Goal: Book appointment/travel/reservation

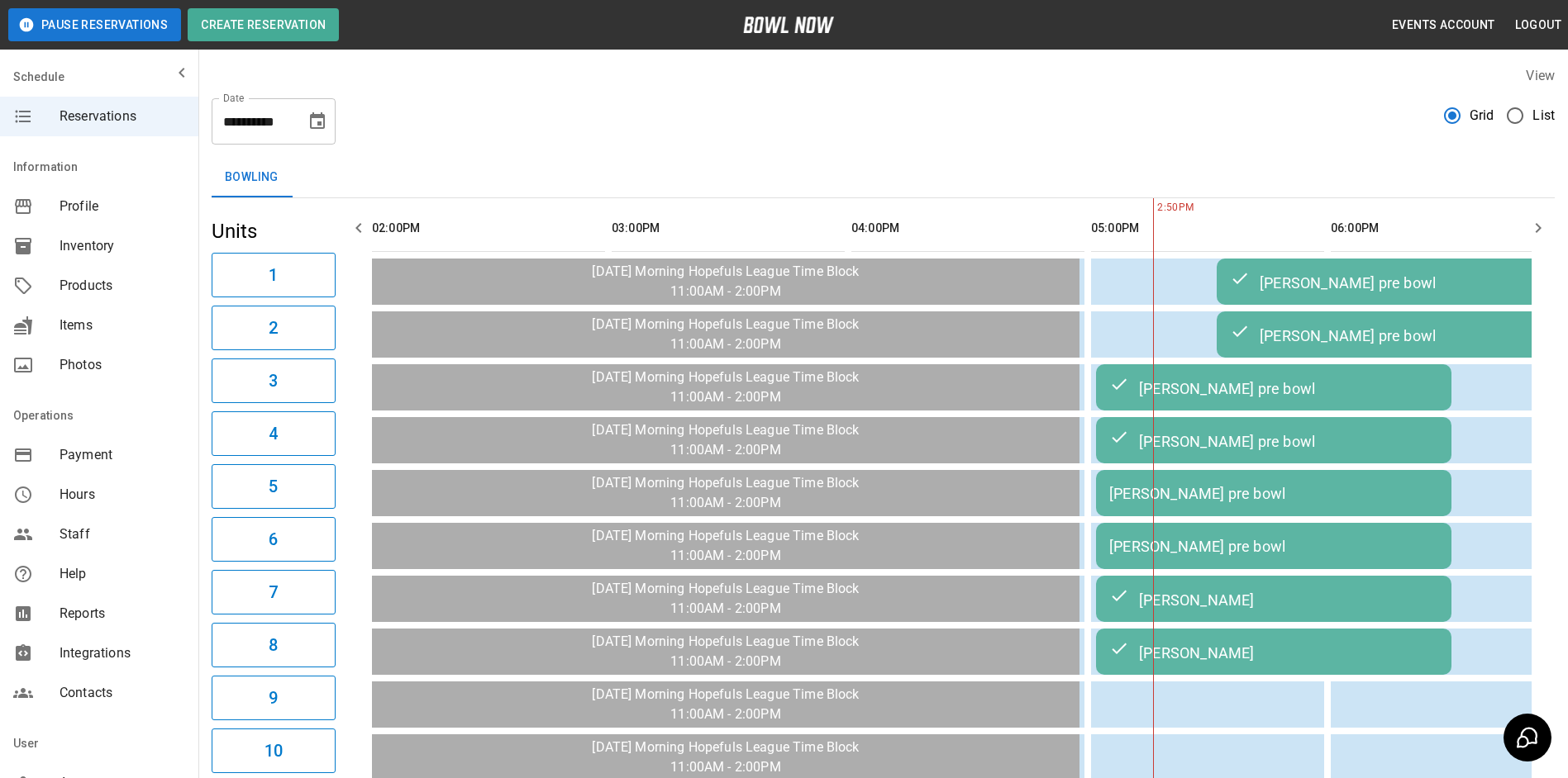
scroll to position [0, 719]
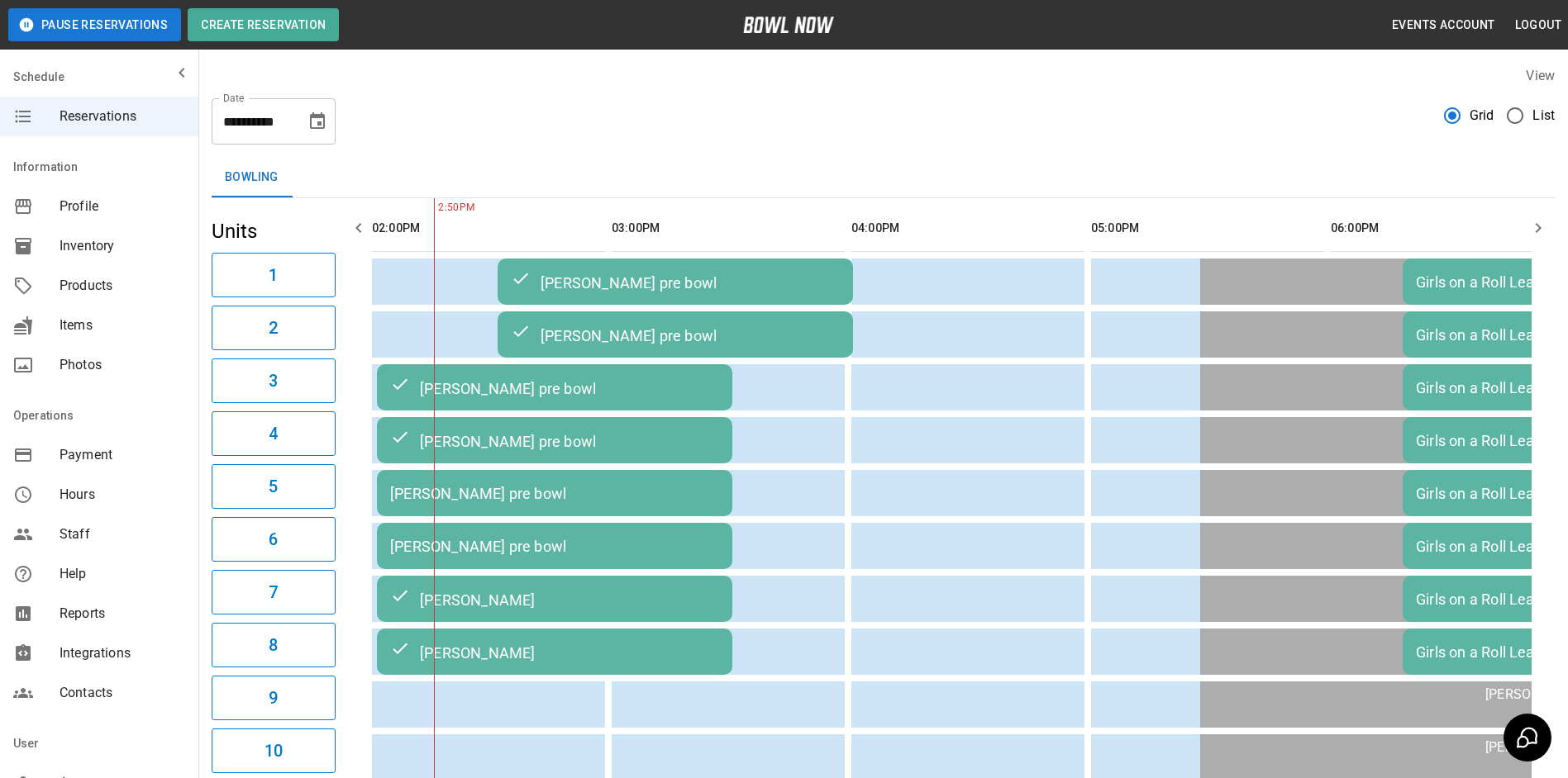
click at [322, 130] on button "Choose date, selected date is Oct 13, 2025" at bounding box center [317, 121] width 33 height 33
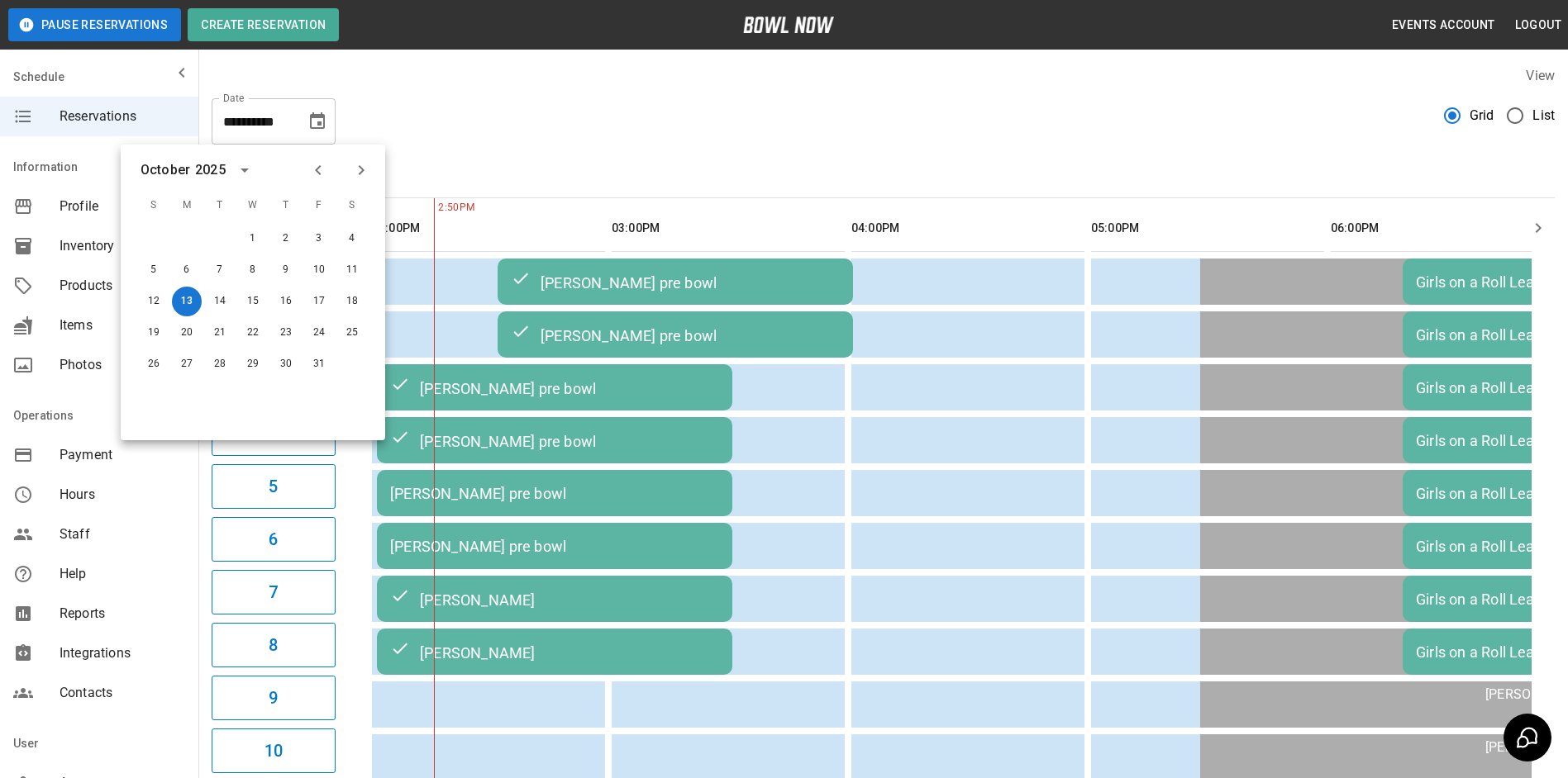
click at [597, 190] on div "Bowling" at bounding box center [883, 177] width 1343 height 40
click at [510, 143] on div "**********" at bounding box center [883, 114] width 1343 height 59
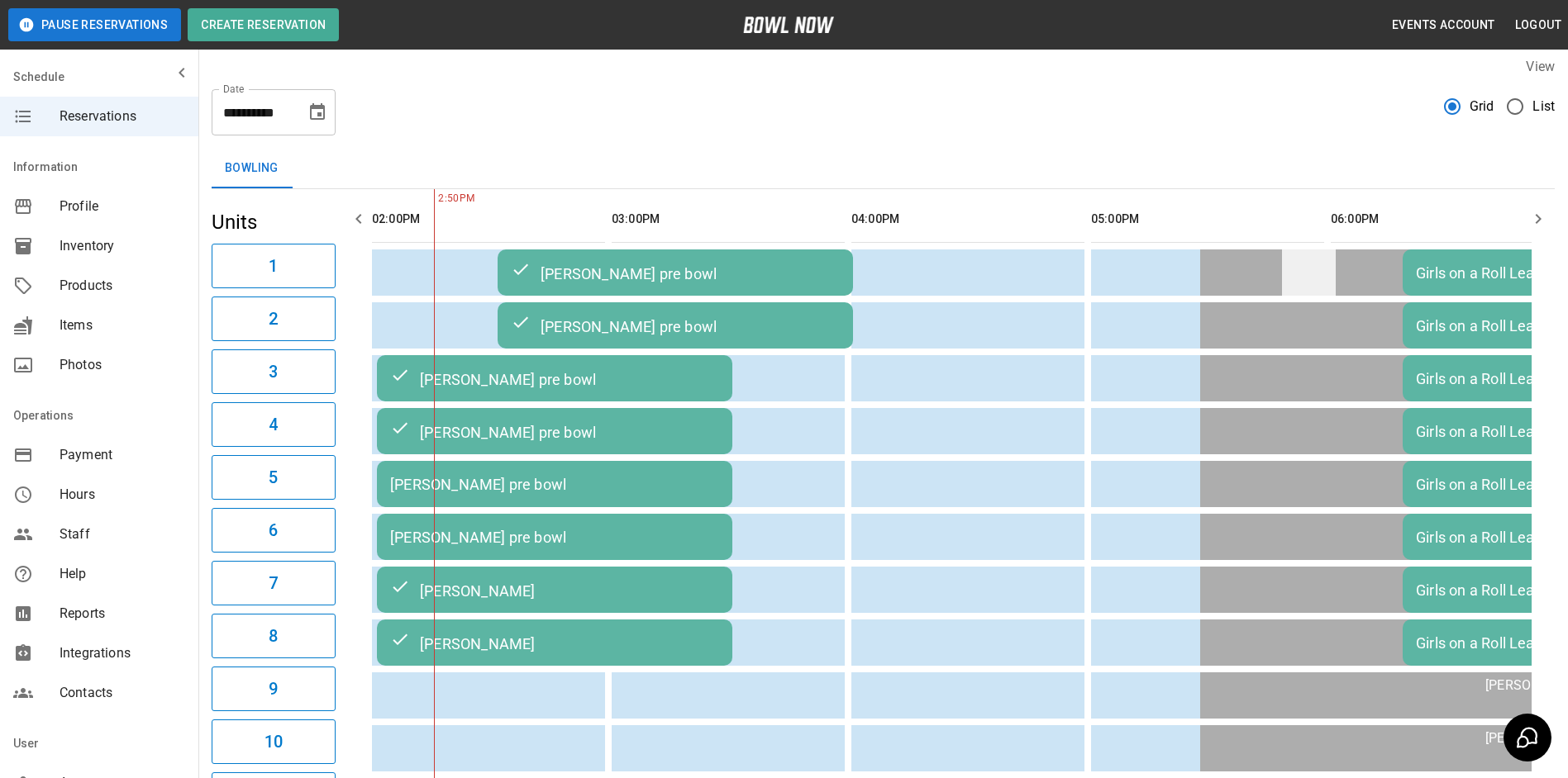
scroll to position [0, 0]
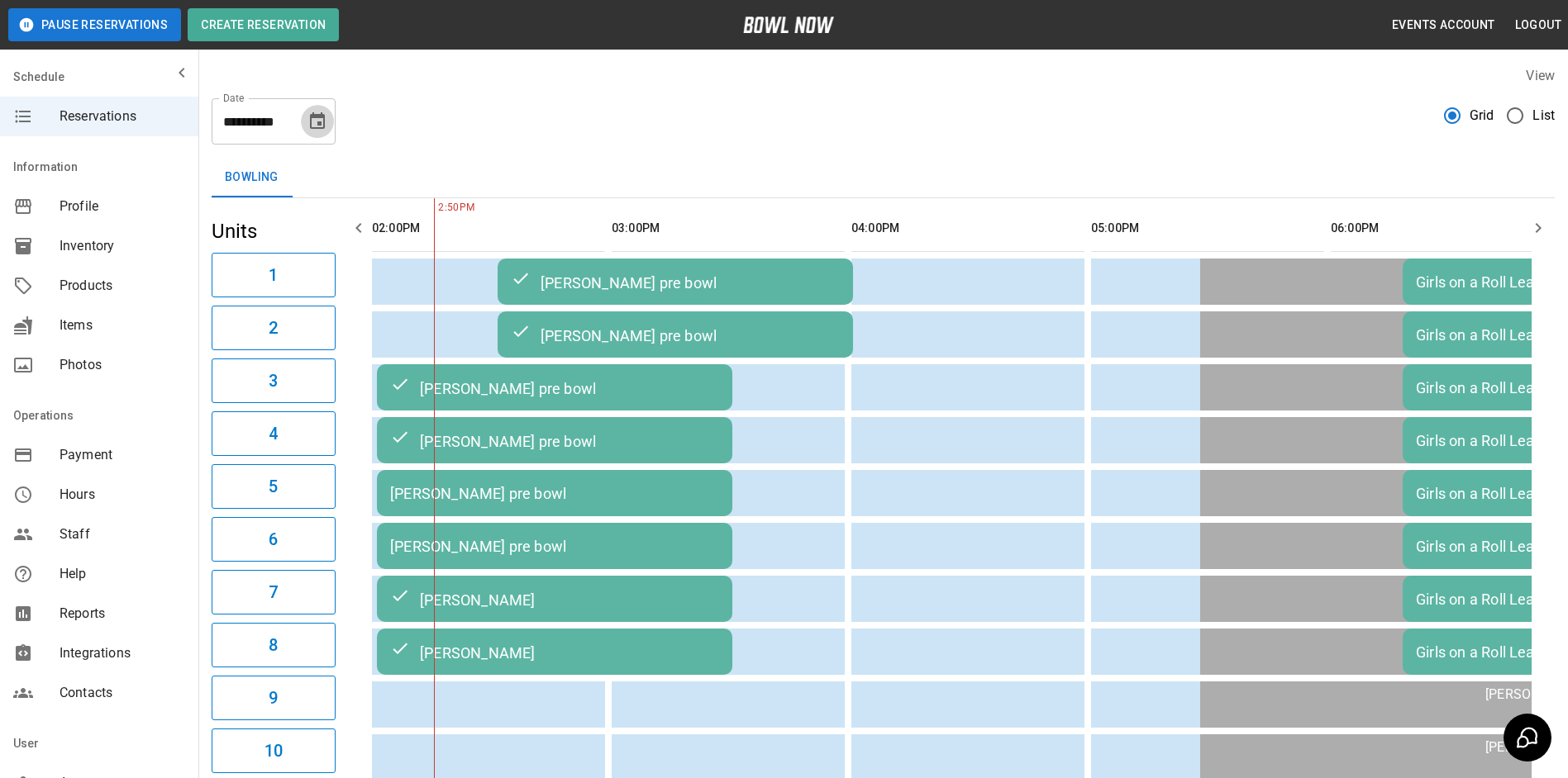
click at [315, 123] on icon "Choose date, selected date is Oct 13, 2025" at bounding box center [317, 121] width 20 height 20
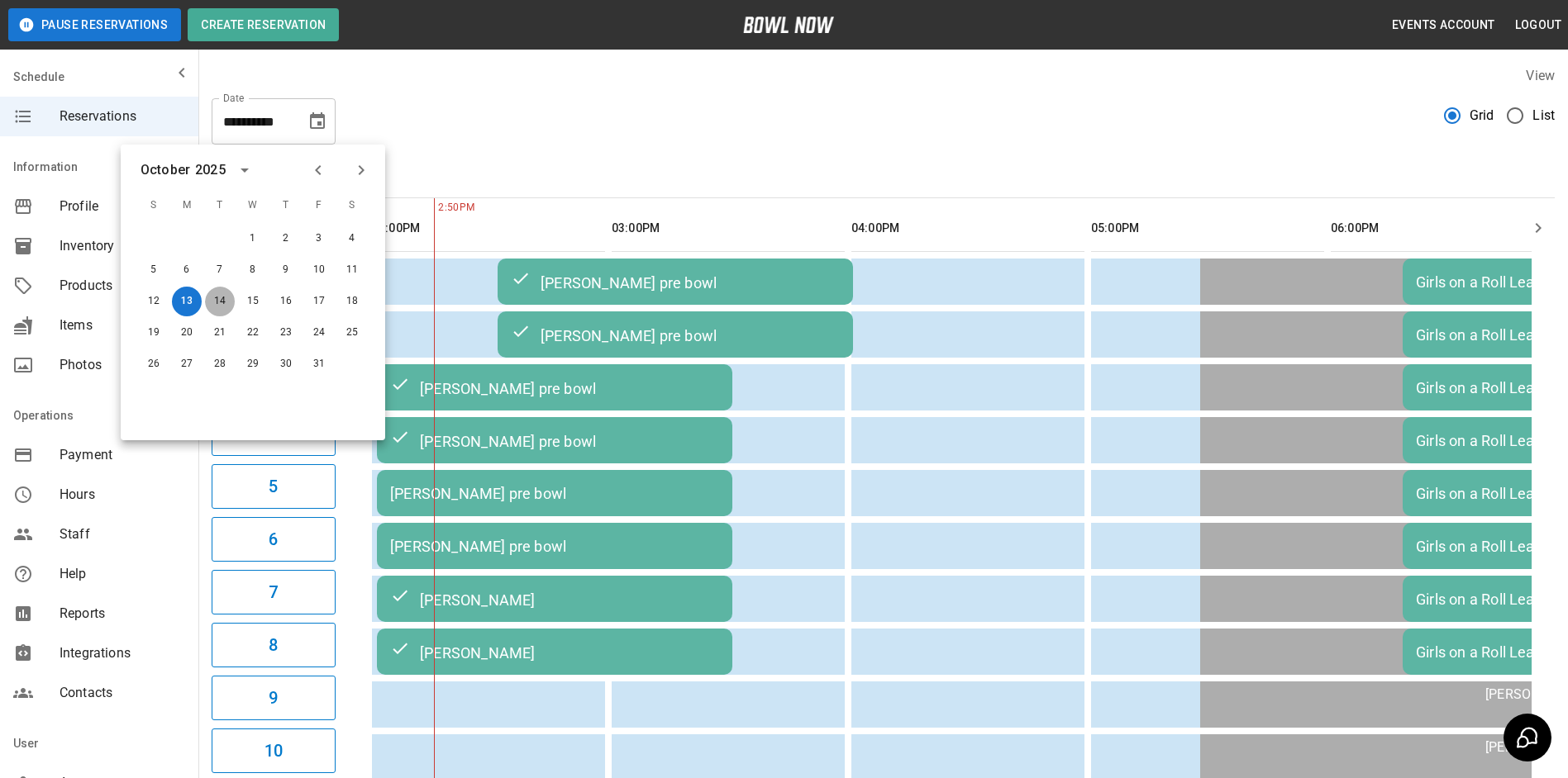
click at [217, 298] on button "14" at bounding box center [220, 302] width 30 height 30
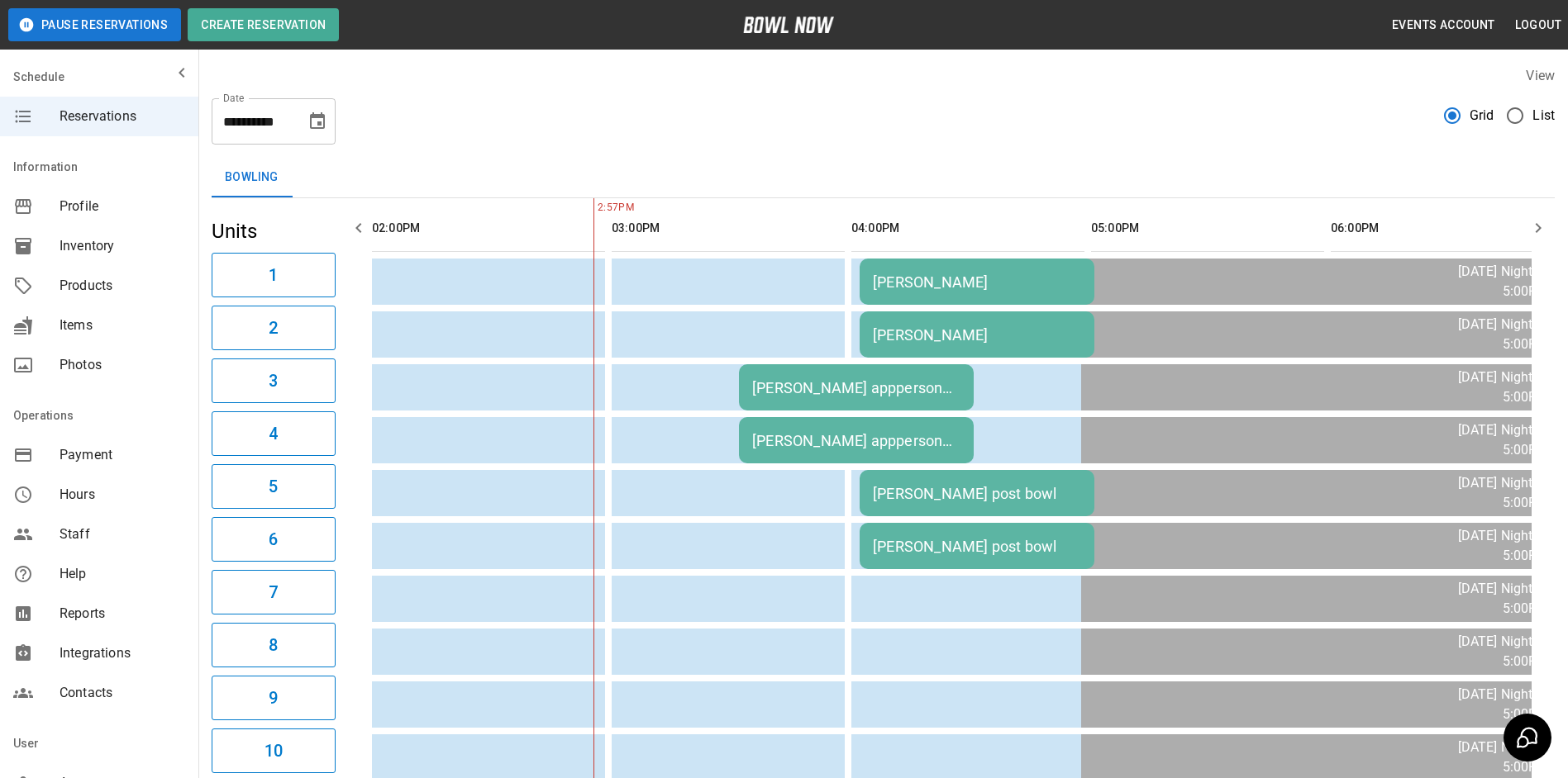
click at [310, 124] on icon "Choose date, selected date is Oct 14, 2025" at bounding box center [317, 121] width 20 height 20
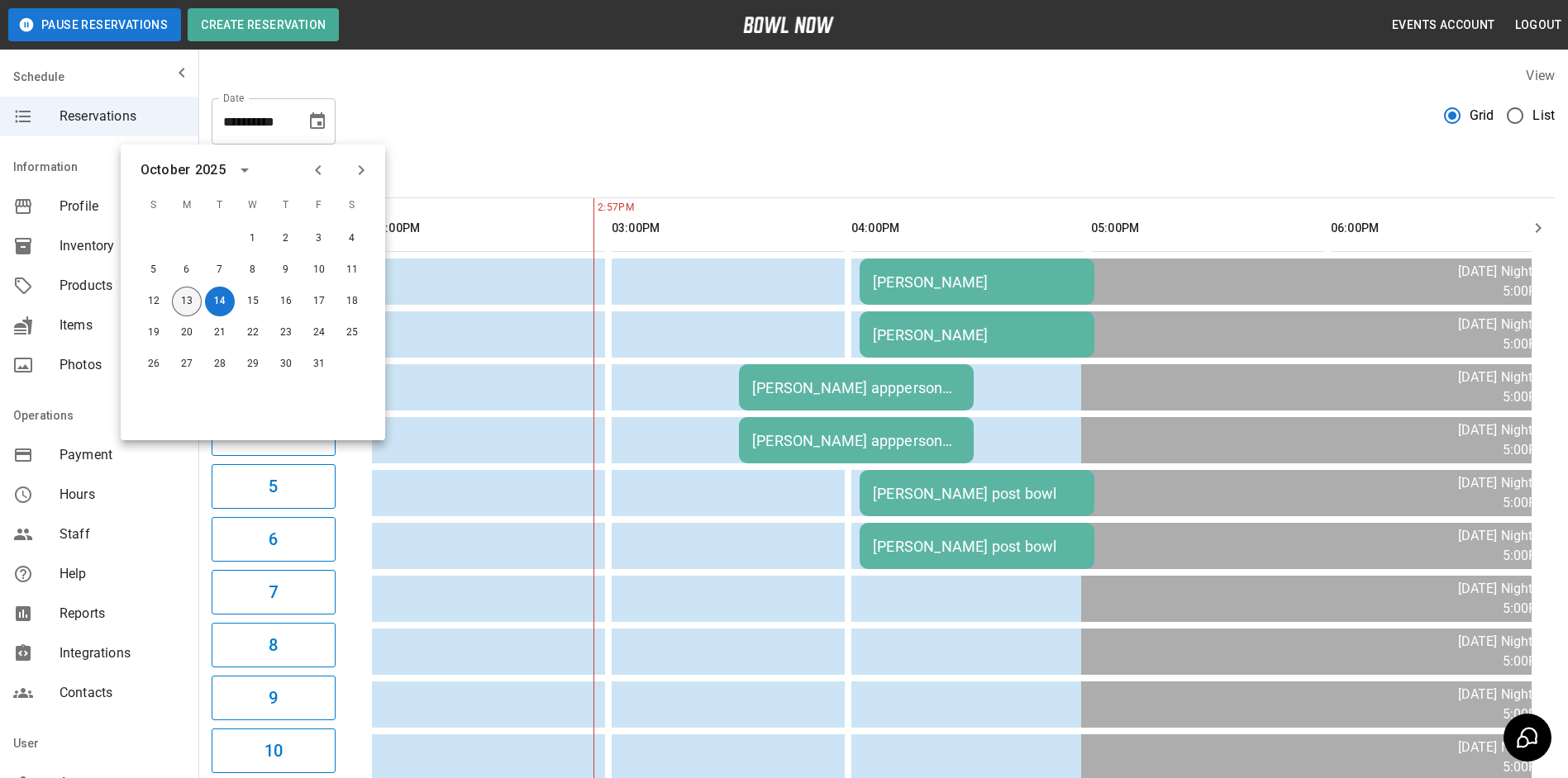
click at [186, 297] on button "13" at bounding box center [187, 302] width 30 height 30
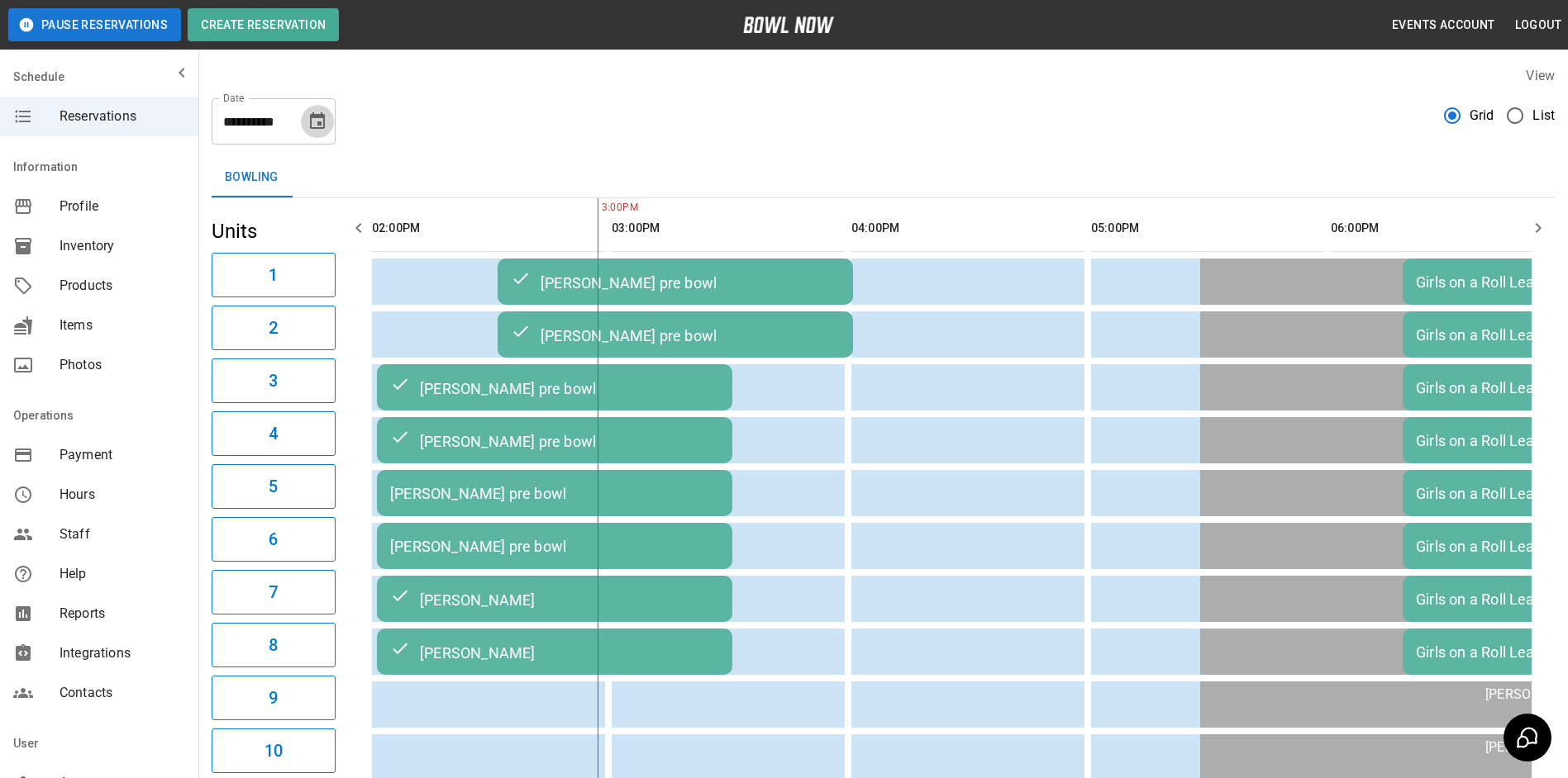
click at [328, 131] on button "Choose date, selected date is Oct 13, 2025" at bounding box center [317, 121] width 33 height 33
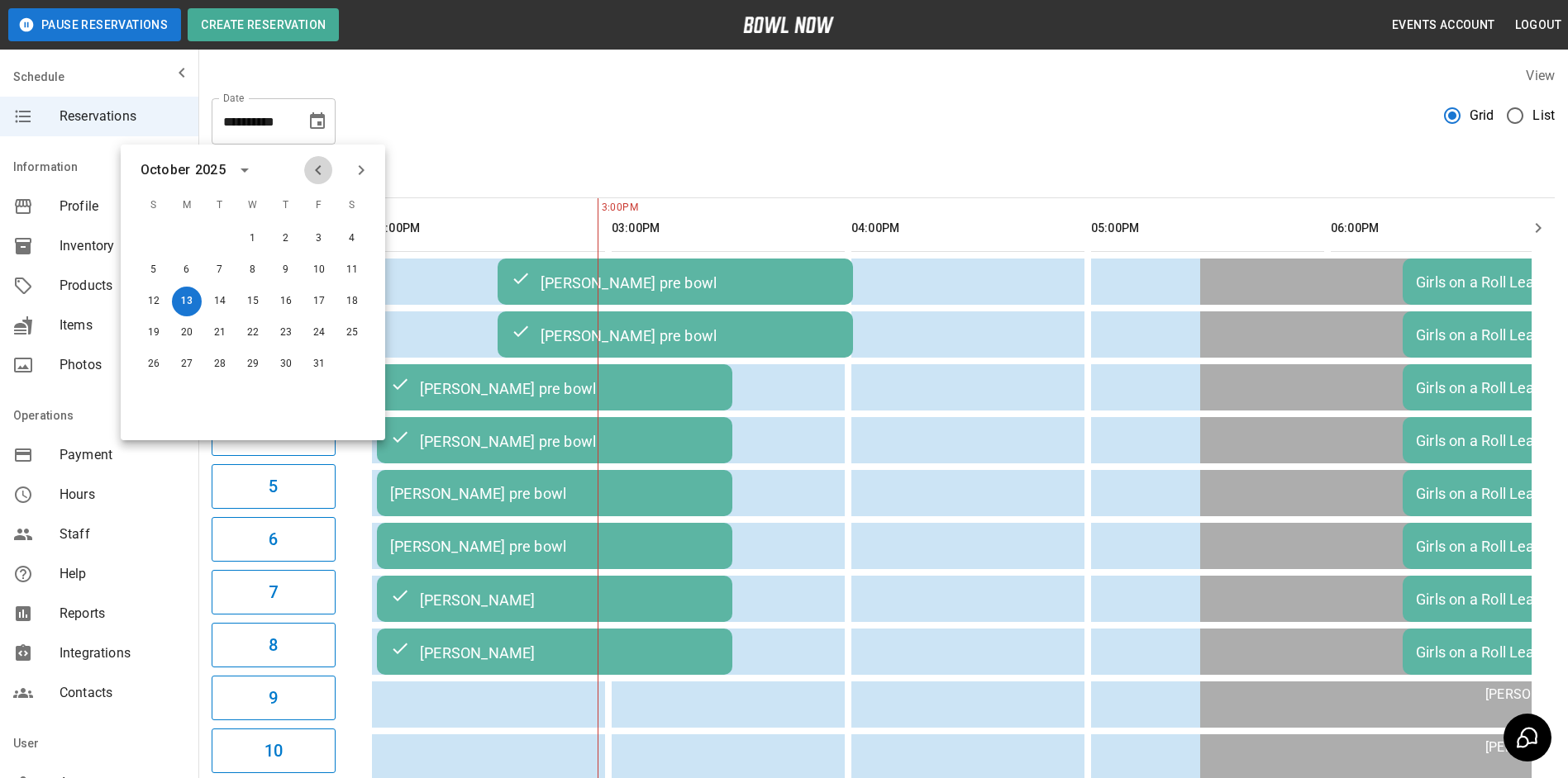
click at [323, 170] on icon "Previous month" at bounding box center [318, 170] width 20 height 20
click at [558, 130] on div "**********" at bounding box center [883, 114] width 1343 height 59
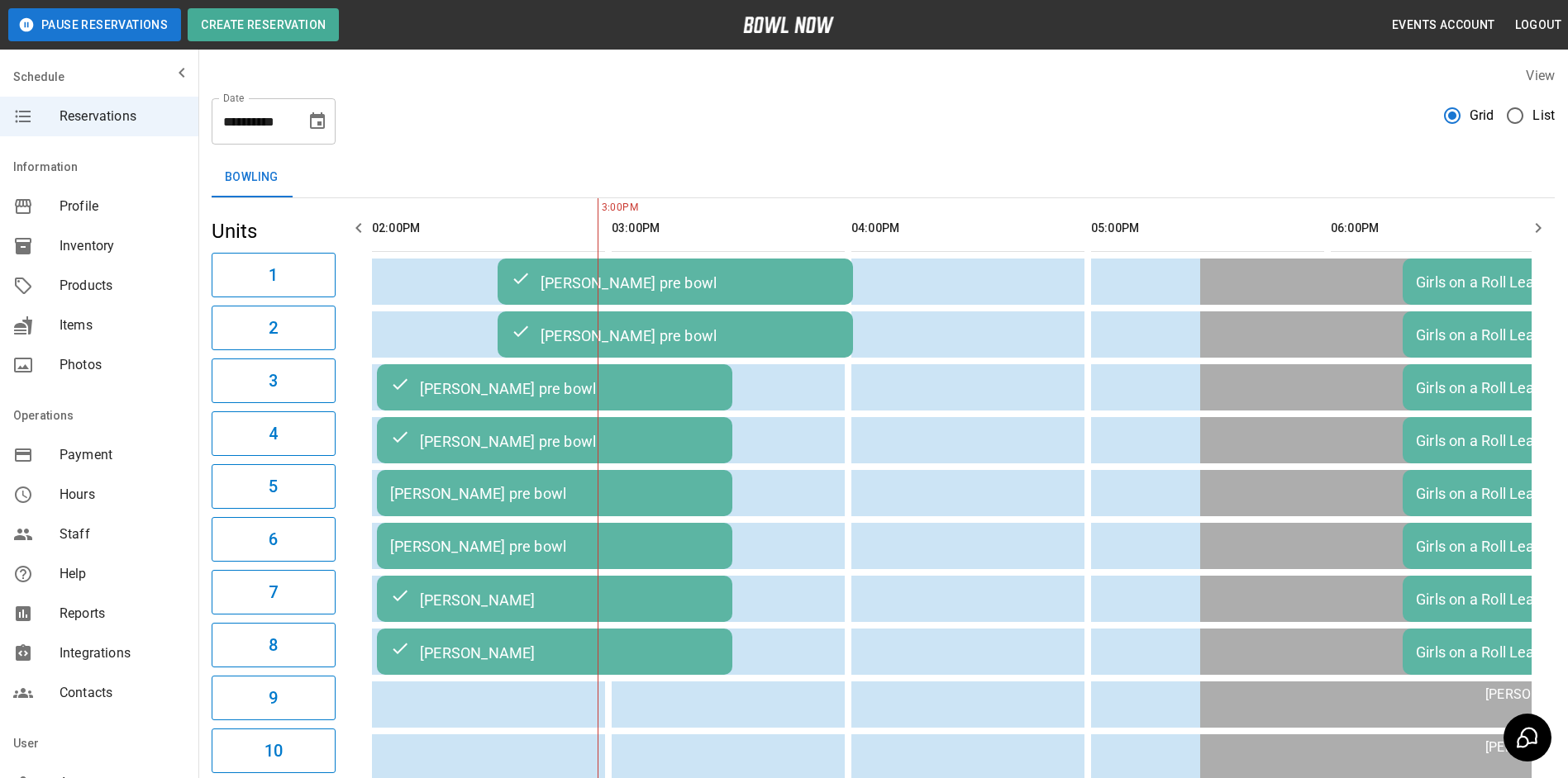
click at [320, 118] on icon "Choose date, selected date is Oct 13, 2025" at bounding box center [317, 121] width 20 height 20
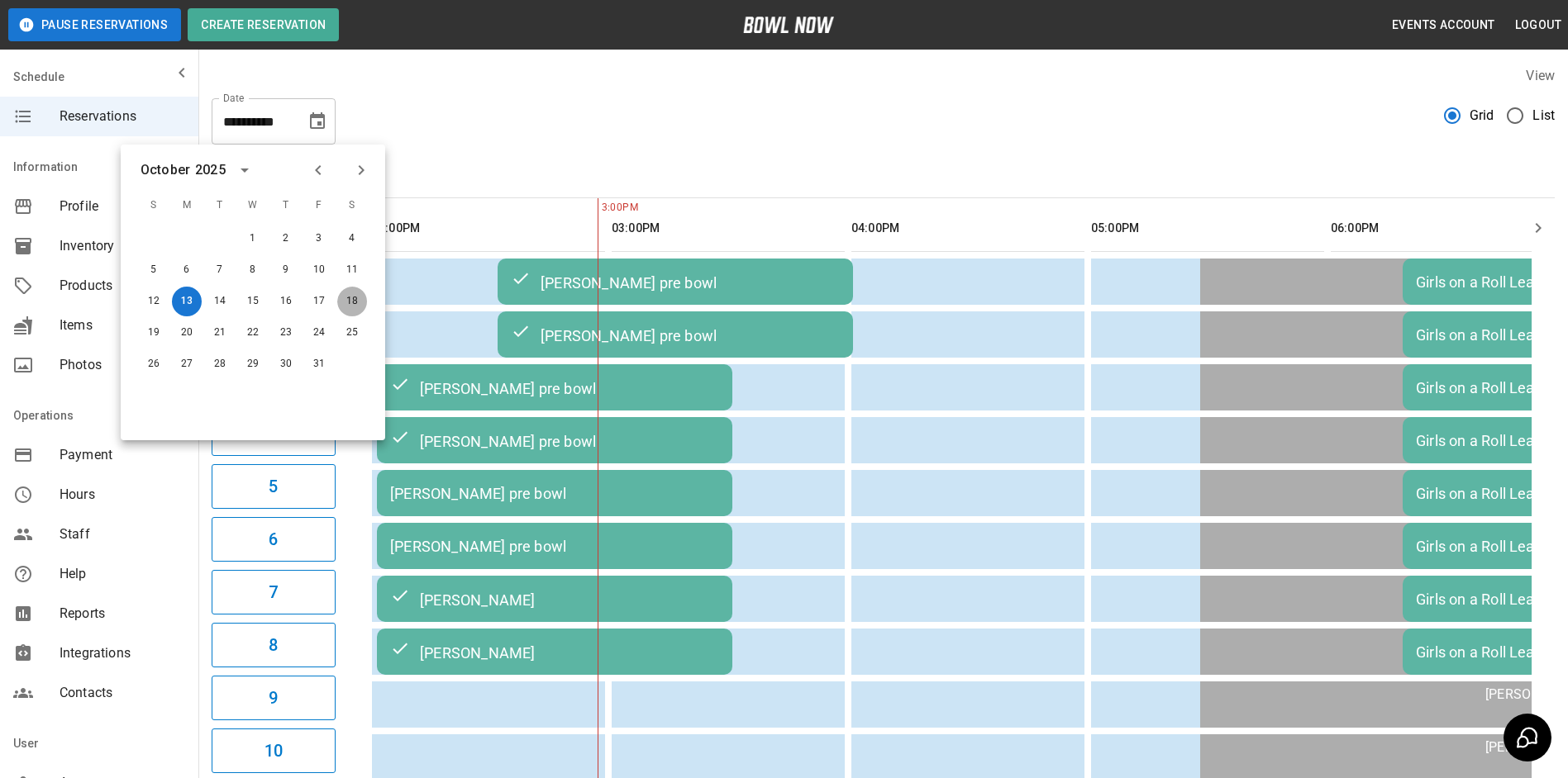
drag, startPoint x: 360, startPoint y: 295, endPoint x: 831, endPoint y: 86, distance: 515.3
click at [360, 294] on button "18" at bounding box center [352, 302] width 30 height 30
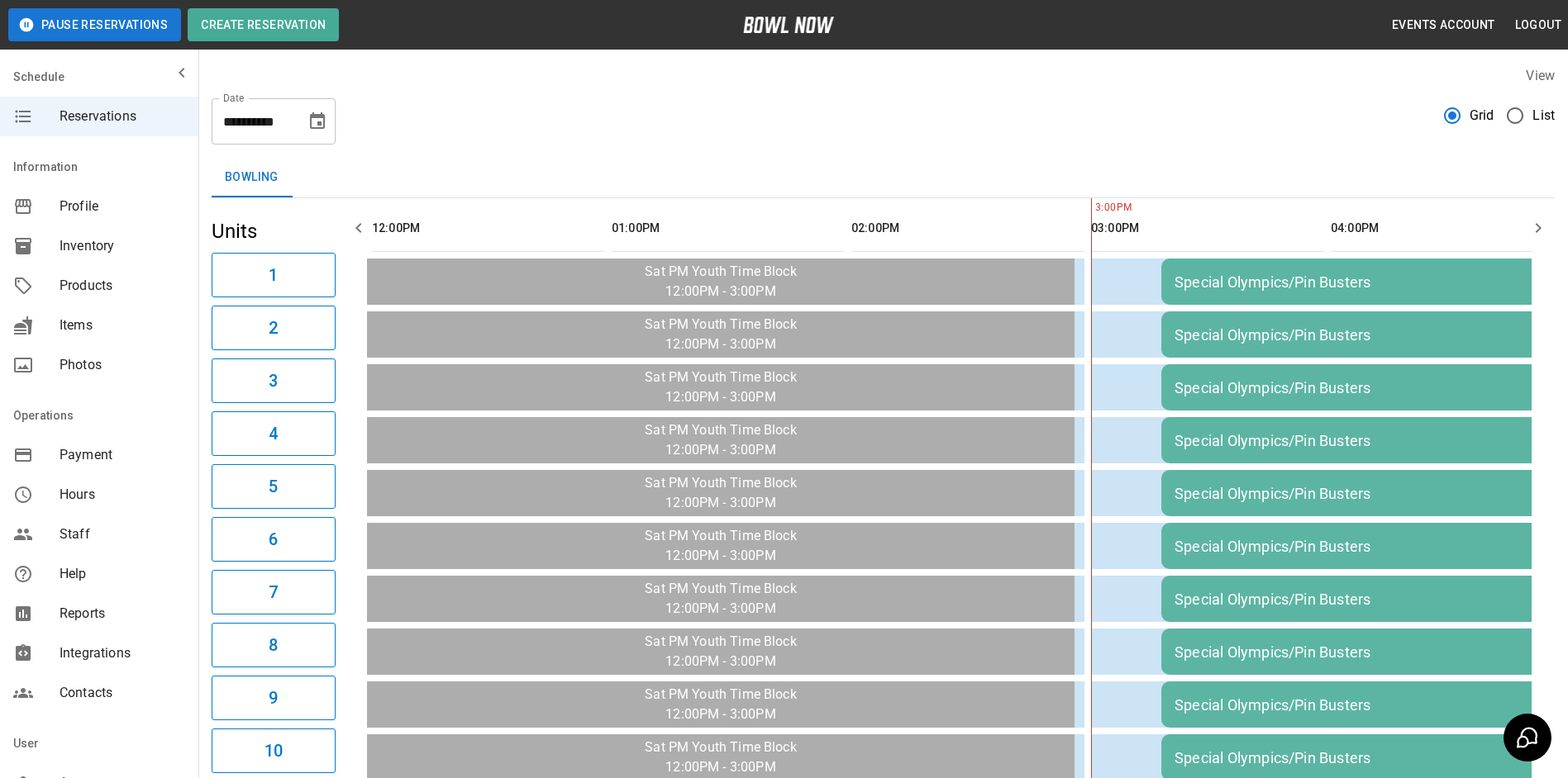
scroll to position [0, 1439]
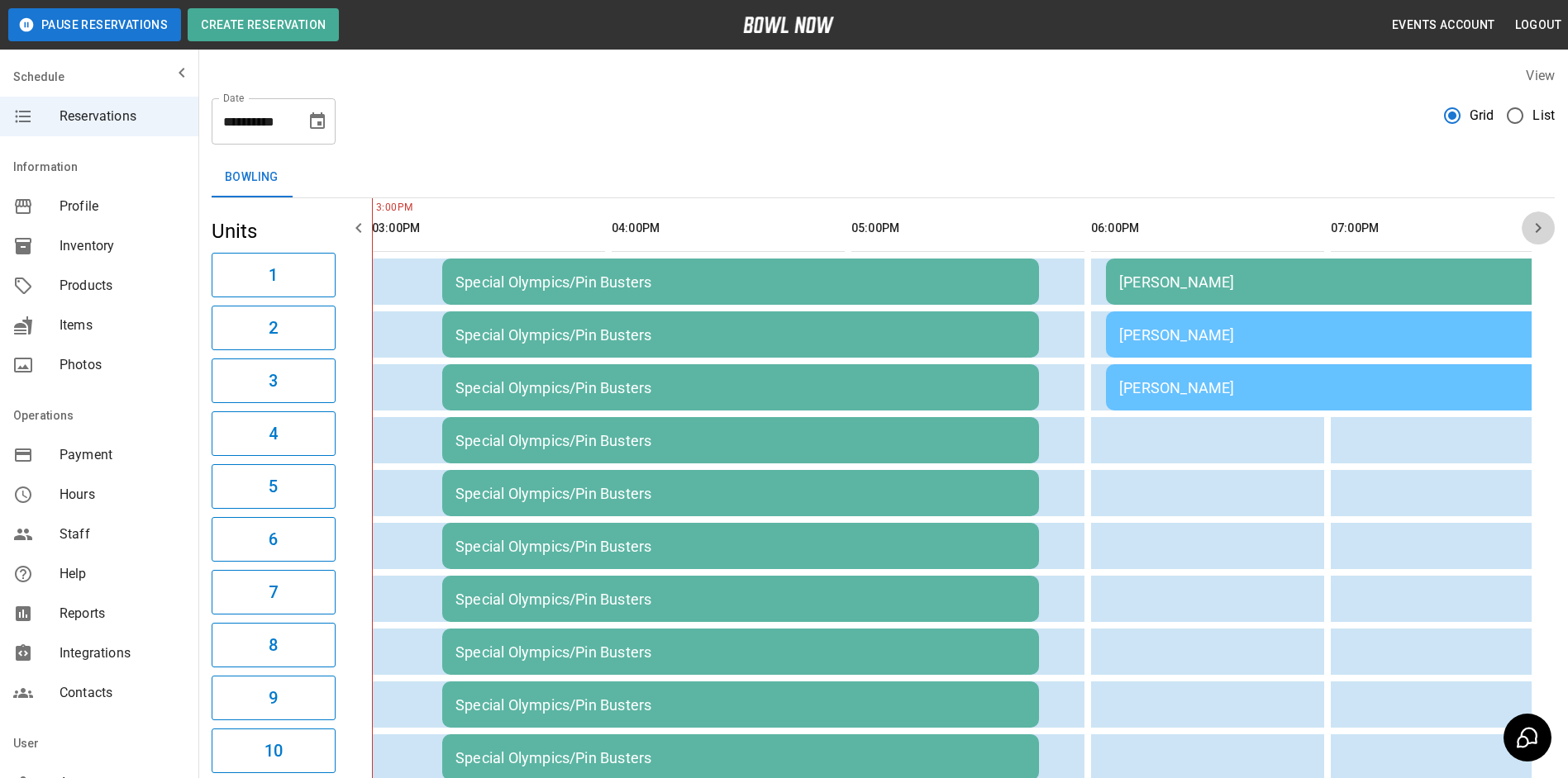
click at [1547, 223] on icon "button" at bounding box center [1538, 227] width 20 height 20
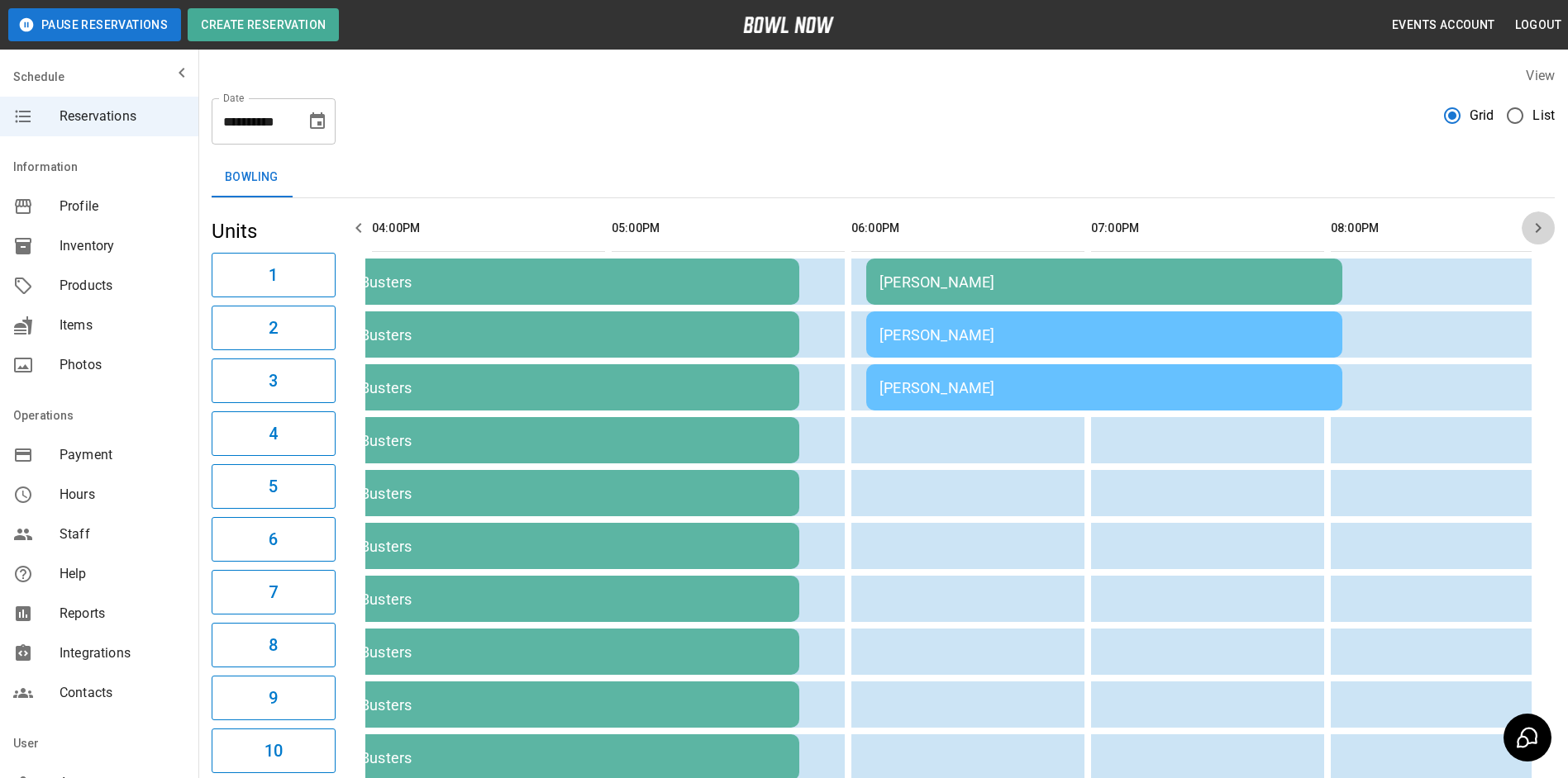
click at [1547, 223] on icon "button" at bounding box center [1538, 227] width 20 height 20
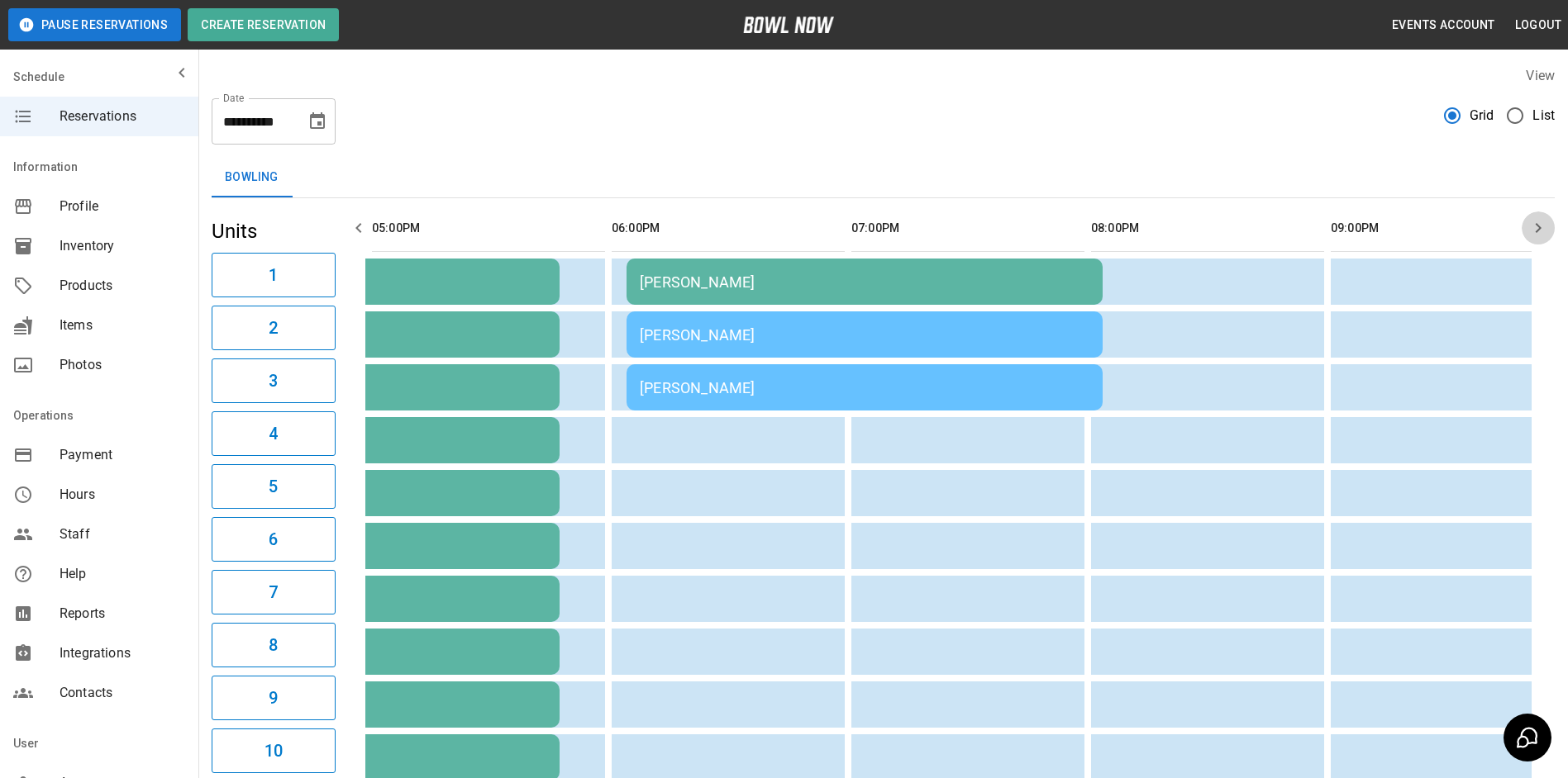
click at [1547, 223] on icon "button" at bounding box center [1538, 227] width 20 height 20
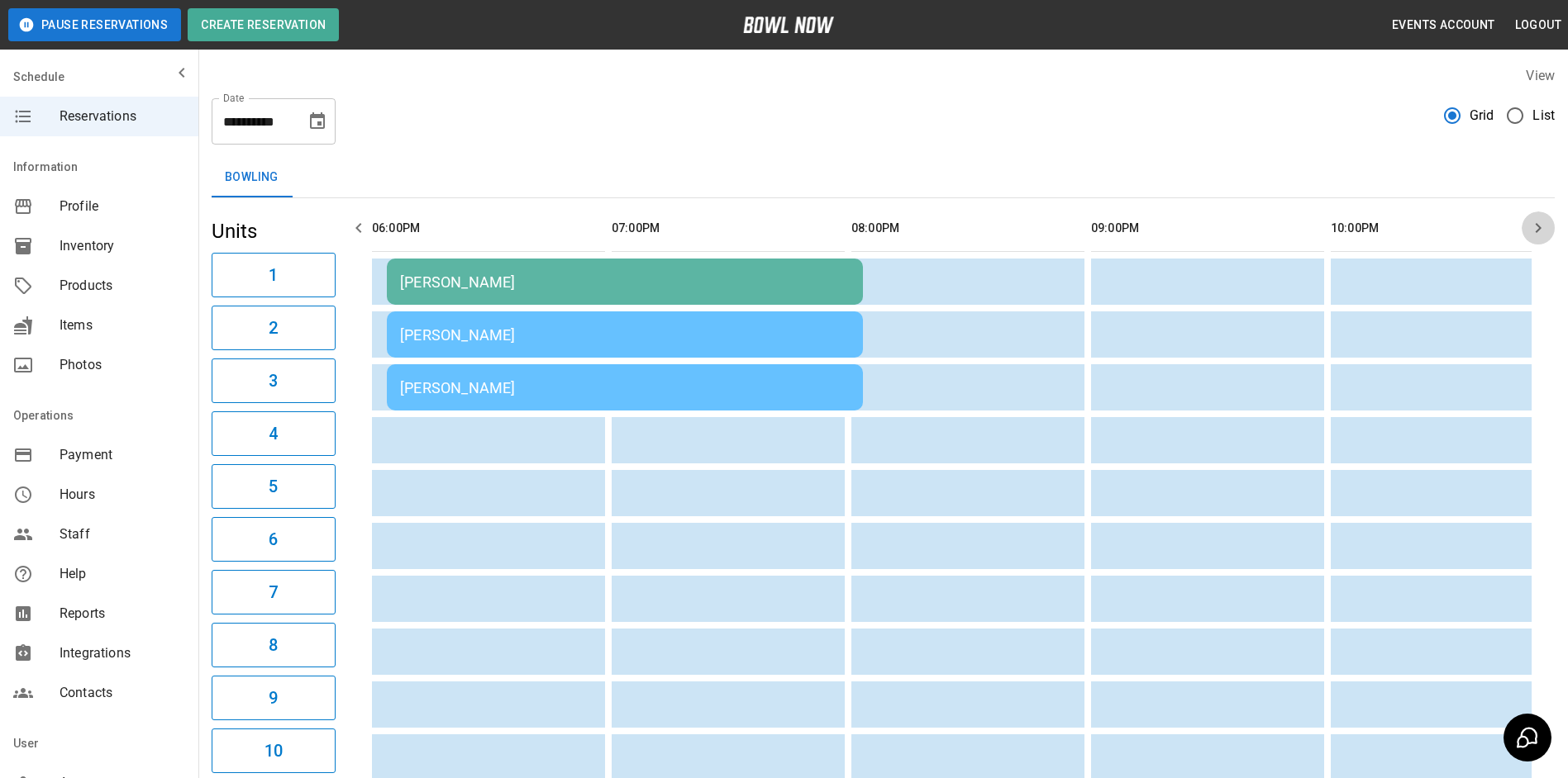
click at [1545, 223] on icon "button" at bounding box center [1538, 227] width 20 height 20
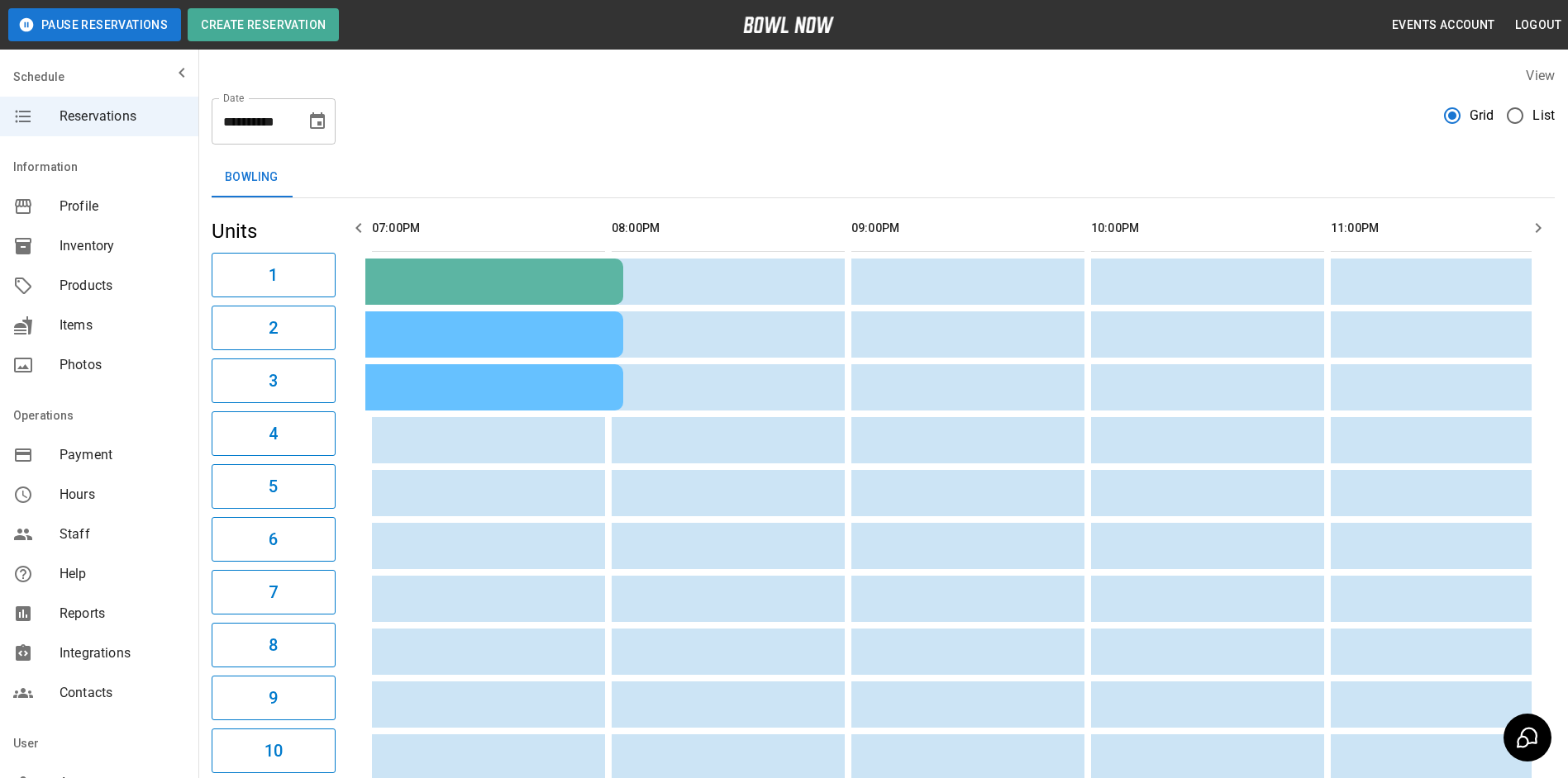
click at [1545, 221] on icon "button" at bounding box center [1538, 227] width 20 height 20
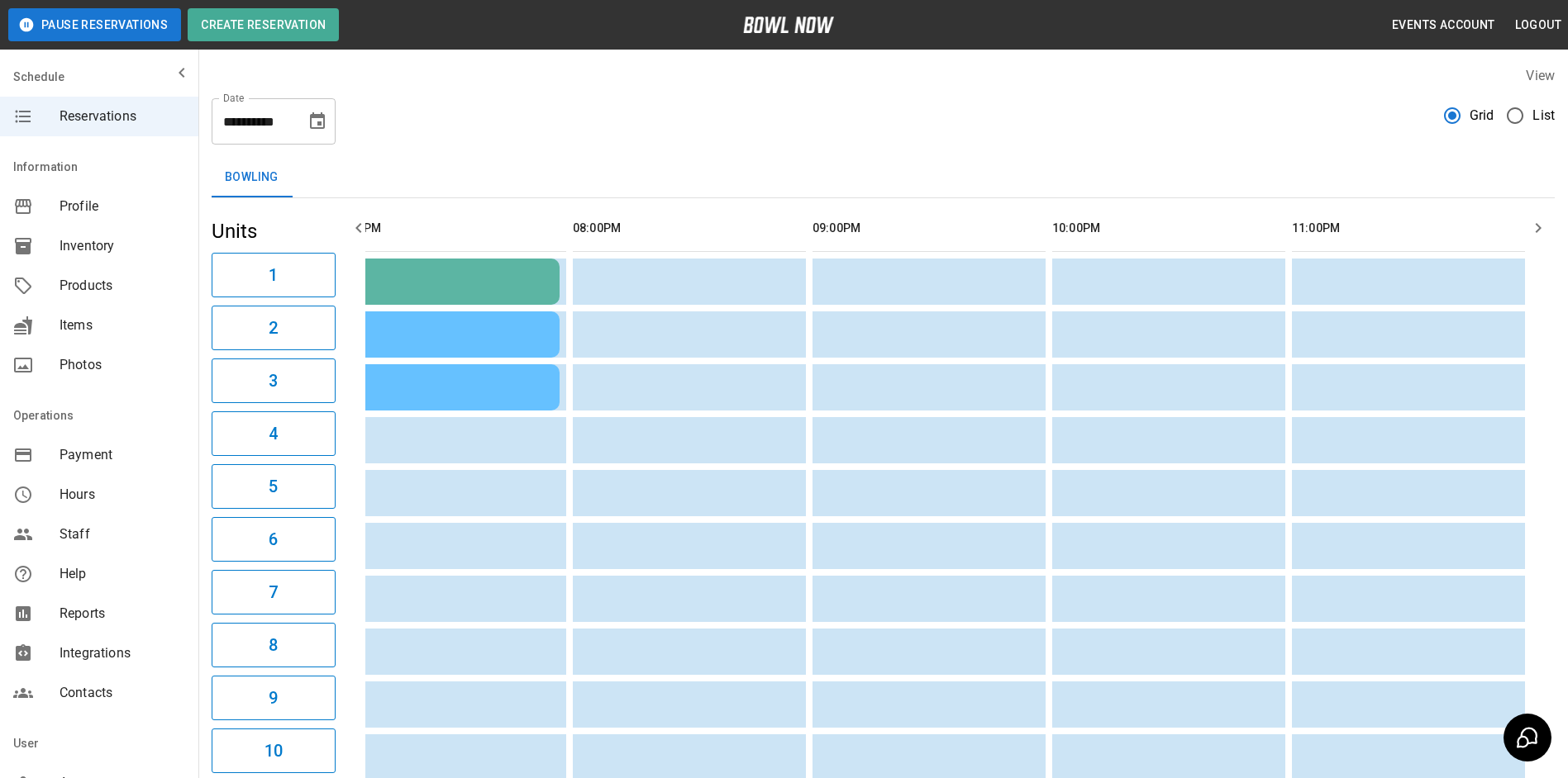
click at [1545, 221] on icon "button" at bounding box center [1538, 227] width 20 height 20
click at [366, 229] on icon "button" at bounding box center [359, 227] width 20 height 20
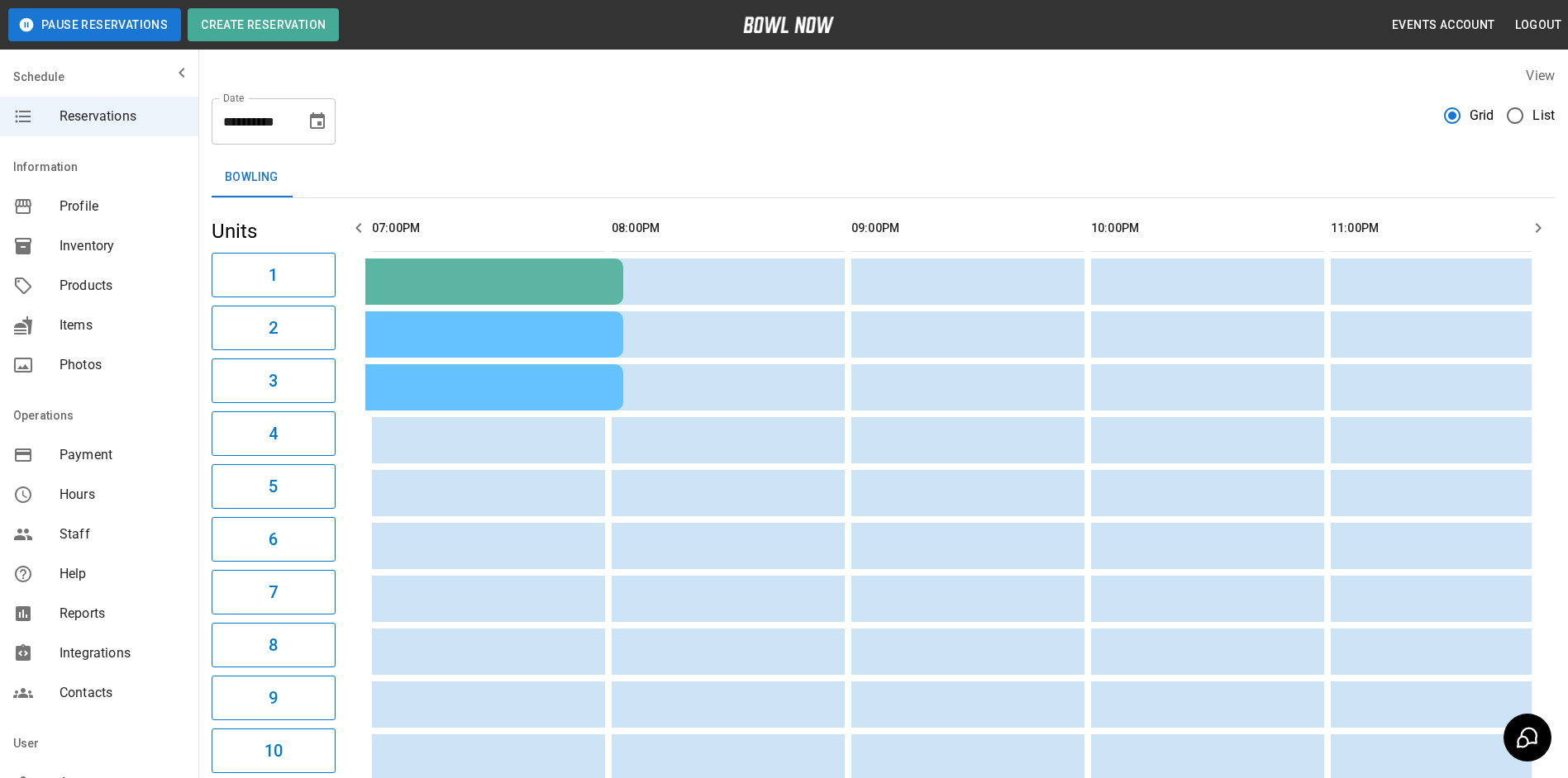
click at [364, 223] on icon "button" at bounding box center [359, 227] width 20 height 20
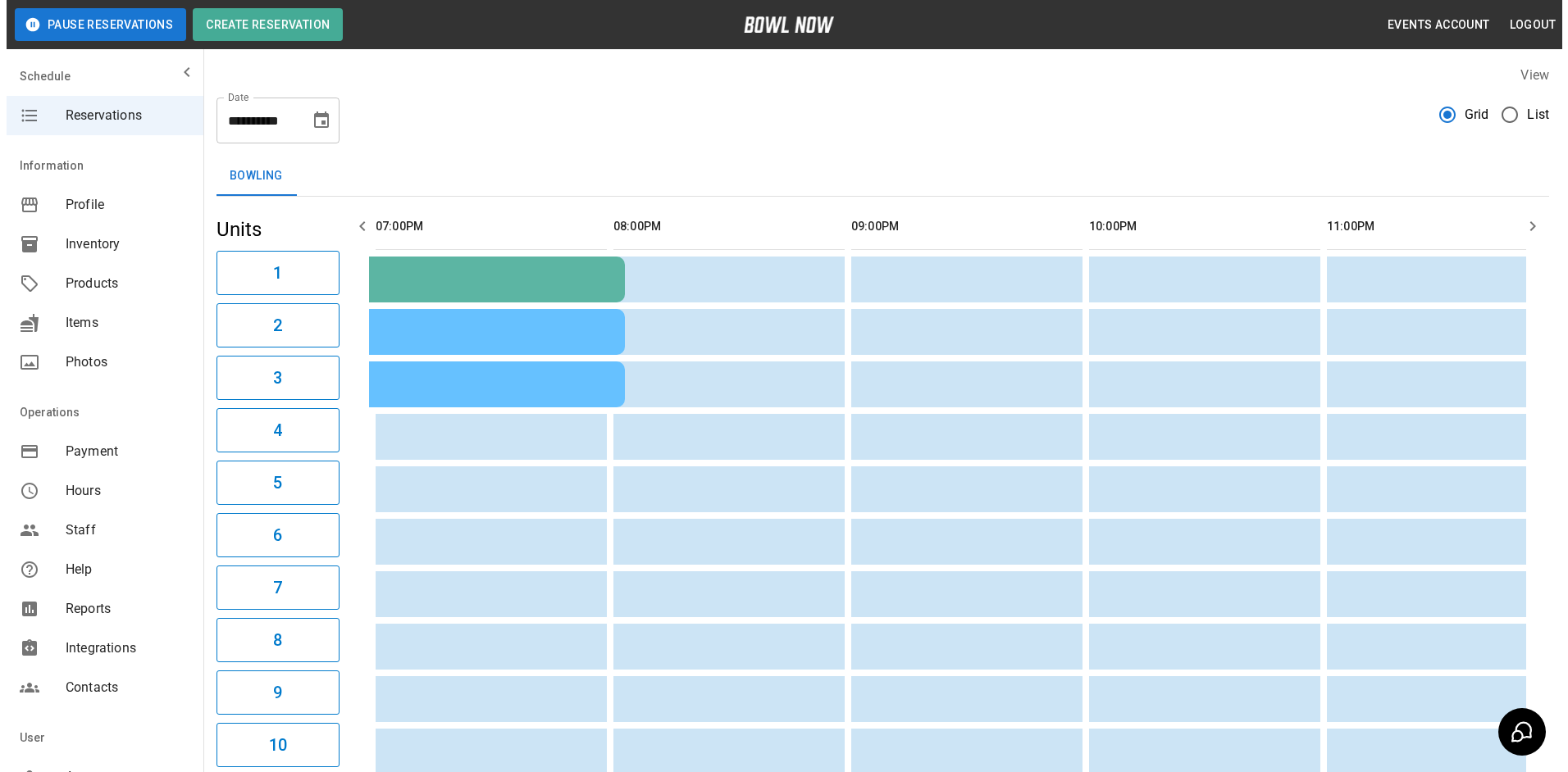
scroll to position [0, 2141]
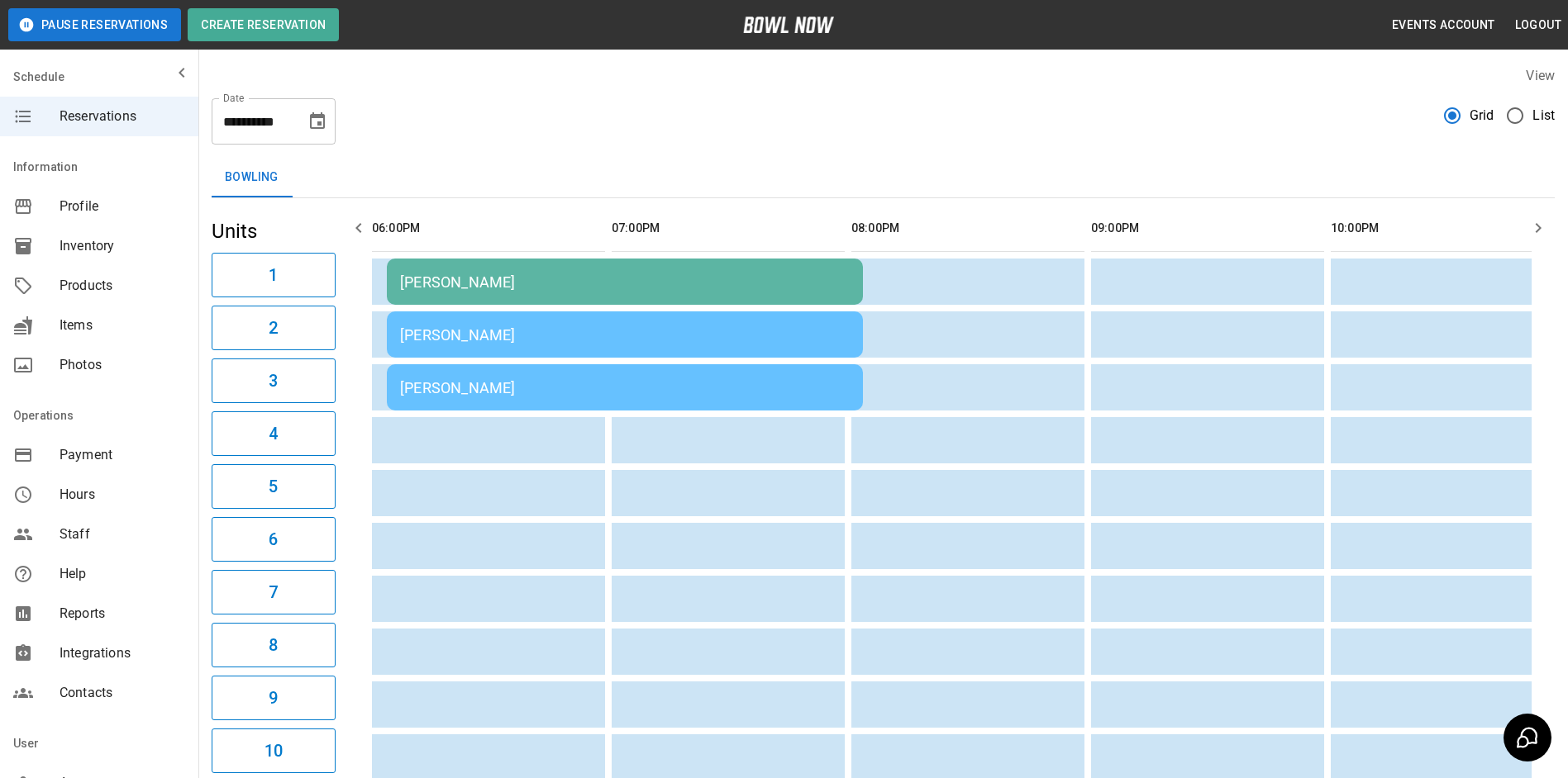
drag, startPoint x: 364, startPoint y: 219, endPoint x: 375, endPoint y: 219, distance: 11.0
click at [584, 273] on div "[PERSON_NAME]" at bounding box center [625, 282] width 450 height 17
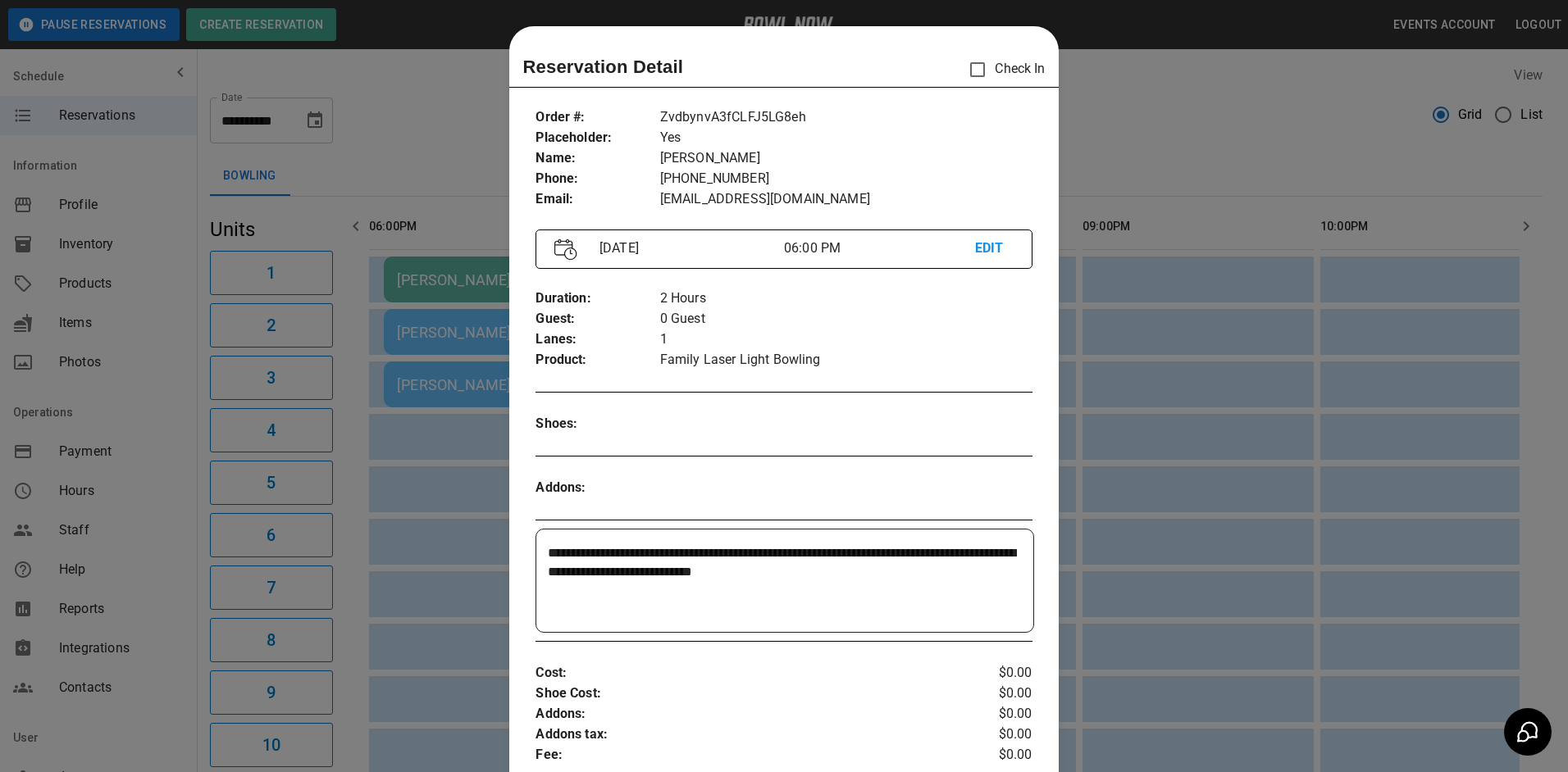
scroll to position [26, 0]
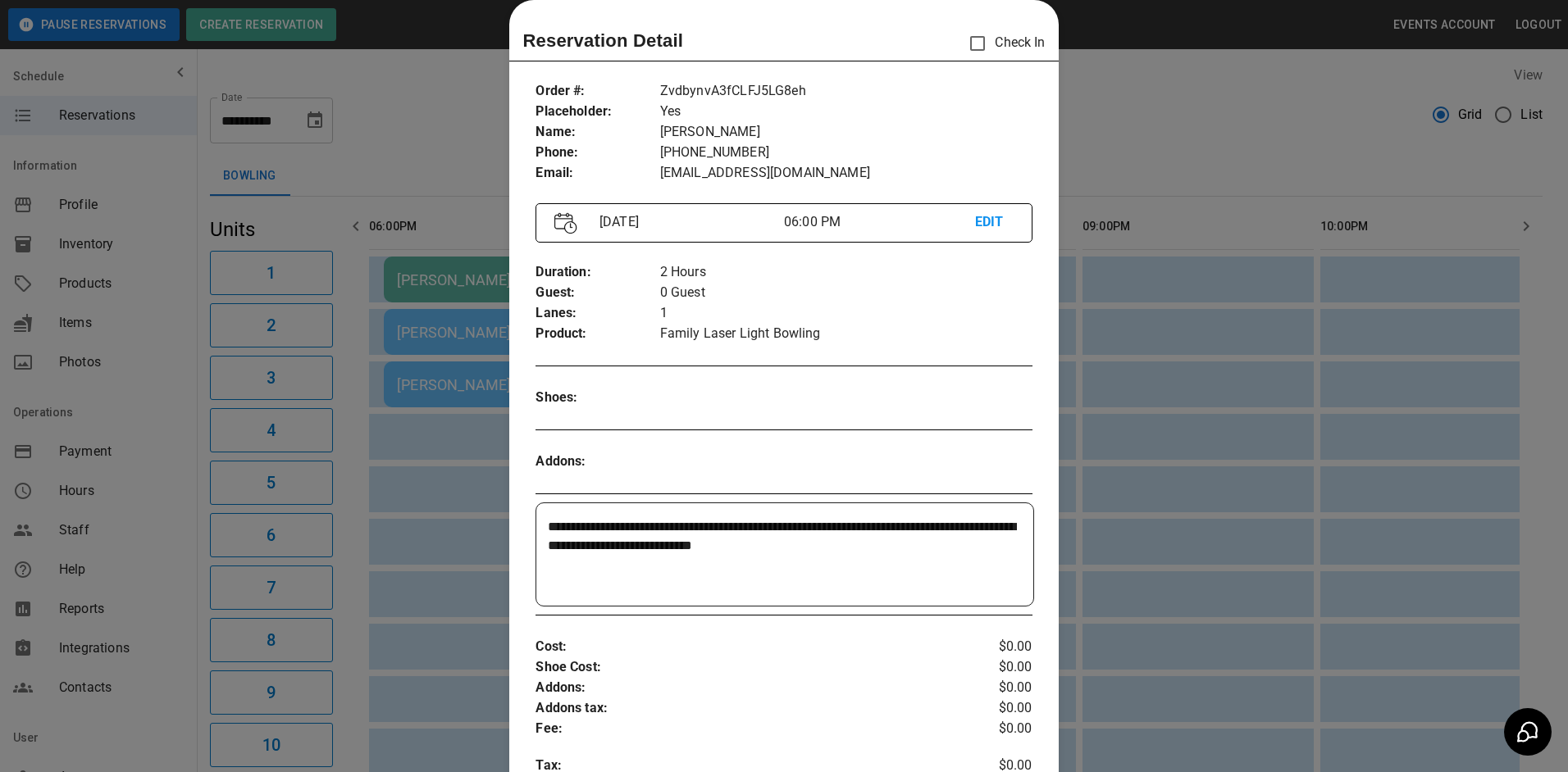
drag, startPoint x: 1234, startPoint y: 232, endPoint x: 1203, endPoint y: 241, distance: 32.3
click at [1234, 231] on div at bounding box center [784, 386] width 1568 height 772
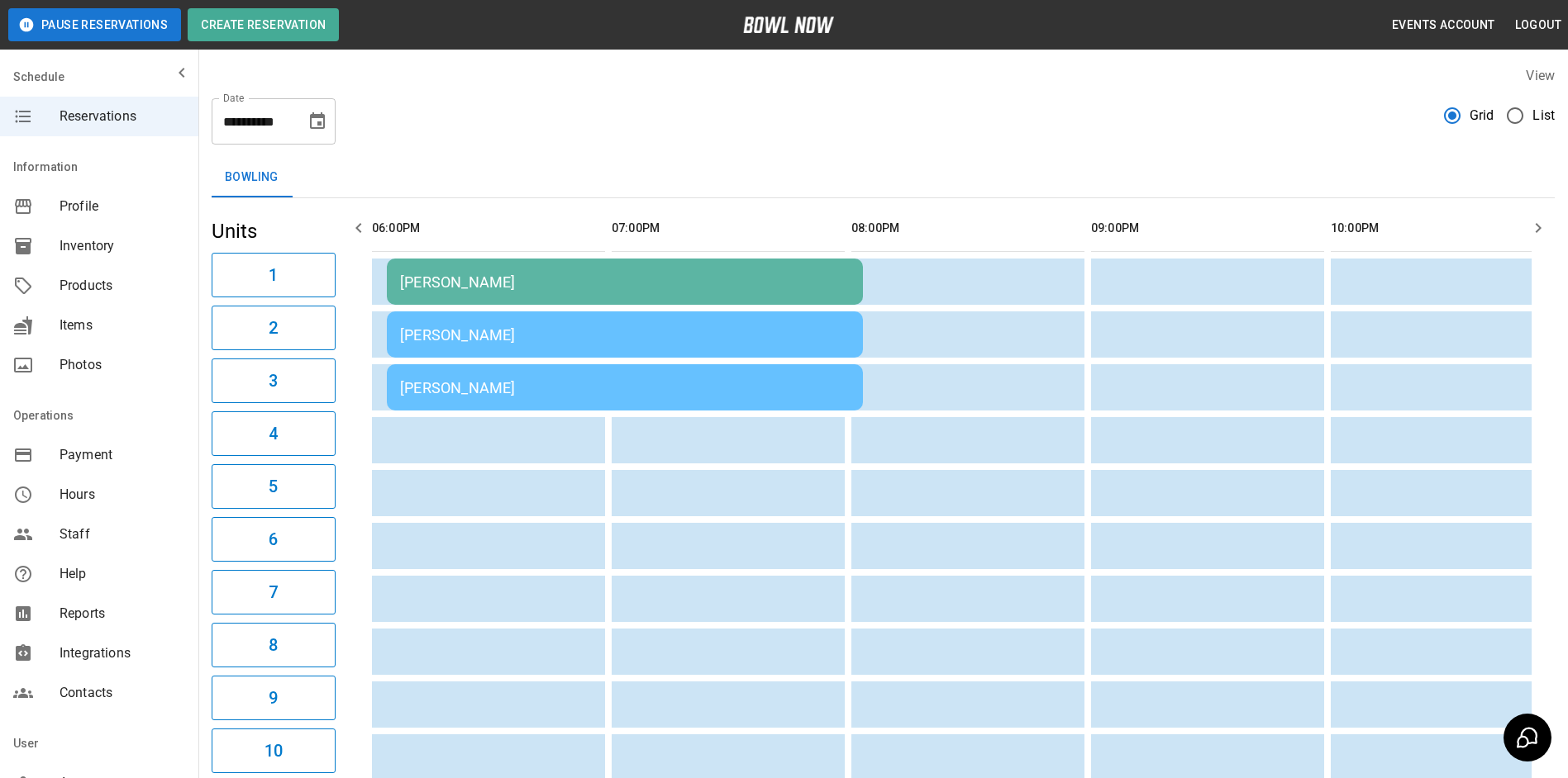
click at [766, 339] on div "[PERSON_NAME]" at bounding box center [625, 335] width 450 height 17
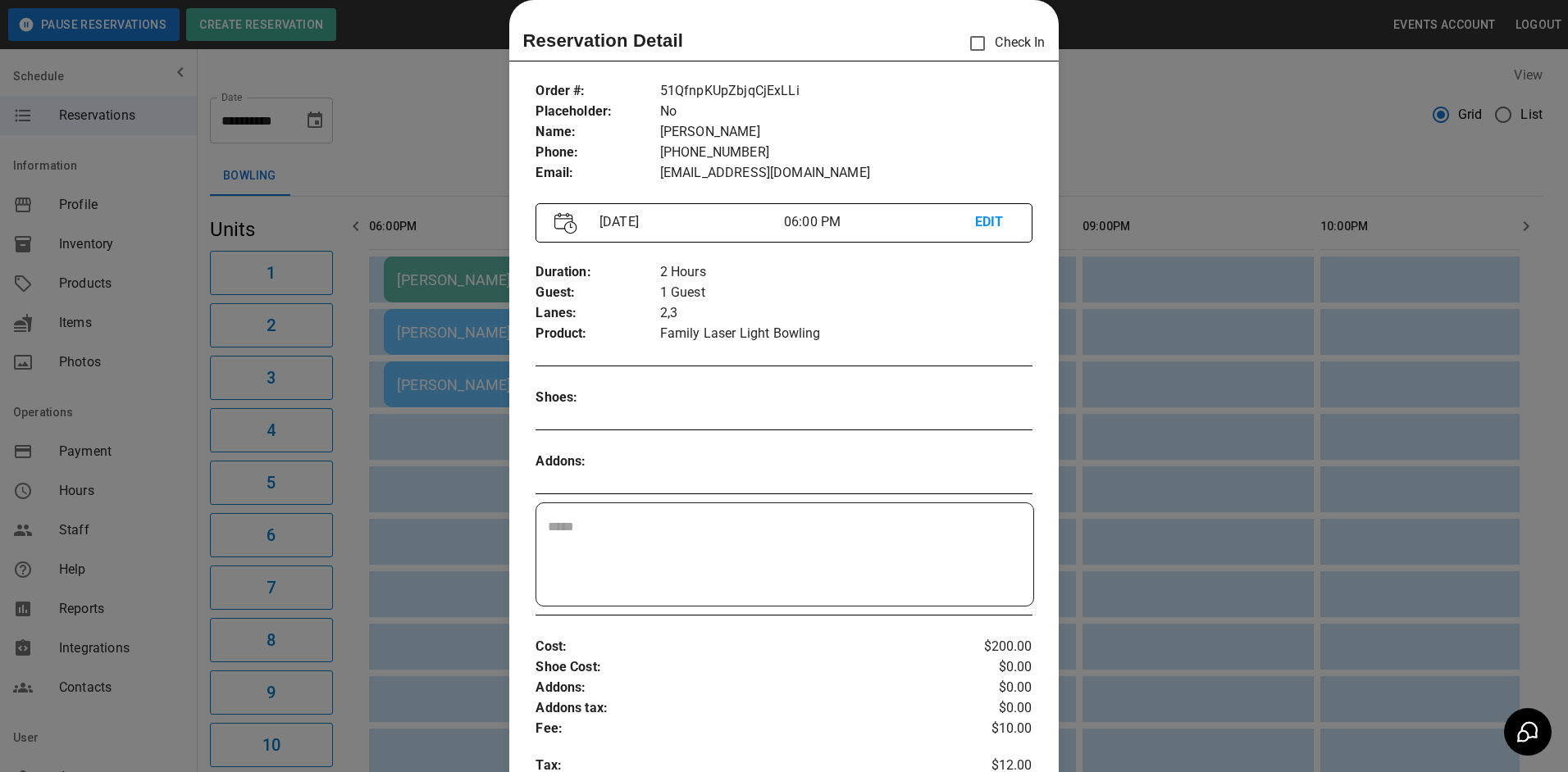
click at [1156, 294] on div at bounding box center [784, 386] width 1568 height 772
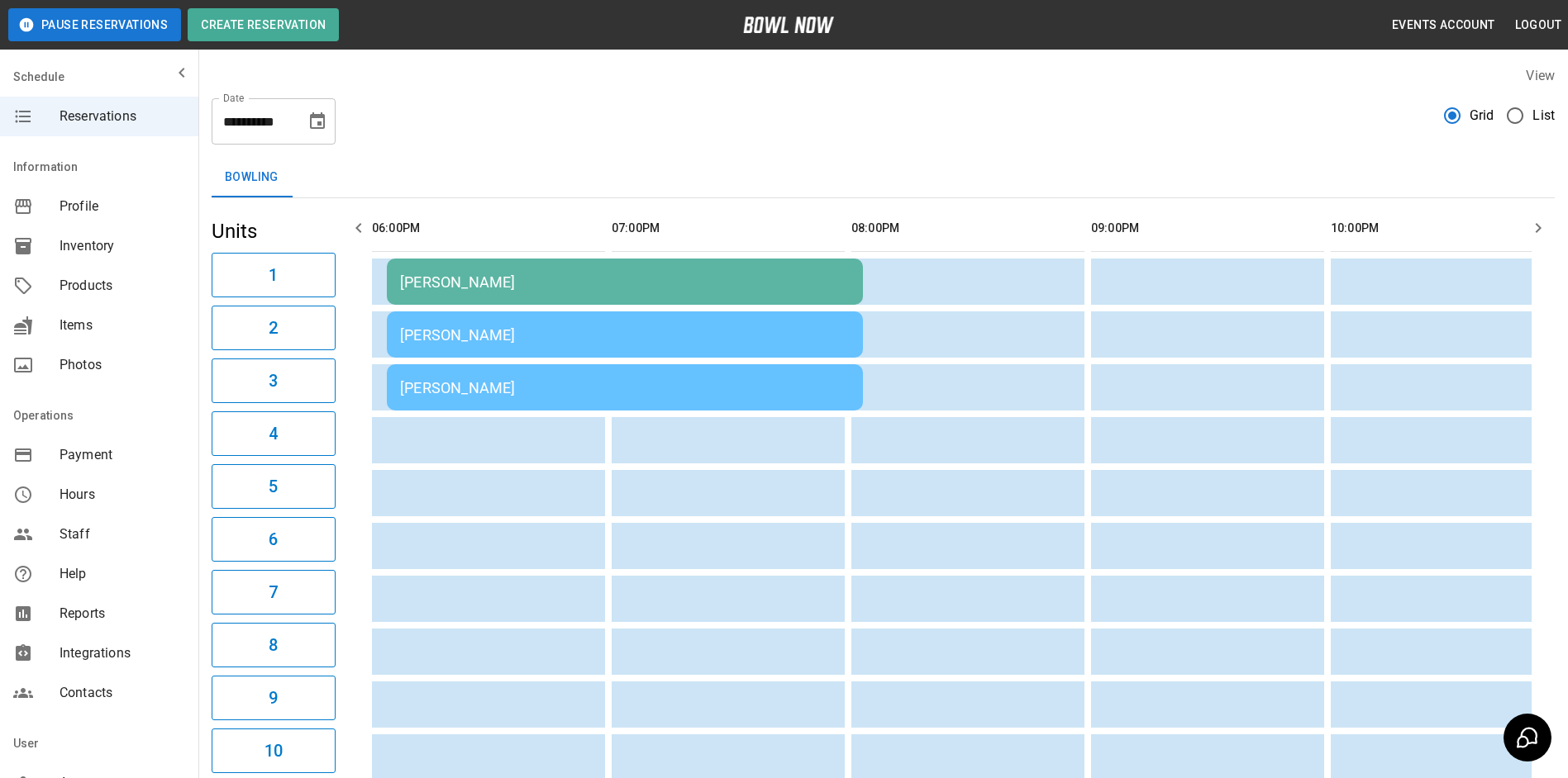
click at [654, 348] on td "[PERSON_NAME]" at bounding box center [625, 334] width 476 height 46
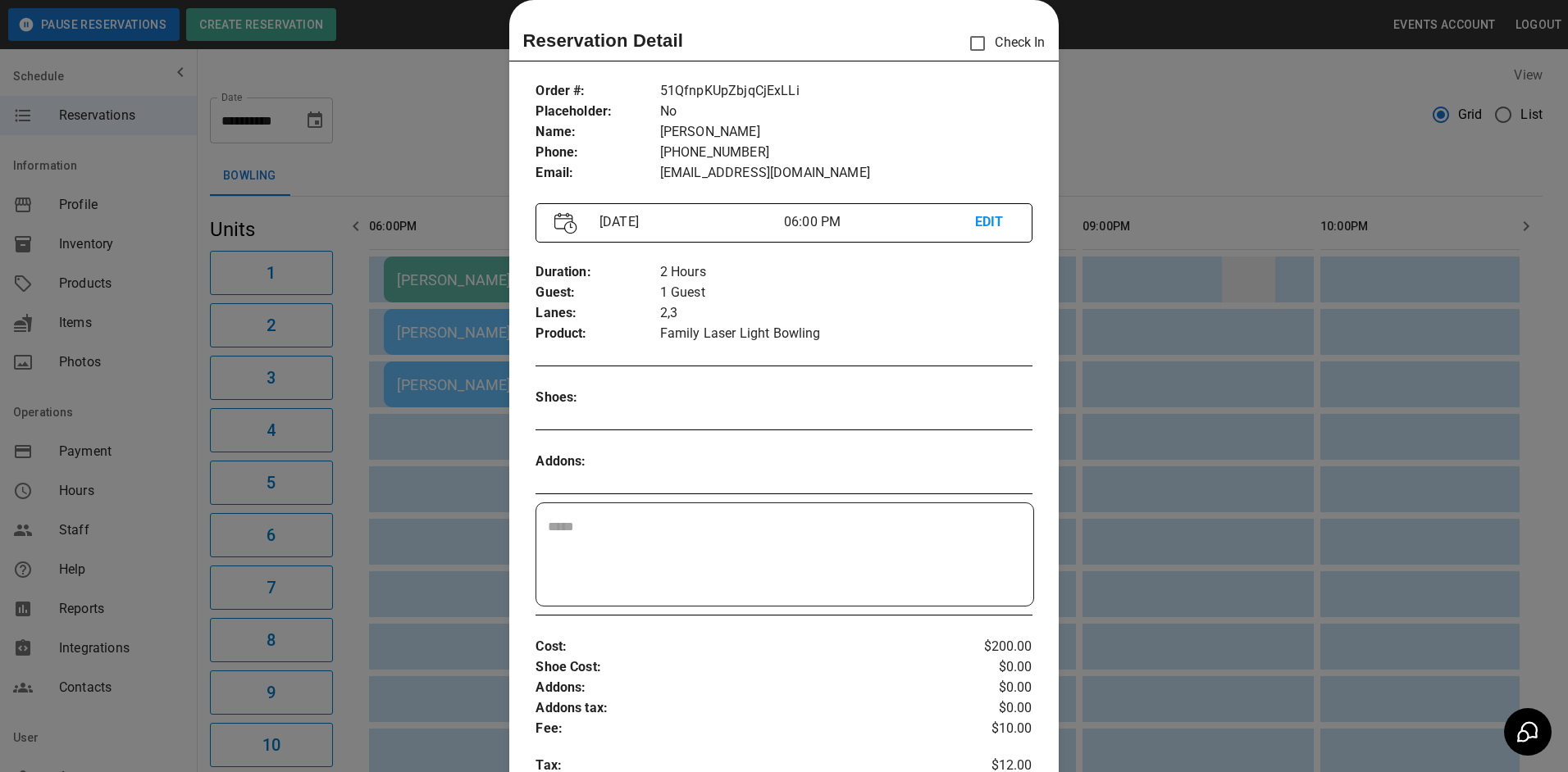
click at [1234, 290] on div at bounding box center [784, 386] width 1568 height 772
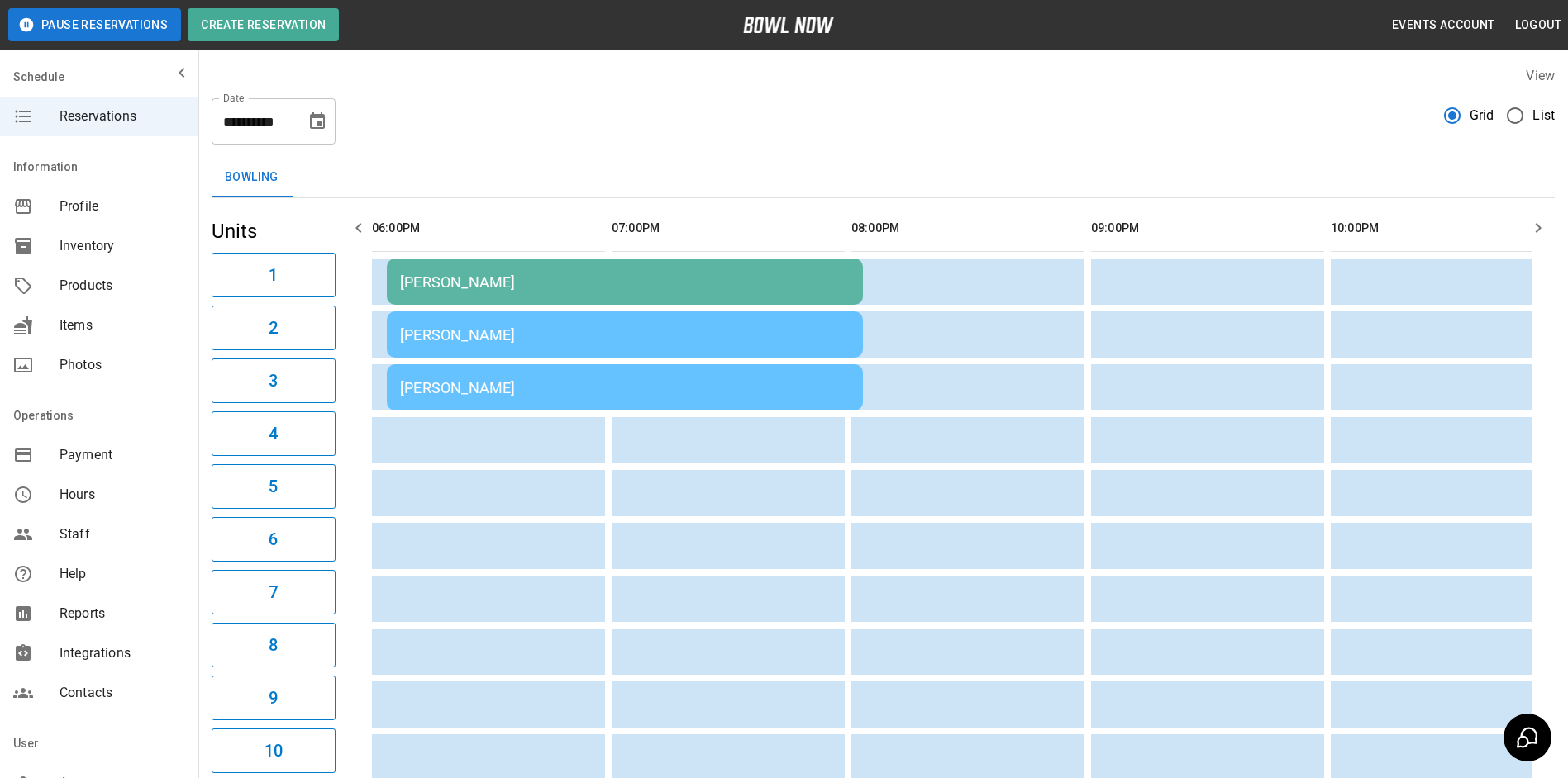
click at [828, 326] on td "[PERSON_NAME]" at bounding box center [625, 334] width 476 height 46
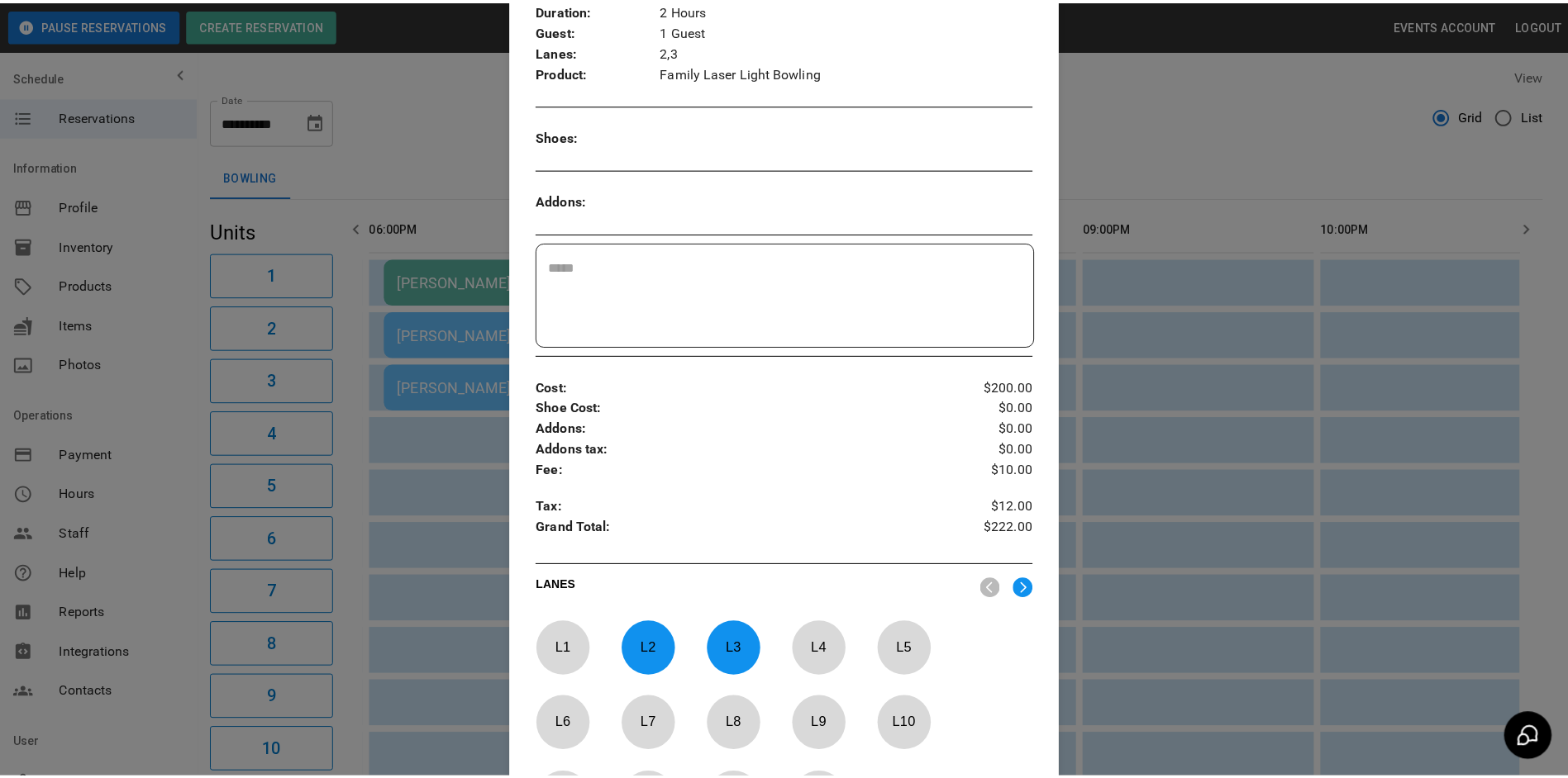
scroll to position [357, 0]
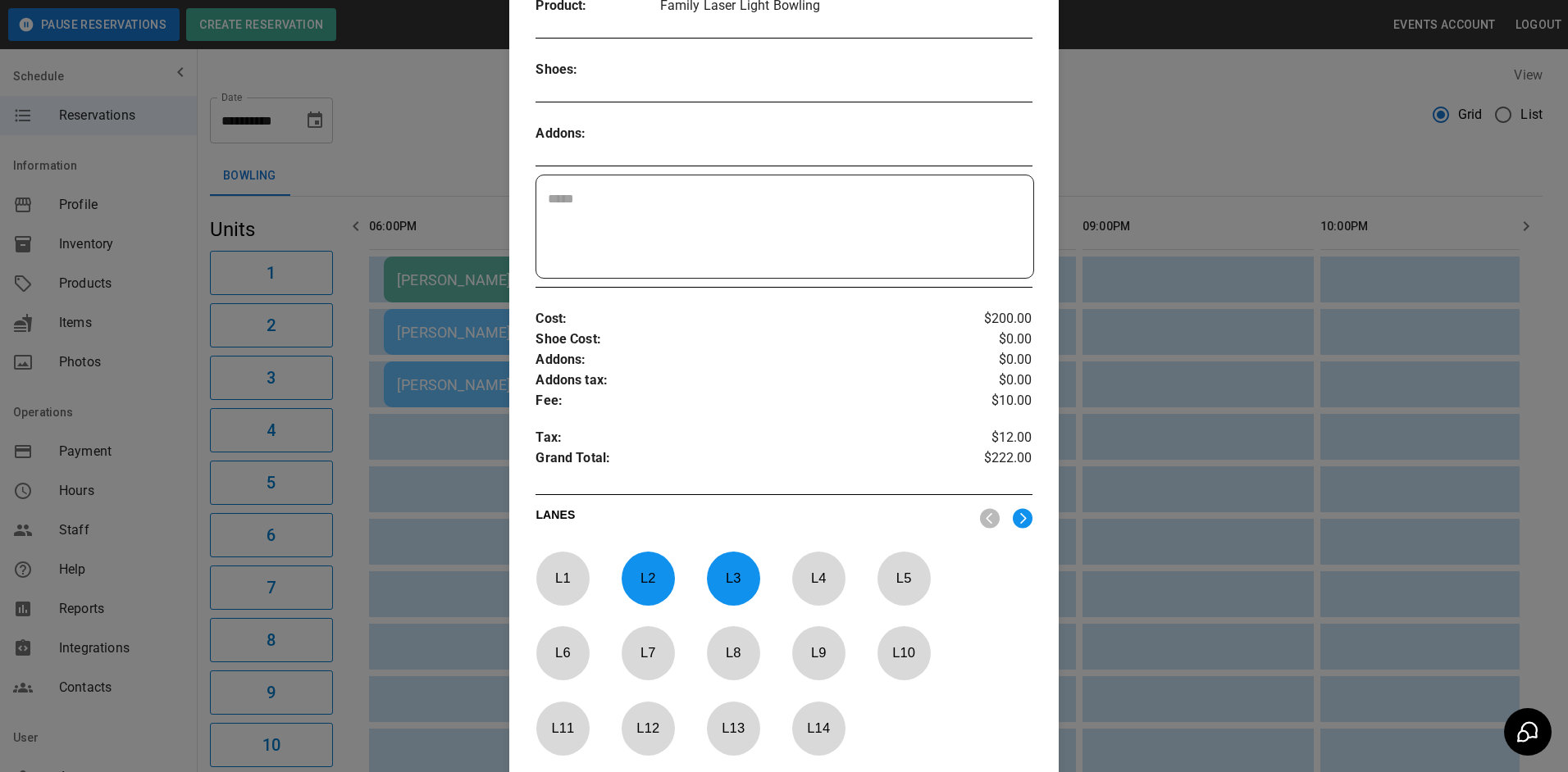
click at [1272, 303] on div at bounding box center [784, 386] width 1568 height 772
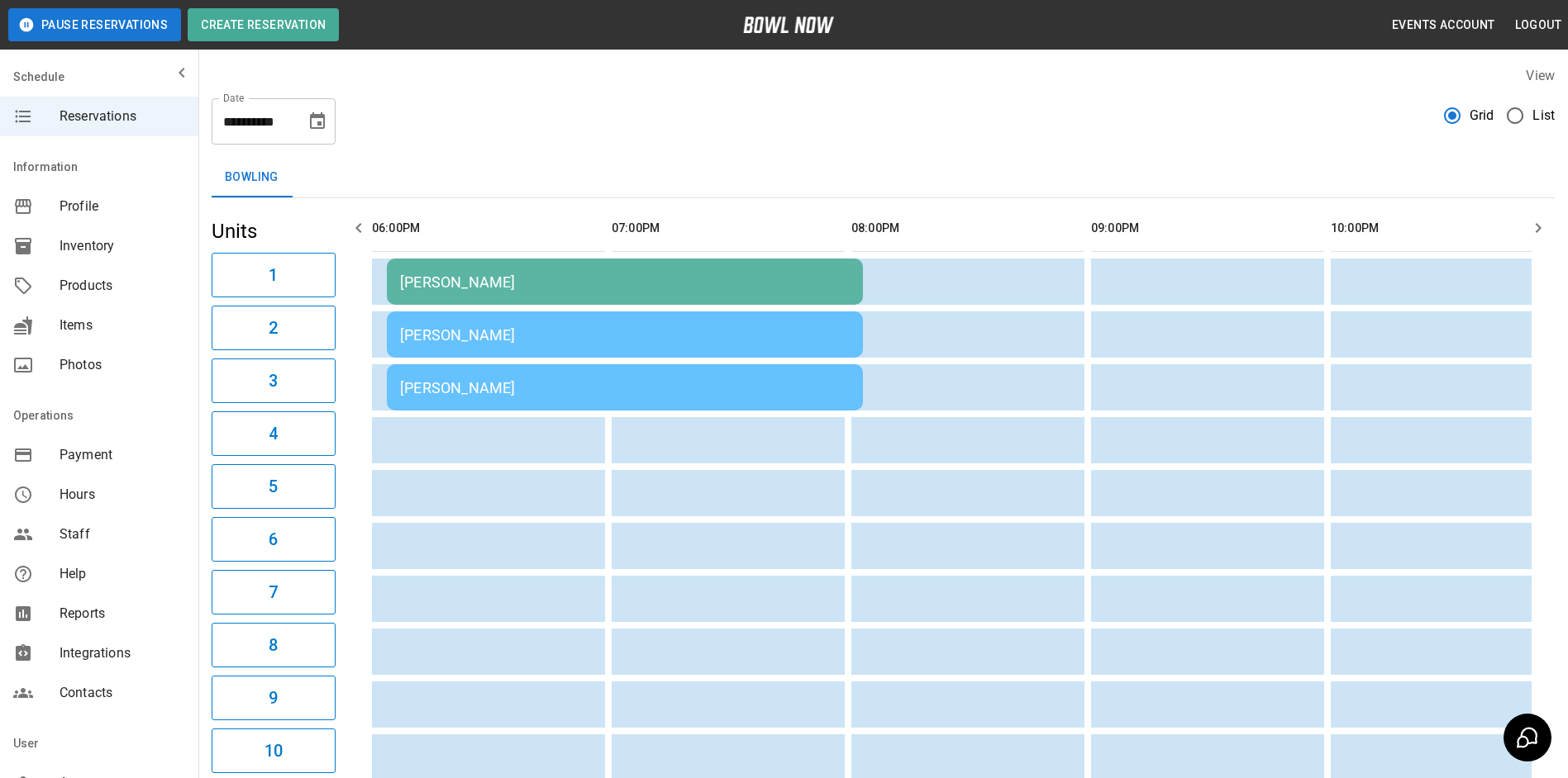
click at [328, 132] on button "Choose date, selected date is Oct 18, 2025" at bounding box center [317, 121] width 33 height 33
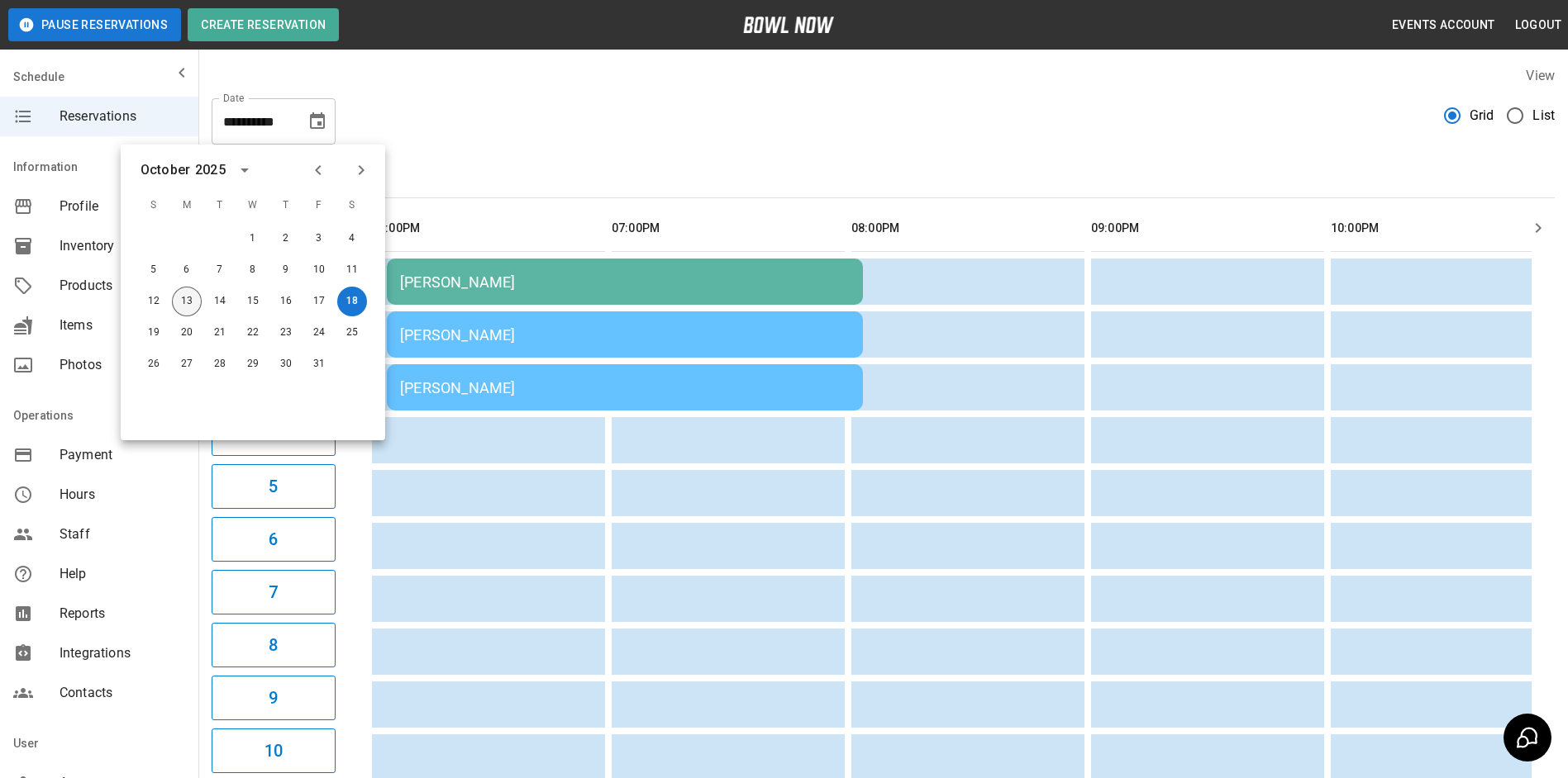
click at [189, 303] on button "13" at bounding box center [187, 302] width 30 height 30
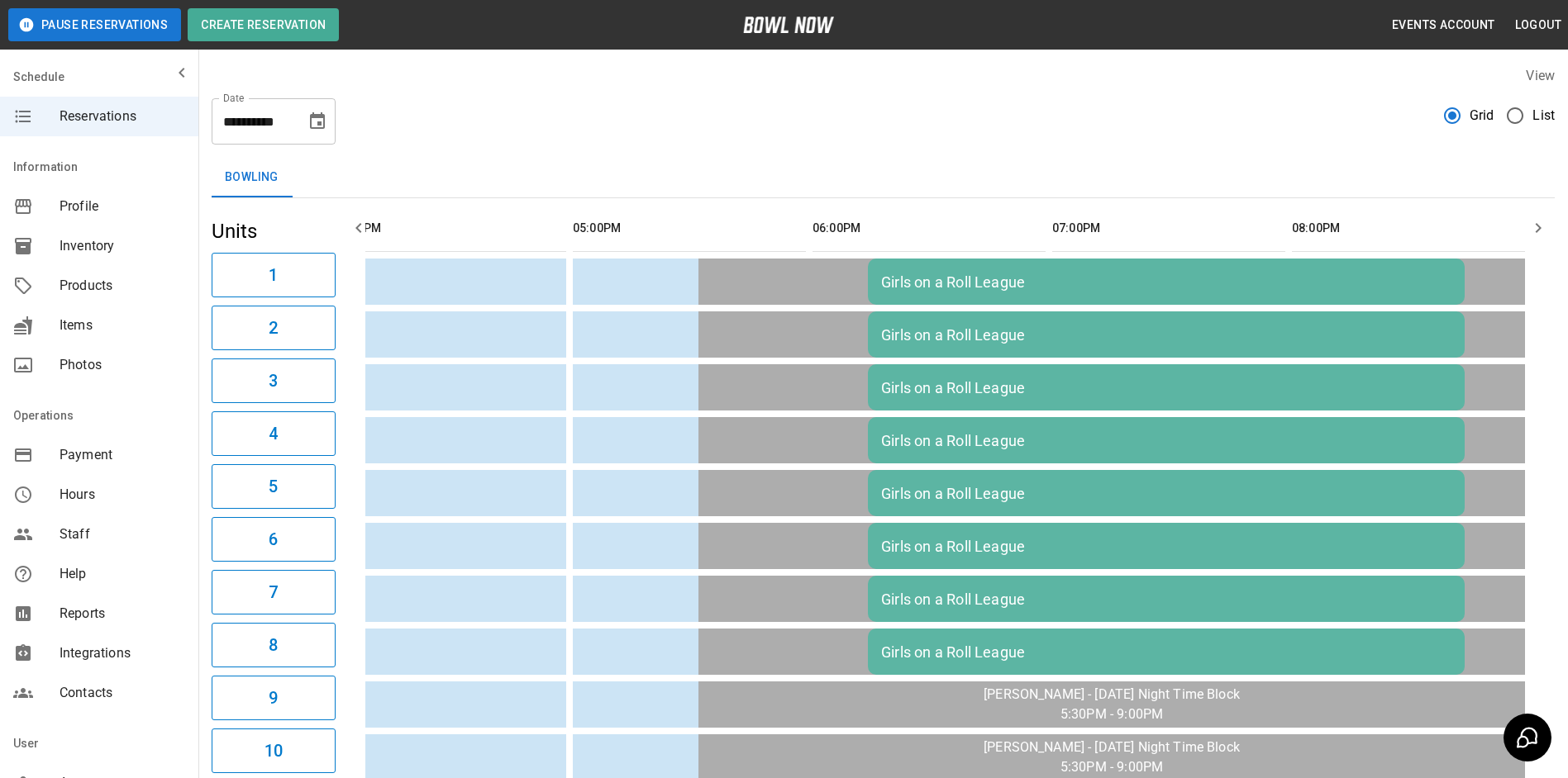
scroll to position [0, 959]
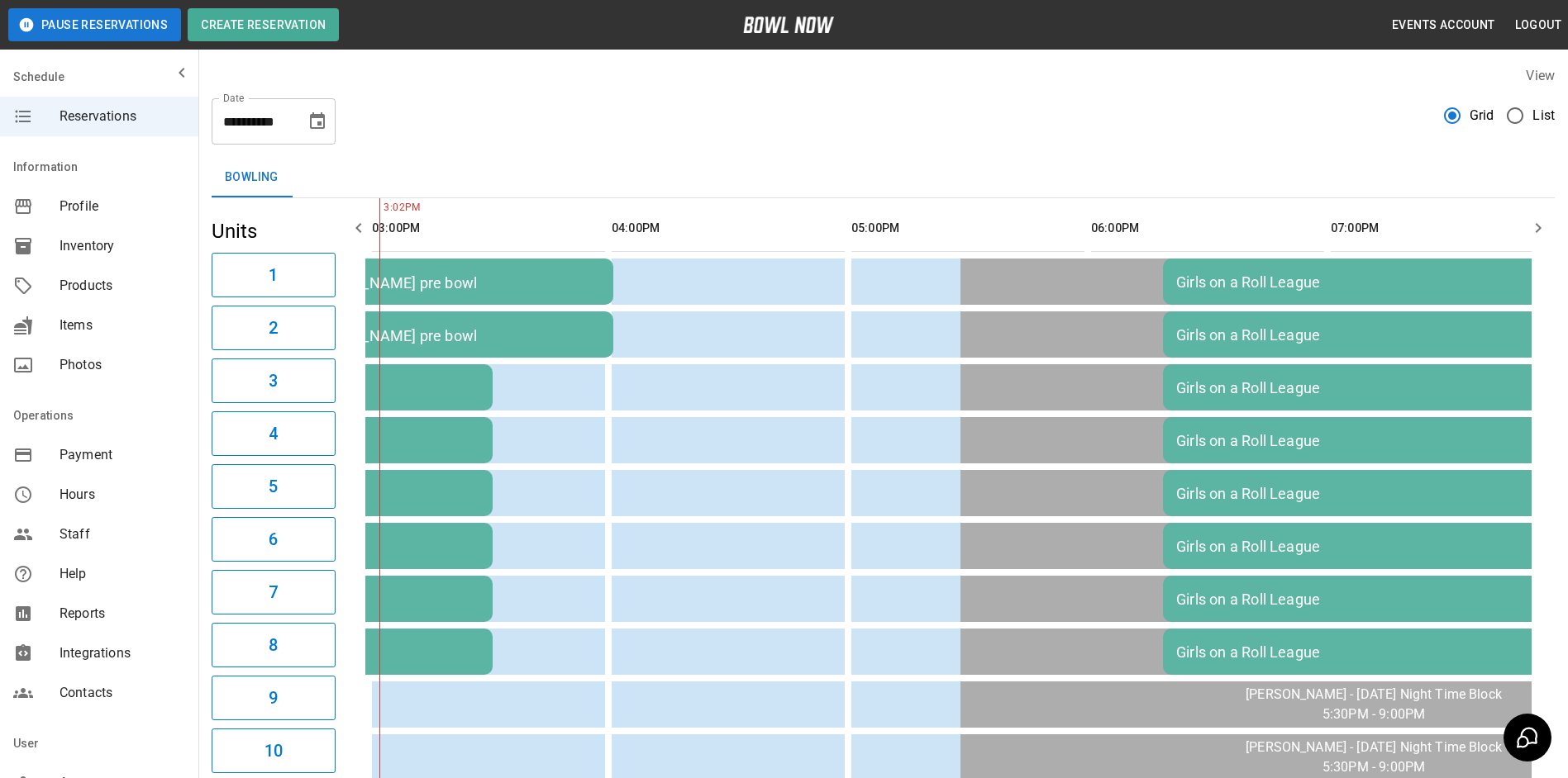
click at [349, 227] on icon "button" at bounding box center [359, 227] width 20 height 20
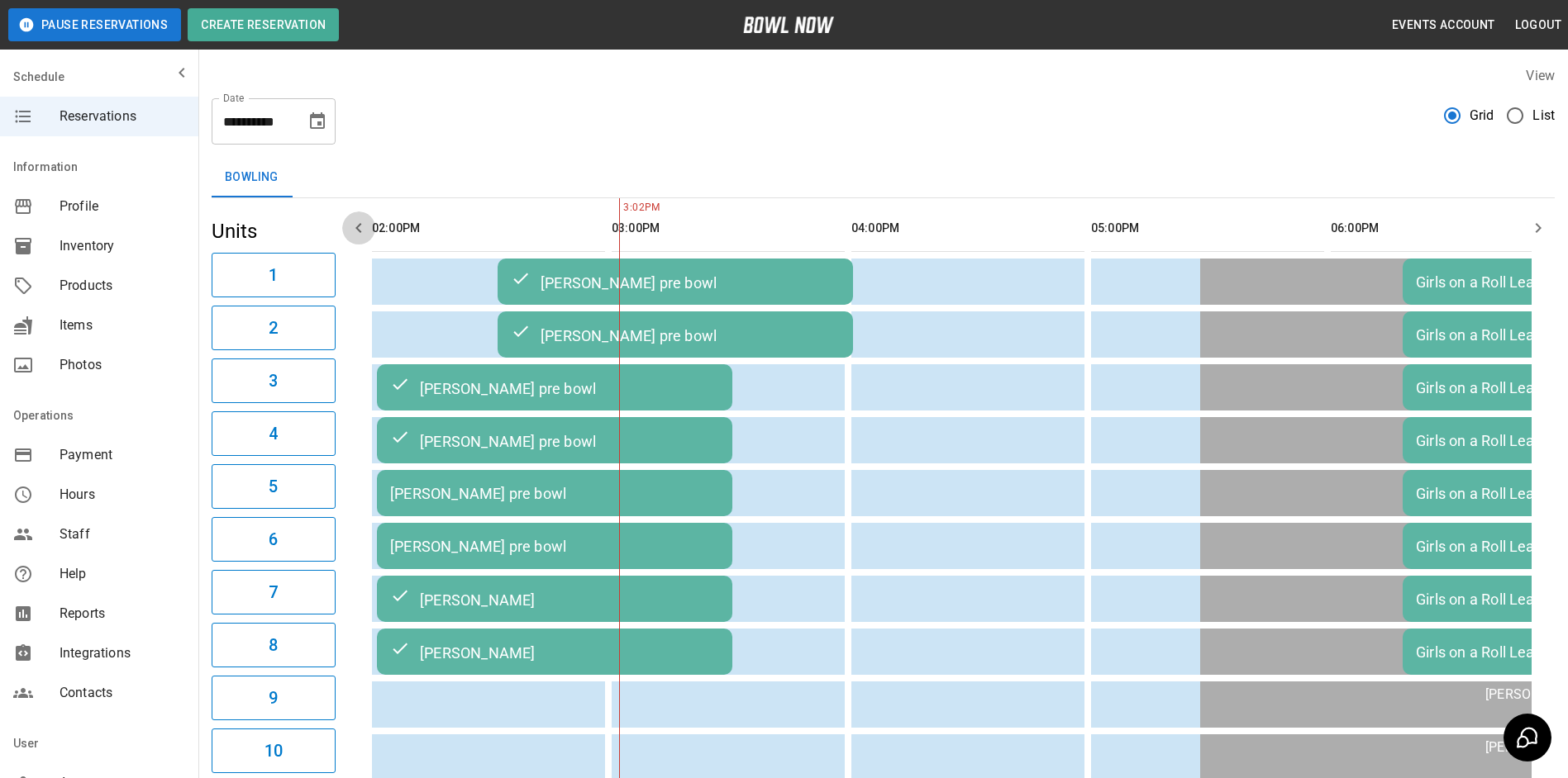
click at [349, 227] on icon "button" at bounding box center [359, 227] width 20 height 20
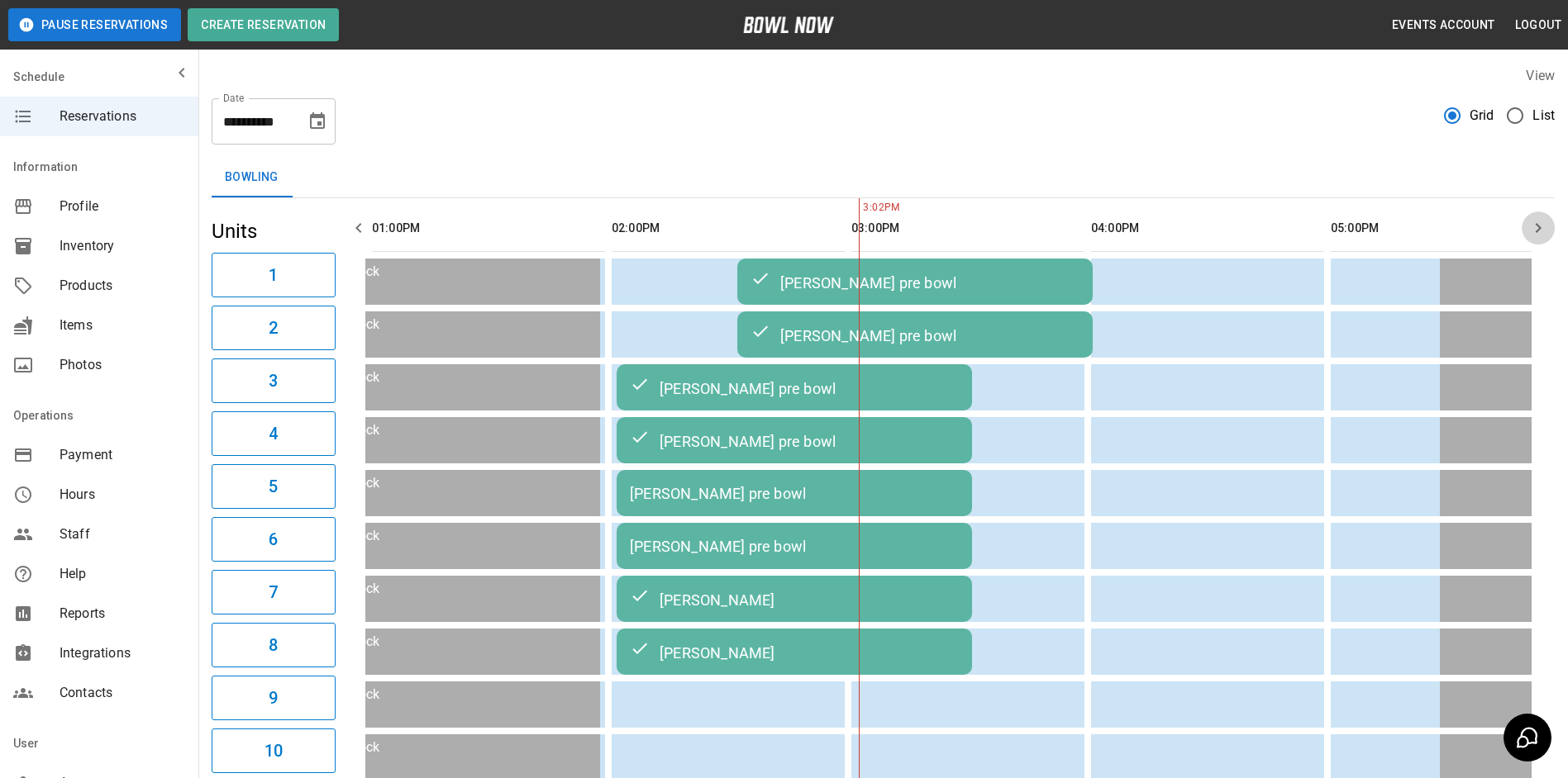
click at [1532, 234] on icon "button" at bounding box center [1538, 227] width 20 height 20
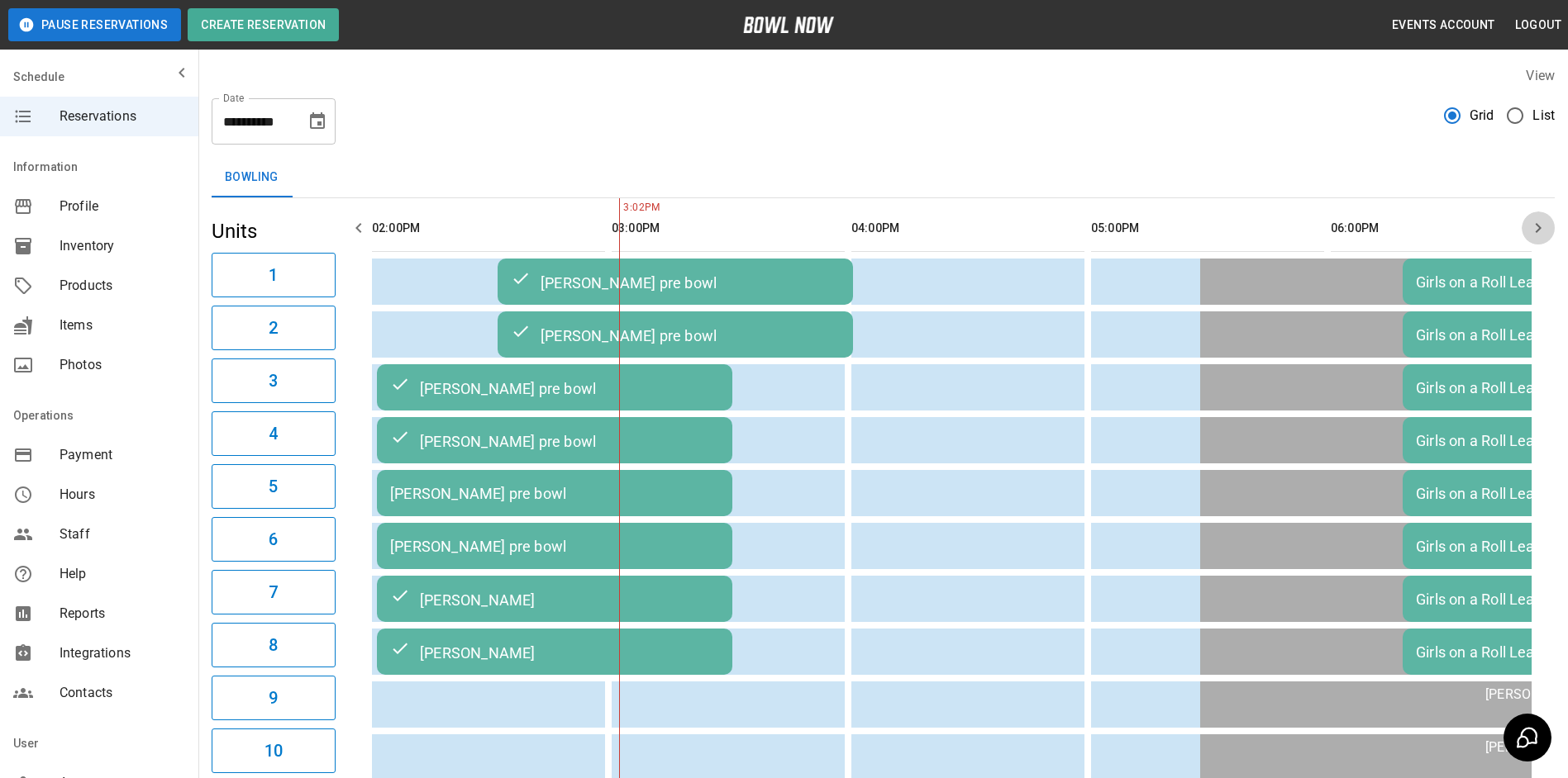
drag, startPoint x: 1532, startPoint y: 234, endPoint x: 1496, endPoint y: 258, distance: 43.3
click at [1532, 237] on icon "button" at bounding box center [1538, 227] width 20 height 20
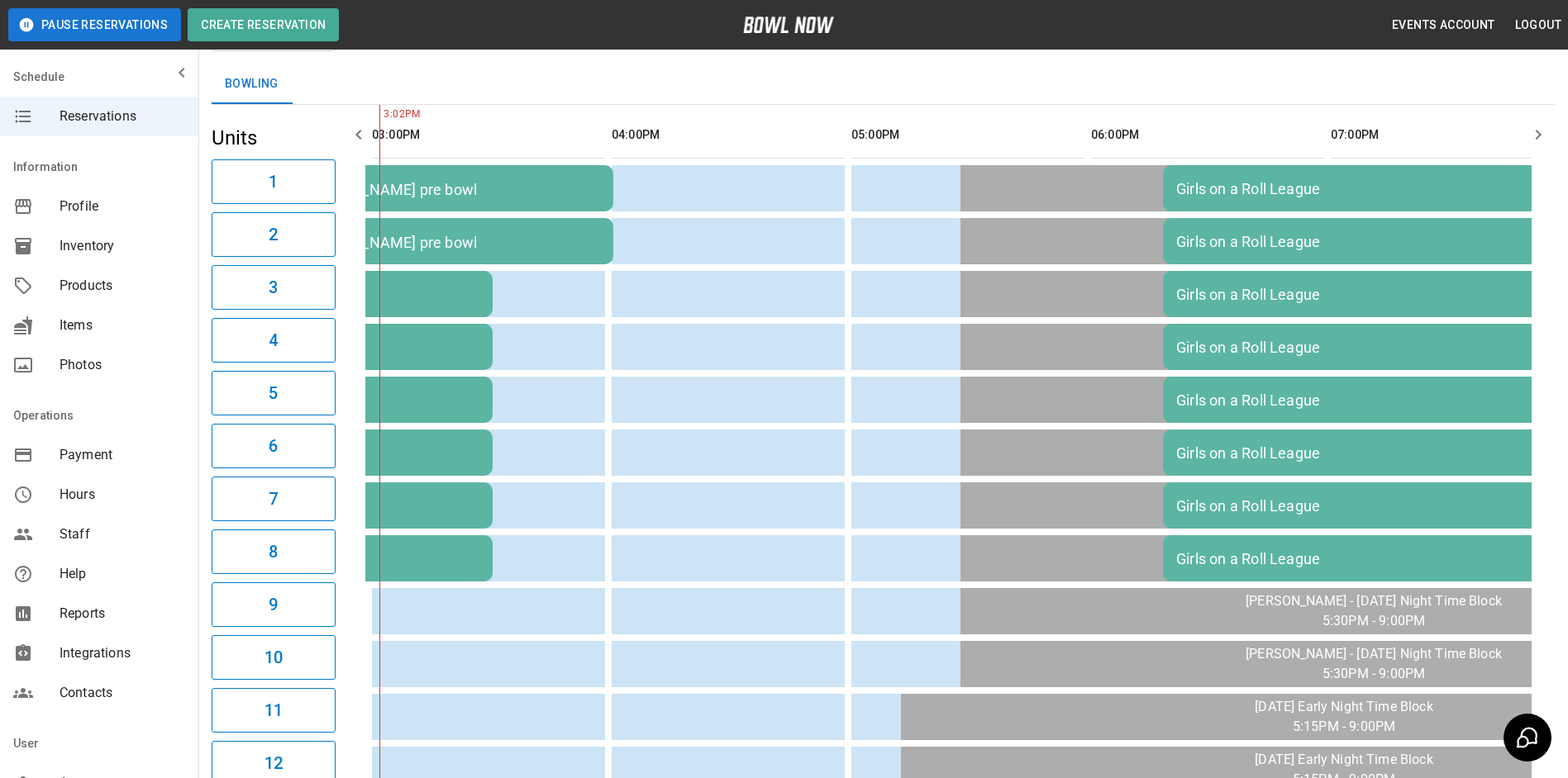
scroll to position [0, 0]
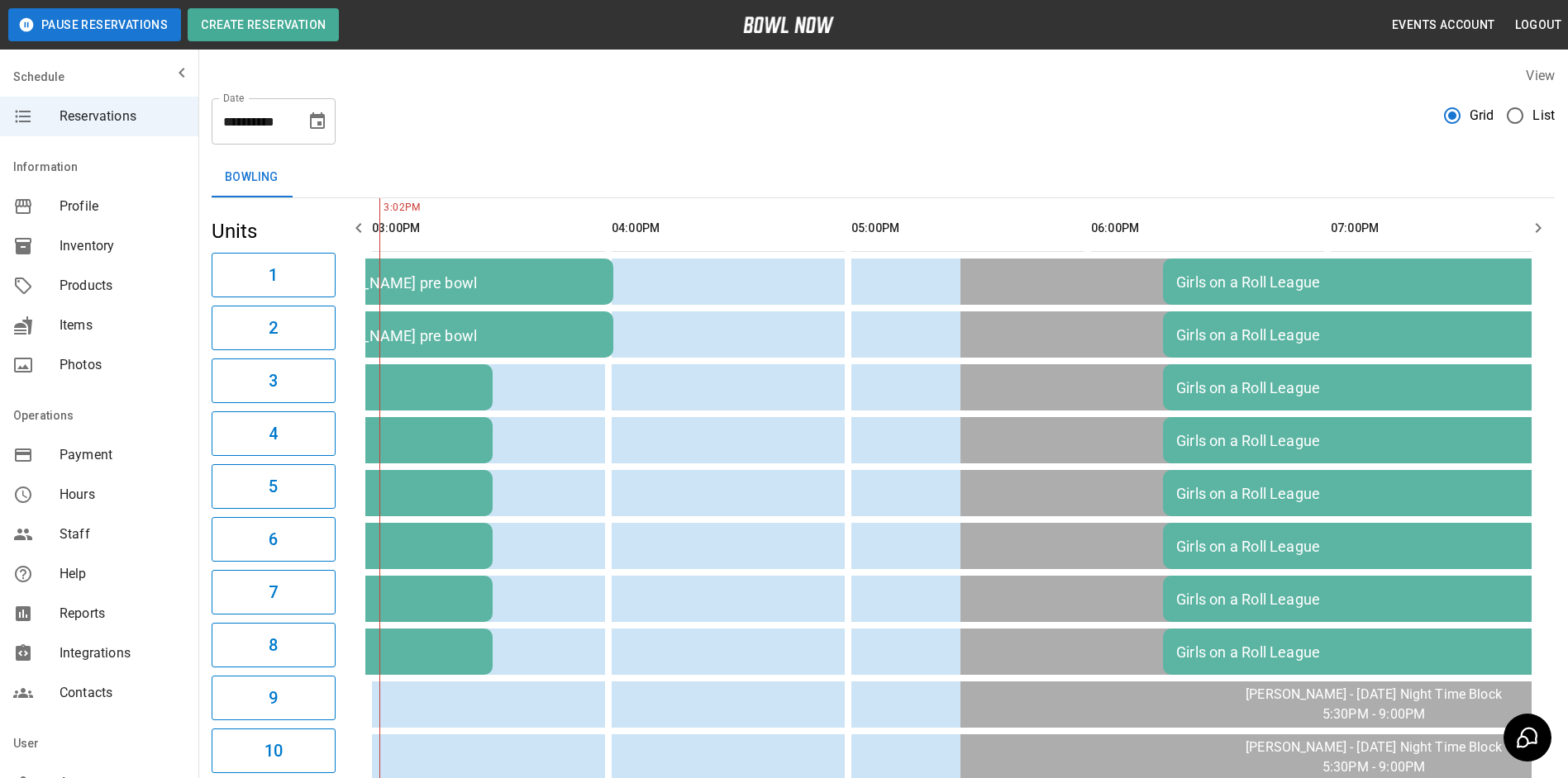
click at [308, 123] on button "Choose date, selected date is Oct 13, 2025" at bounding box center [317, 121] width 33 height 33
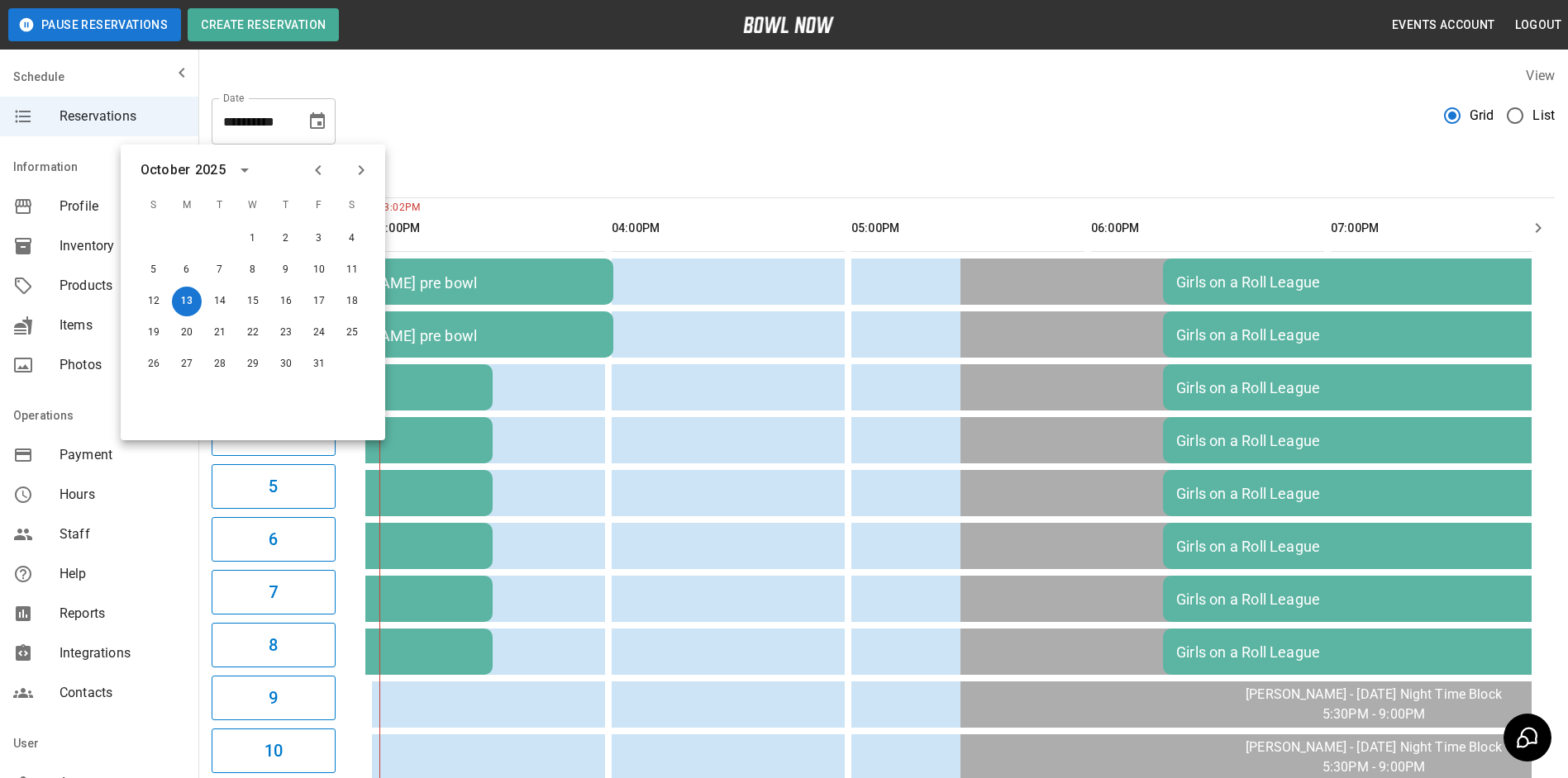
click at [465, 98] on div "**********" at bounding box center [883, 114] width 1343 height 59
click at [433, 108] on div "**********" at bounding box center [883, 114] width 1343 height 59
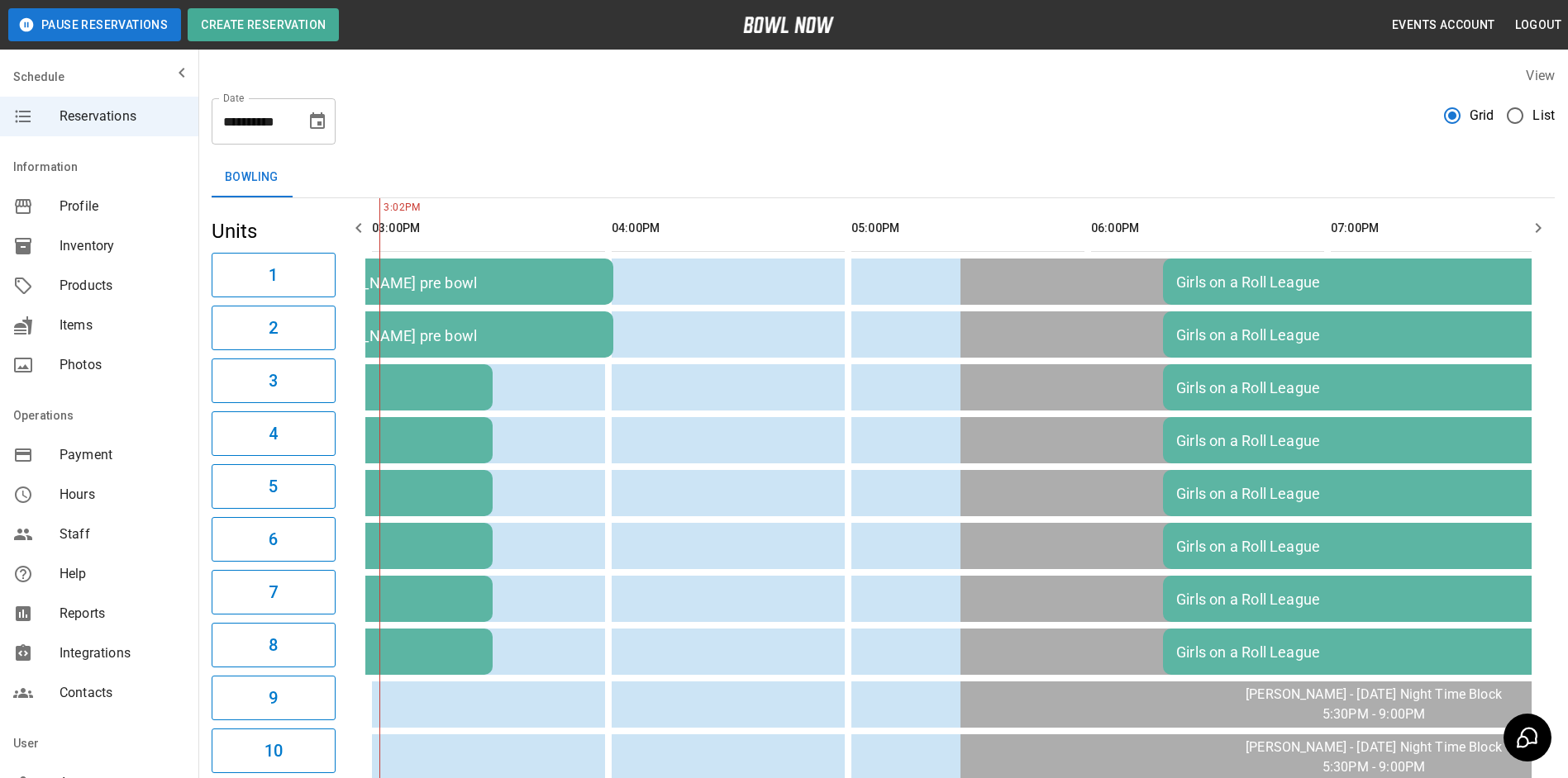
click at [350, 236] on button "button" at bounding box center [359, 227] width 33 height 33
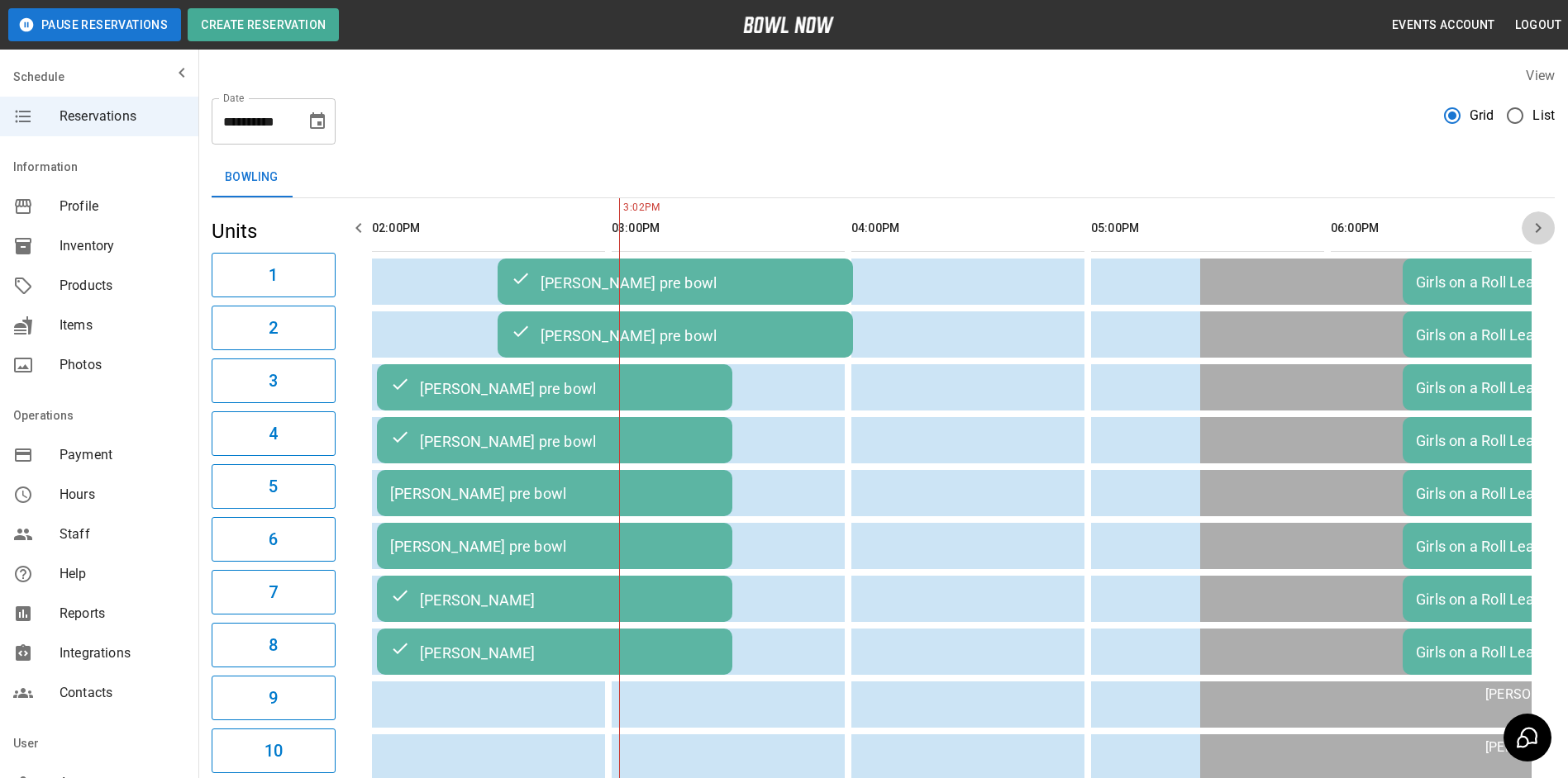
click at [1546, 223] on icon "button" at bounding box center [1538, 227] width 20 height 20
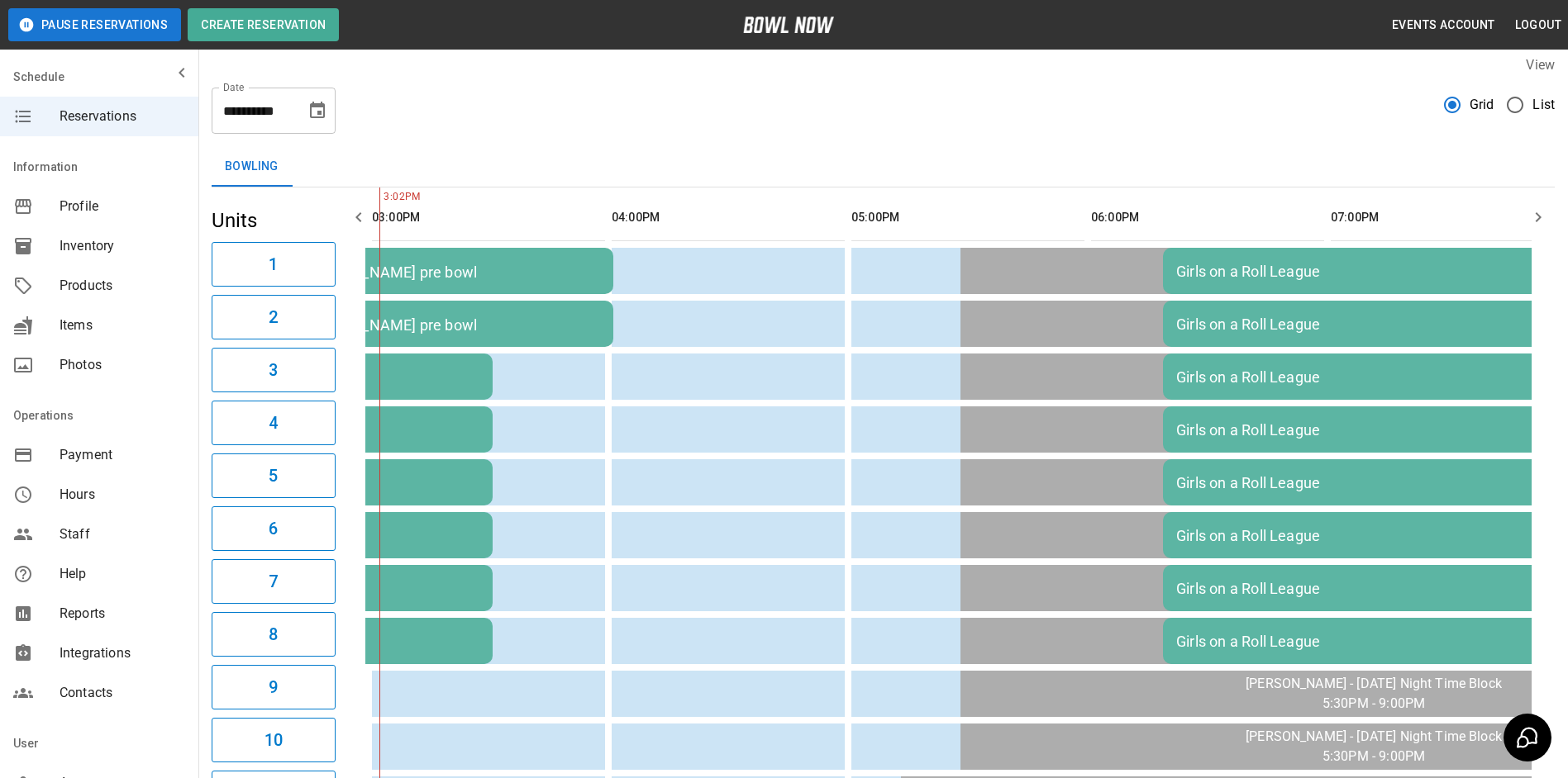
scroll to position [0, 0]
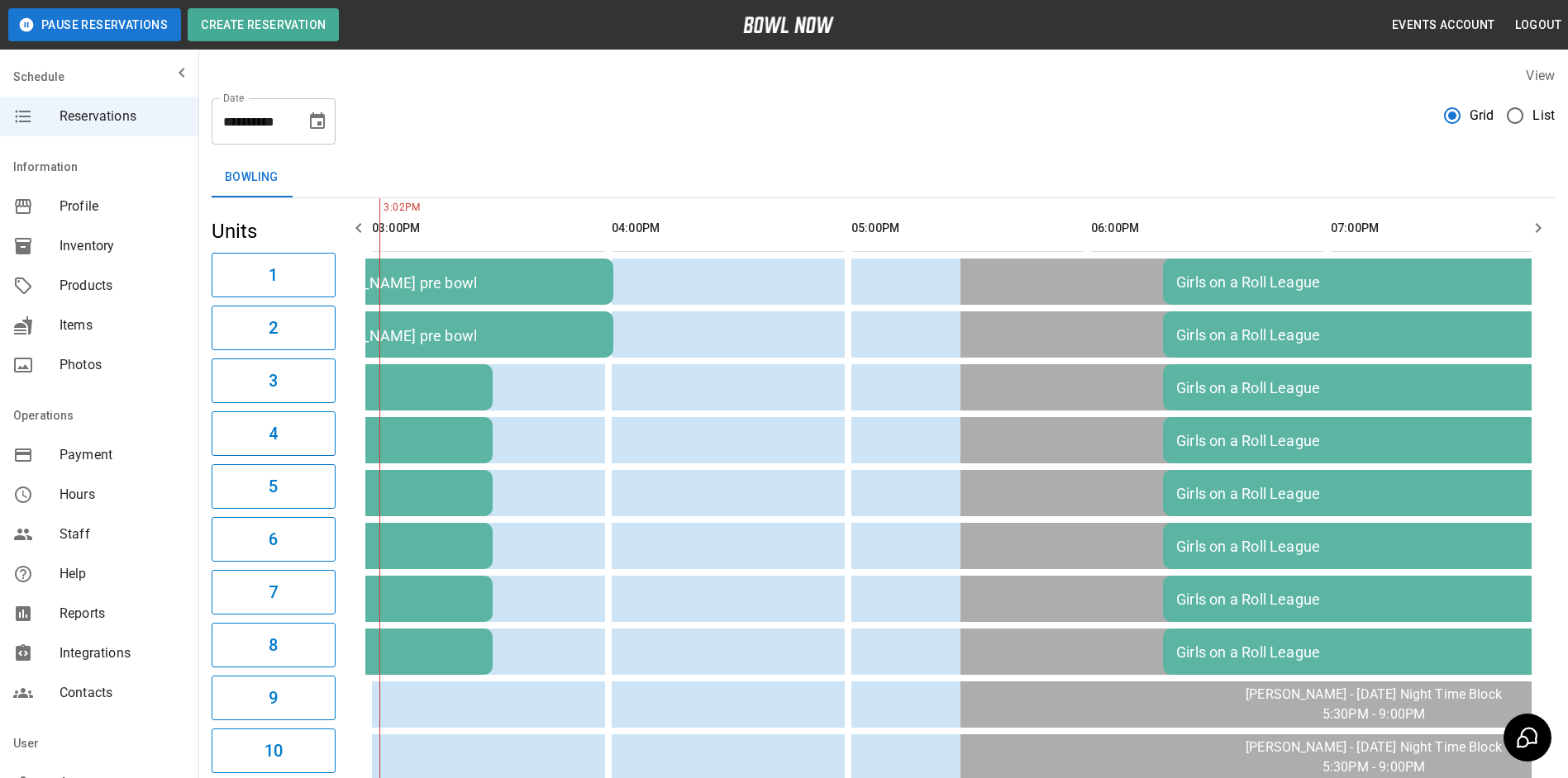
click at [1545, 230] on icon "button" at bounding box center [1538, 227] width 20 height 20
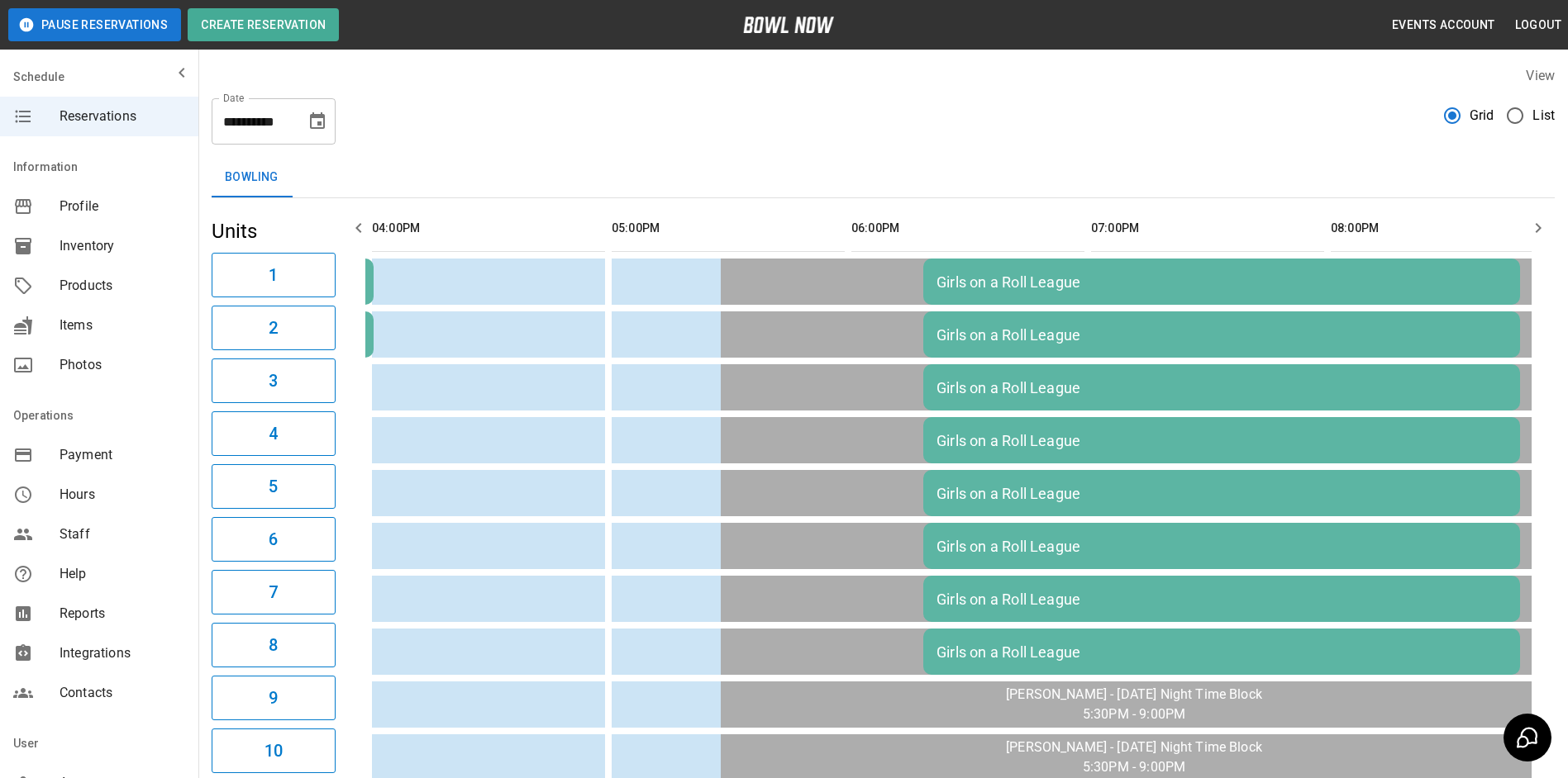
click at [1545, 230] on icon "button" at bounding box center [1538, 227] width 20 height 20
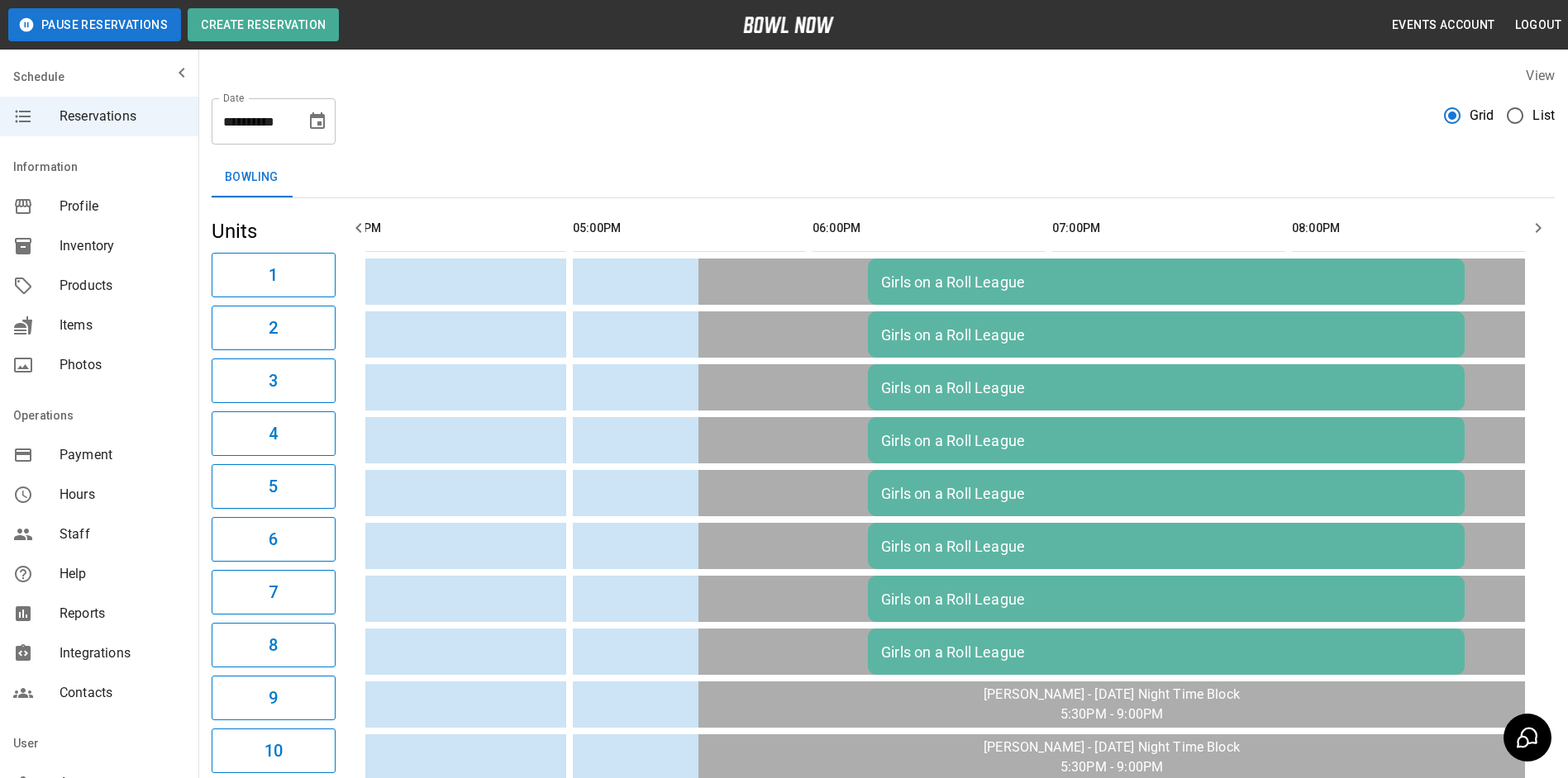
click at [1543, 230] on icon "button" at bounding box center [1538, 227] width 20 height 20
click at [1541, 230] on icon "button" at bounding box center [1538, 227] width 20 height 20
click at [372, 217] on th "sticky table" at bounding box center [351, 228] width 54 height 47
click at [368, 217] on button "button" at bounding box center [359, 227] width 33 height 33
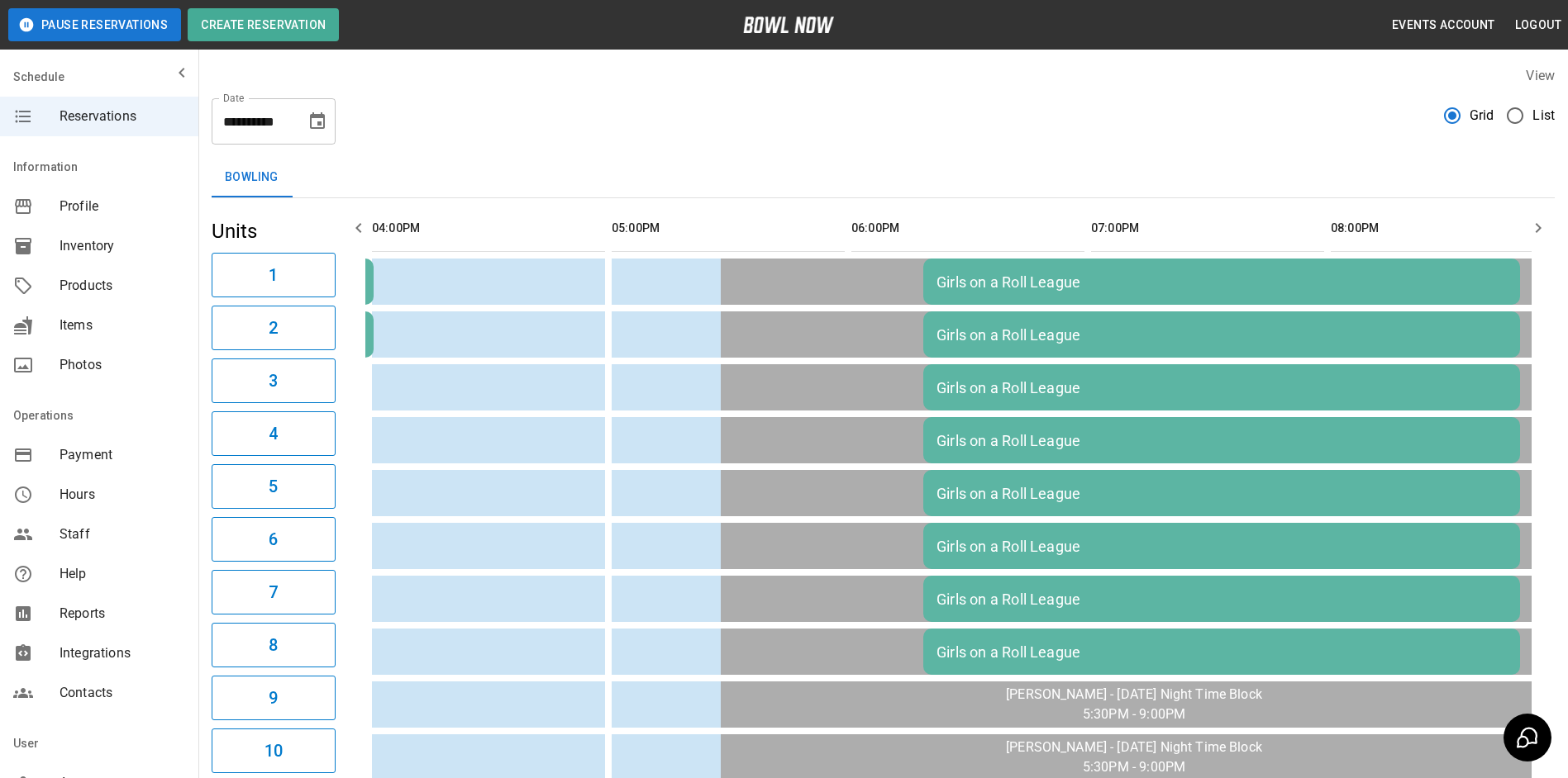
click at [368, 217] on button "button" at bounding box center [359, 227] width 33 height 33
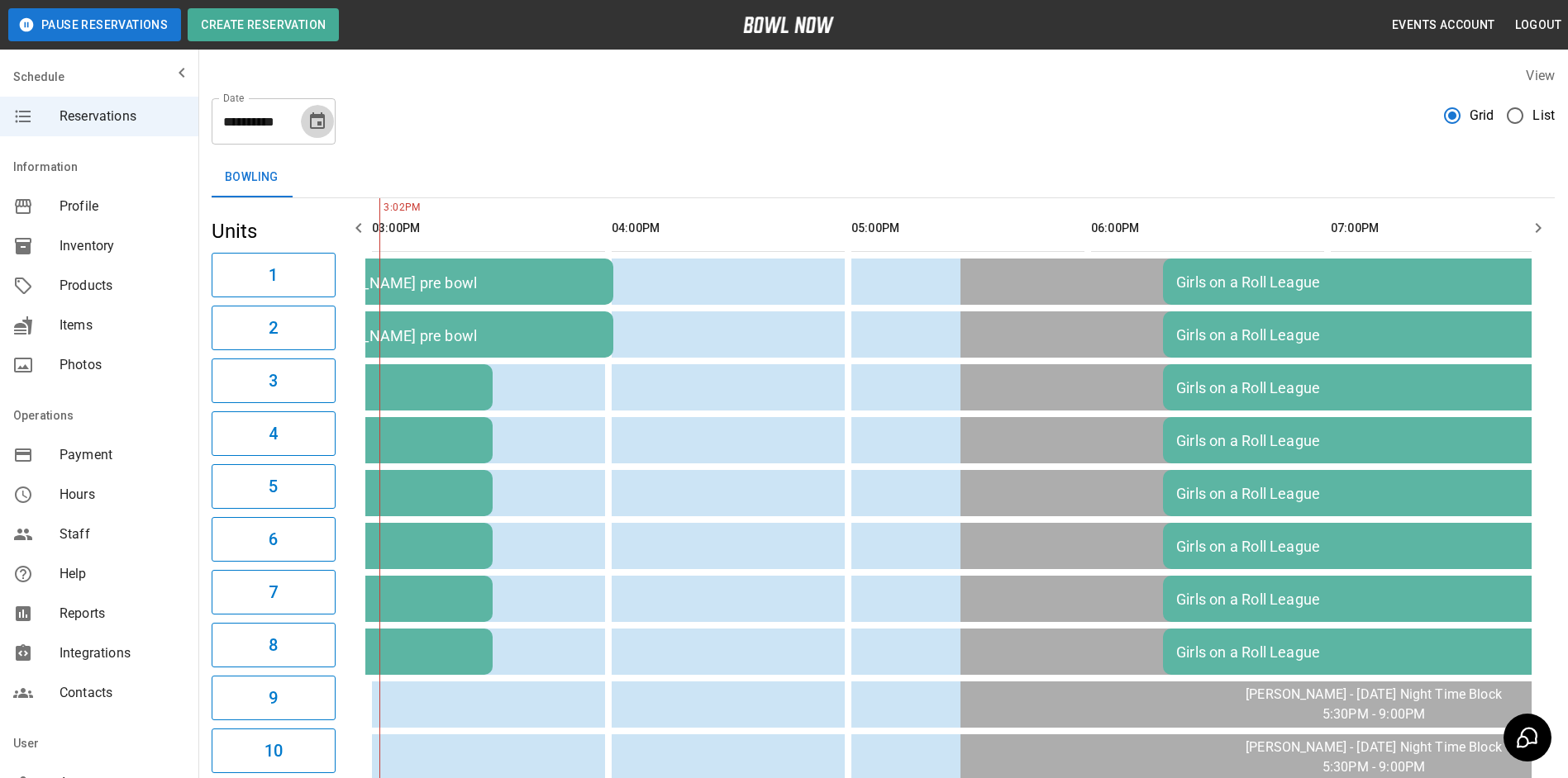
click at [328, 124] on button "Choose date, selected date is Oct 13, 2025" at bounding box center [317, 121] width 33 height 33
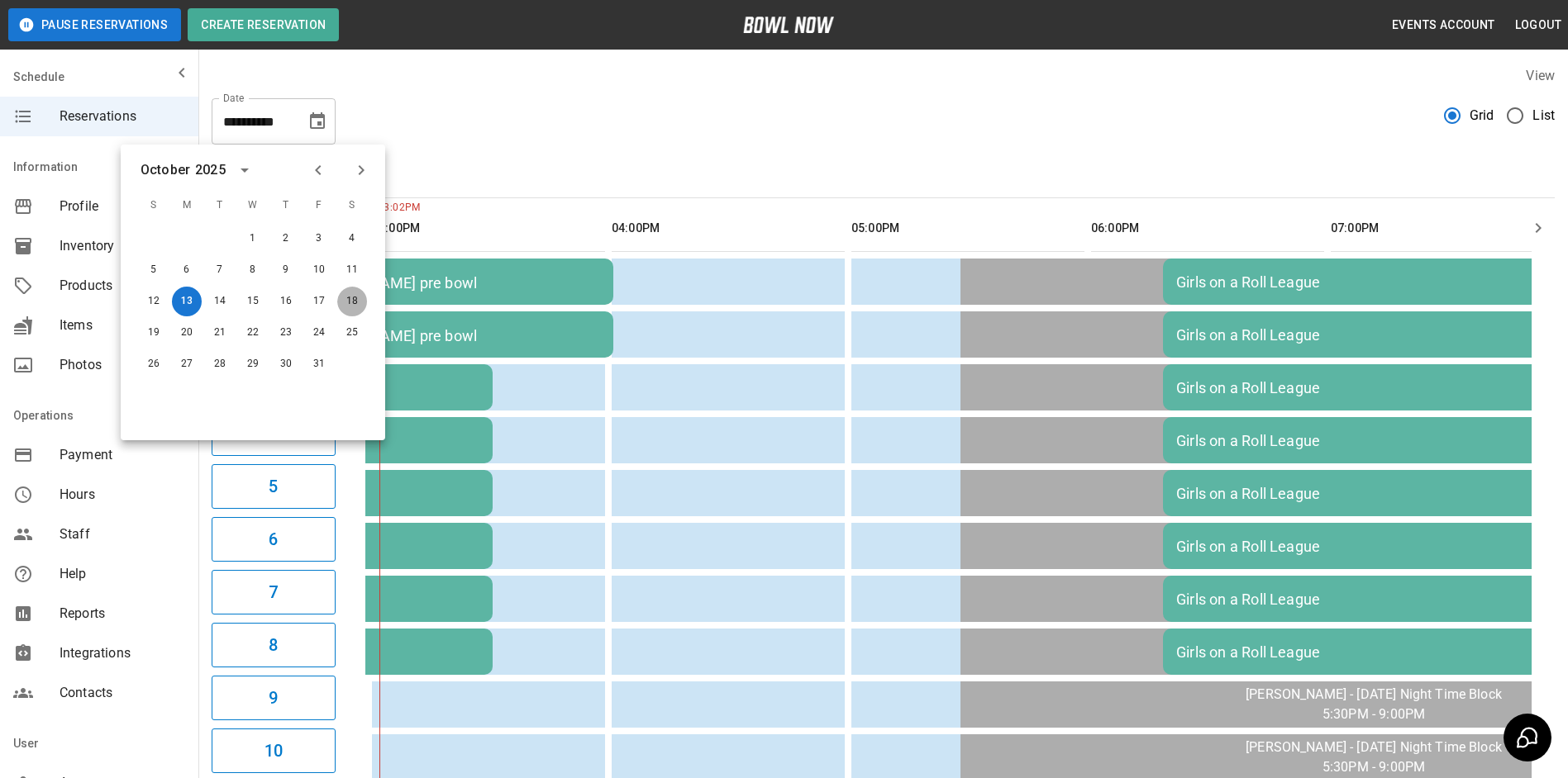
drag, startPoint x: 350, startPoint y: 310, endPoint x: 749, endPoint y: 184, distance: 418.4
click at [350, 308] on button "18" at bounding box center [352, 302] width 30 height 30
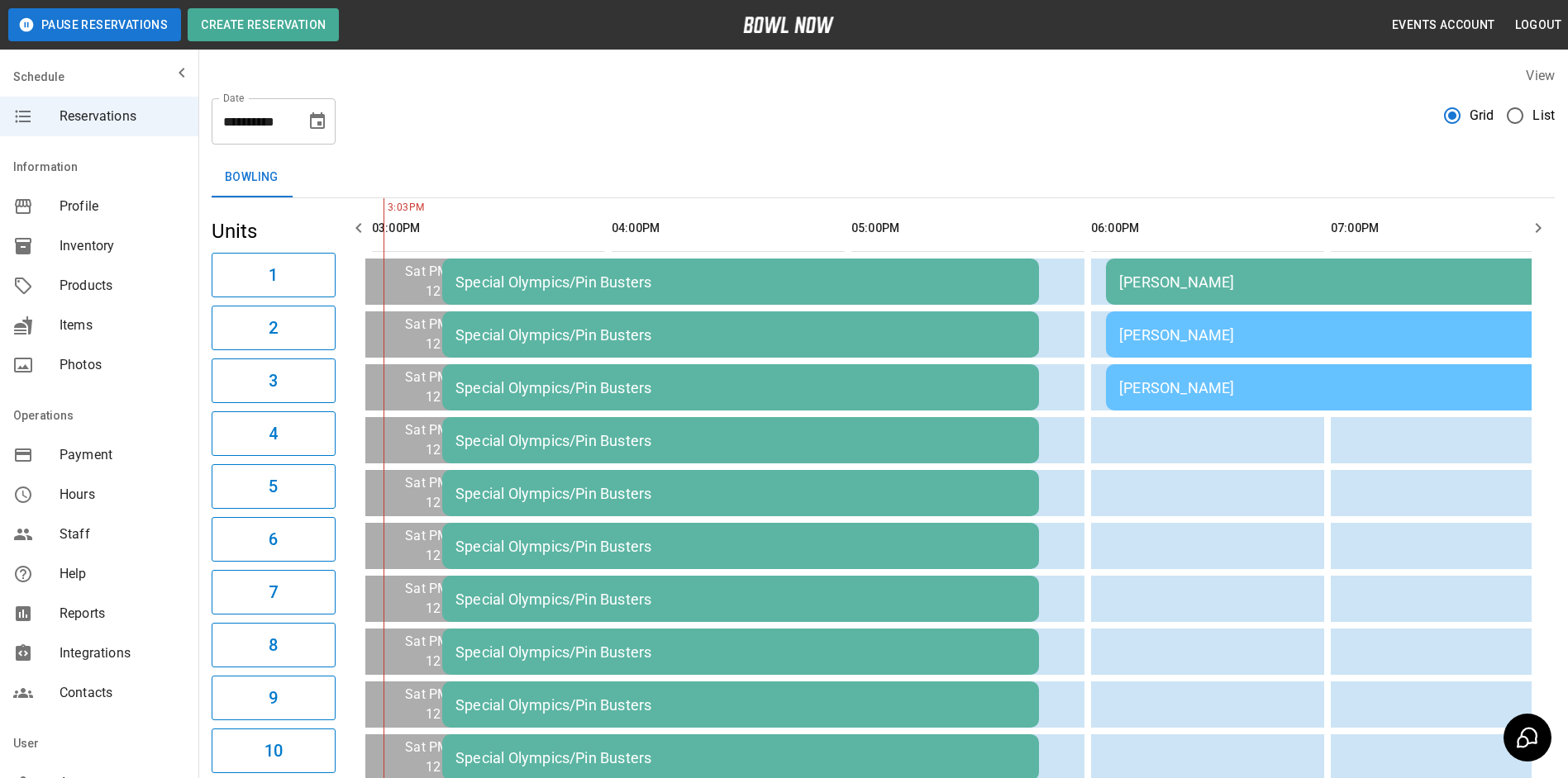
scroll to position [0, 1439]
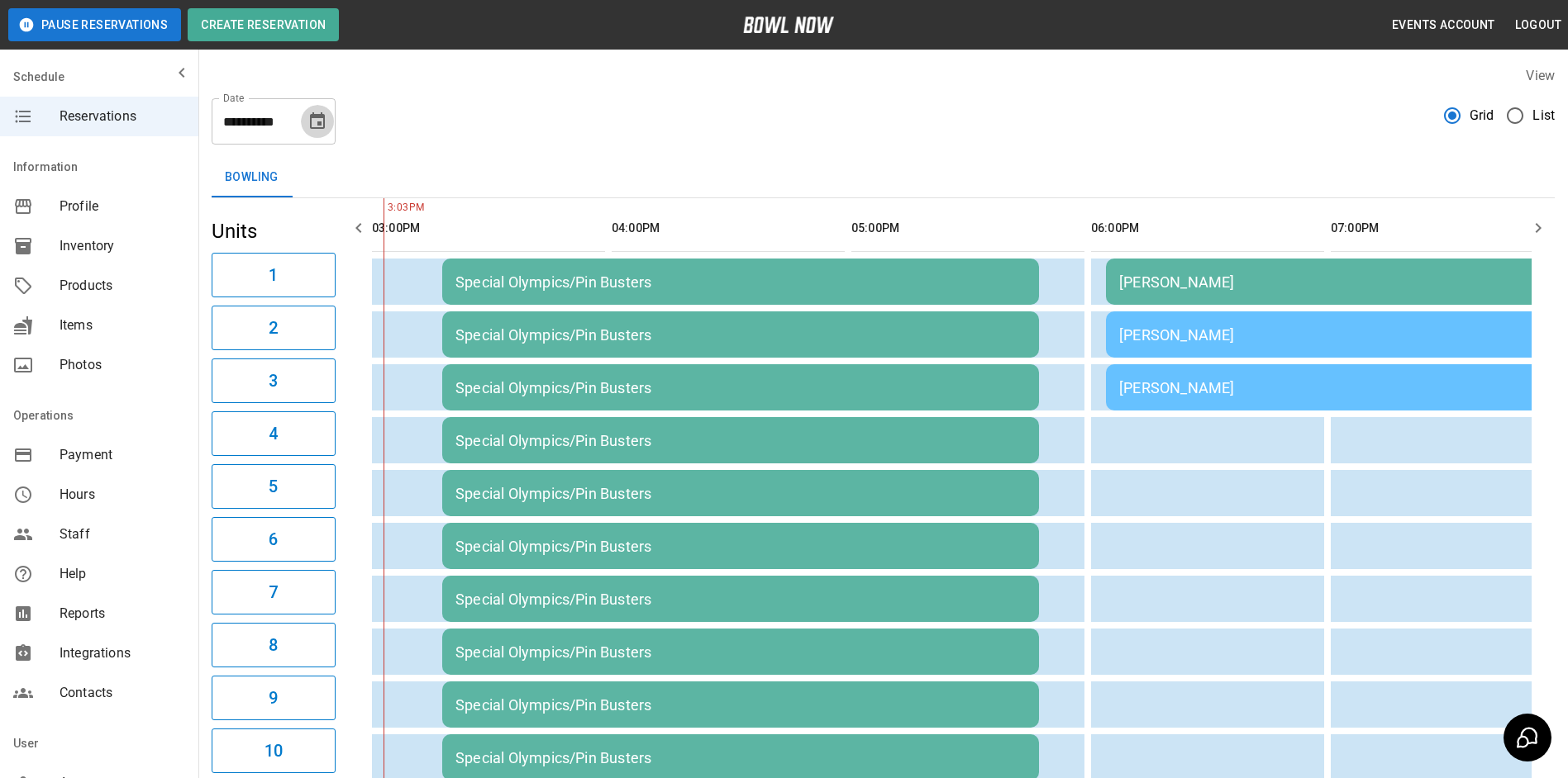
click at [326, 124] on button "Choose date, selected date is Oct 18, 2025" at bounding box center [317, 121] width 33 height 33
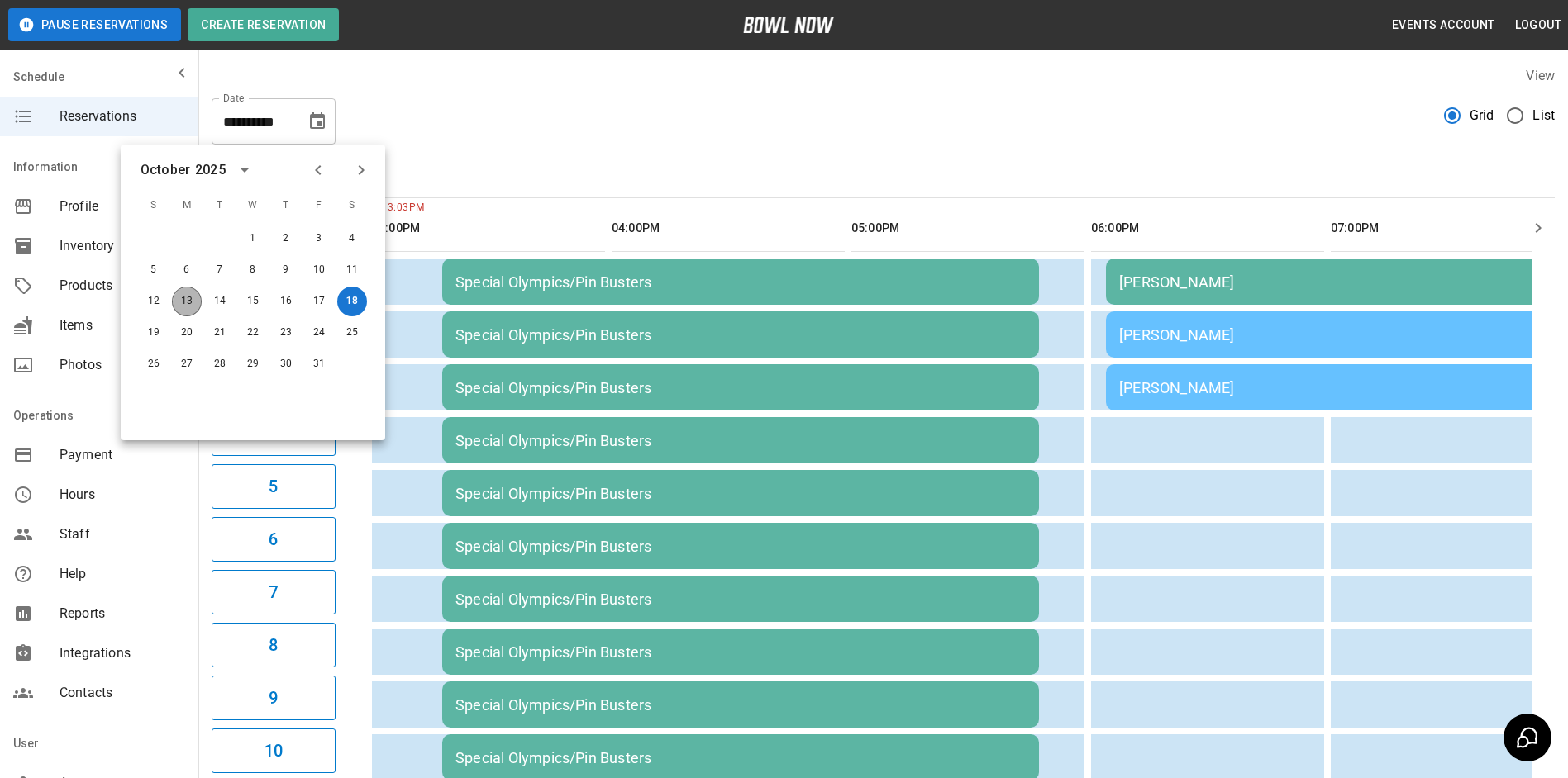
click at [184, 306] on button "13" at bounding box center [187, 302] width 30 height 30
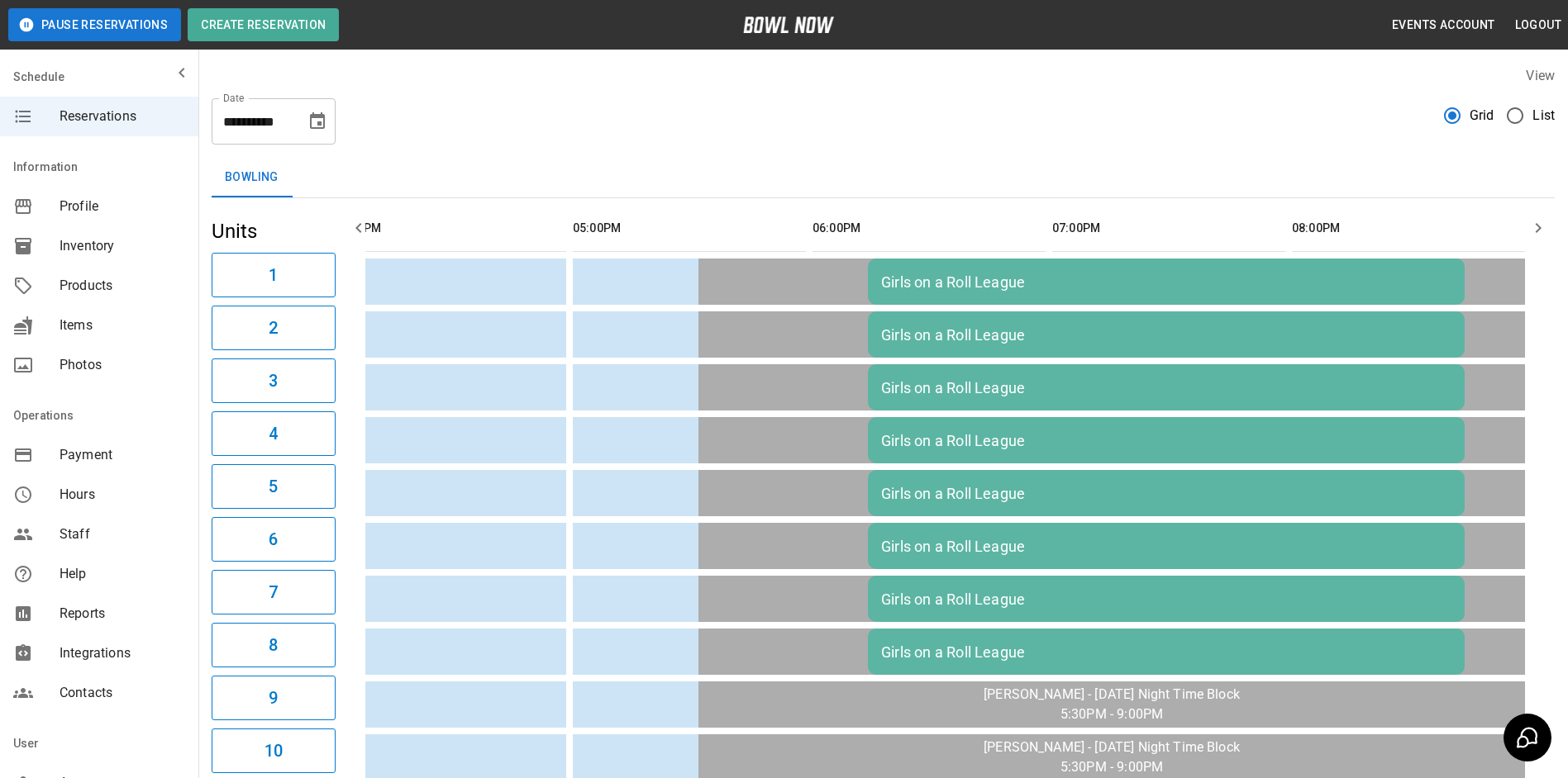
scroll to position [0, 959]
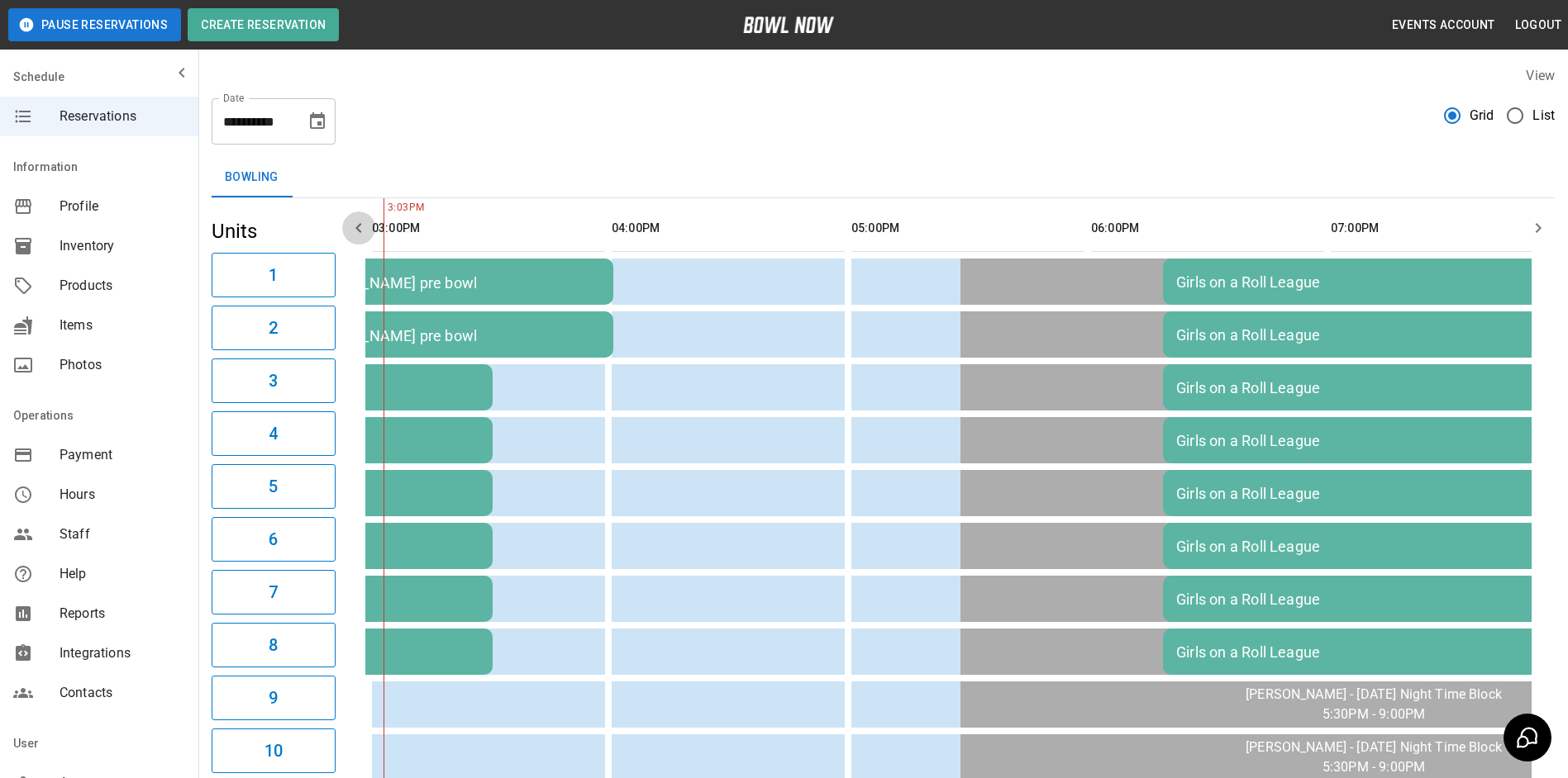
click at [354, 225] on icon "button" at bounding box center [359, 227] width 20 height 20
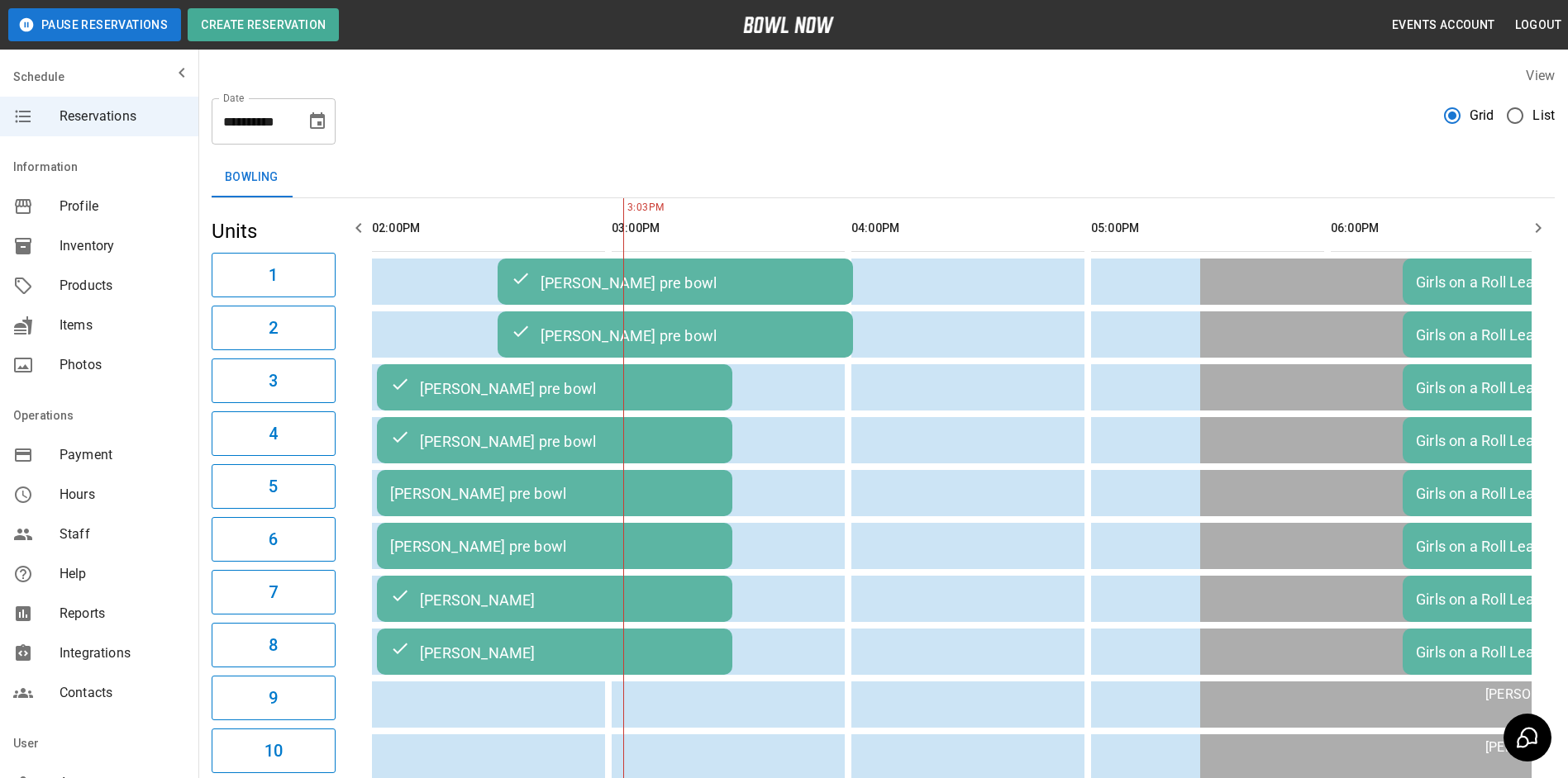
click at [1539, 230] on icon "button" at bounding box center [1538, 227] width 20 height 20
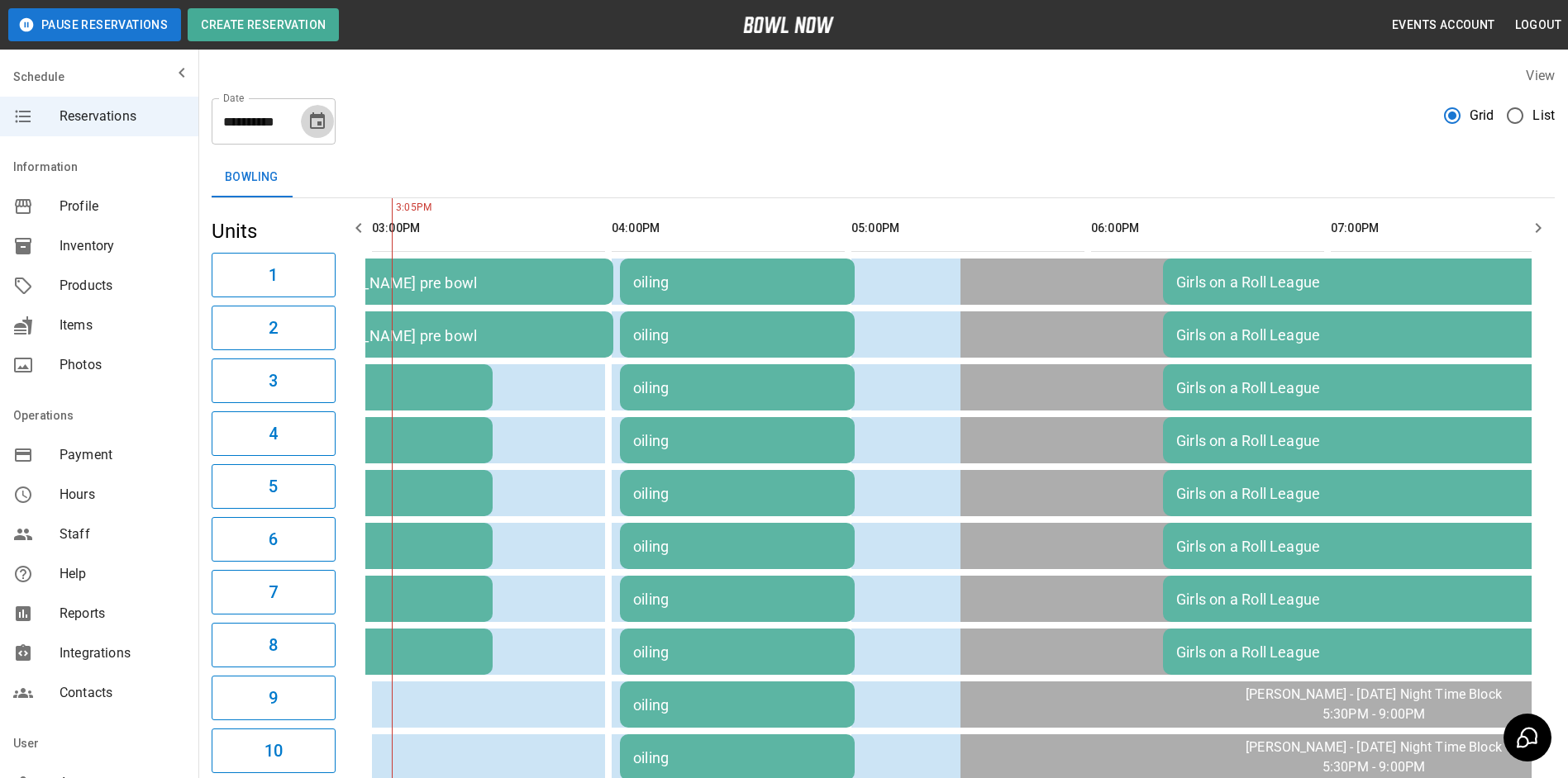
click at [309, 128] on icon "Choose date, selected date is Oct 13, 2025" at bounding box center [317, 121] width 20 height 20
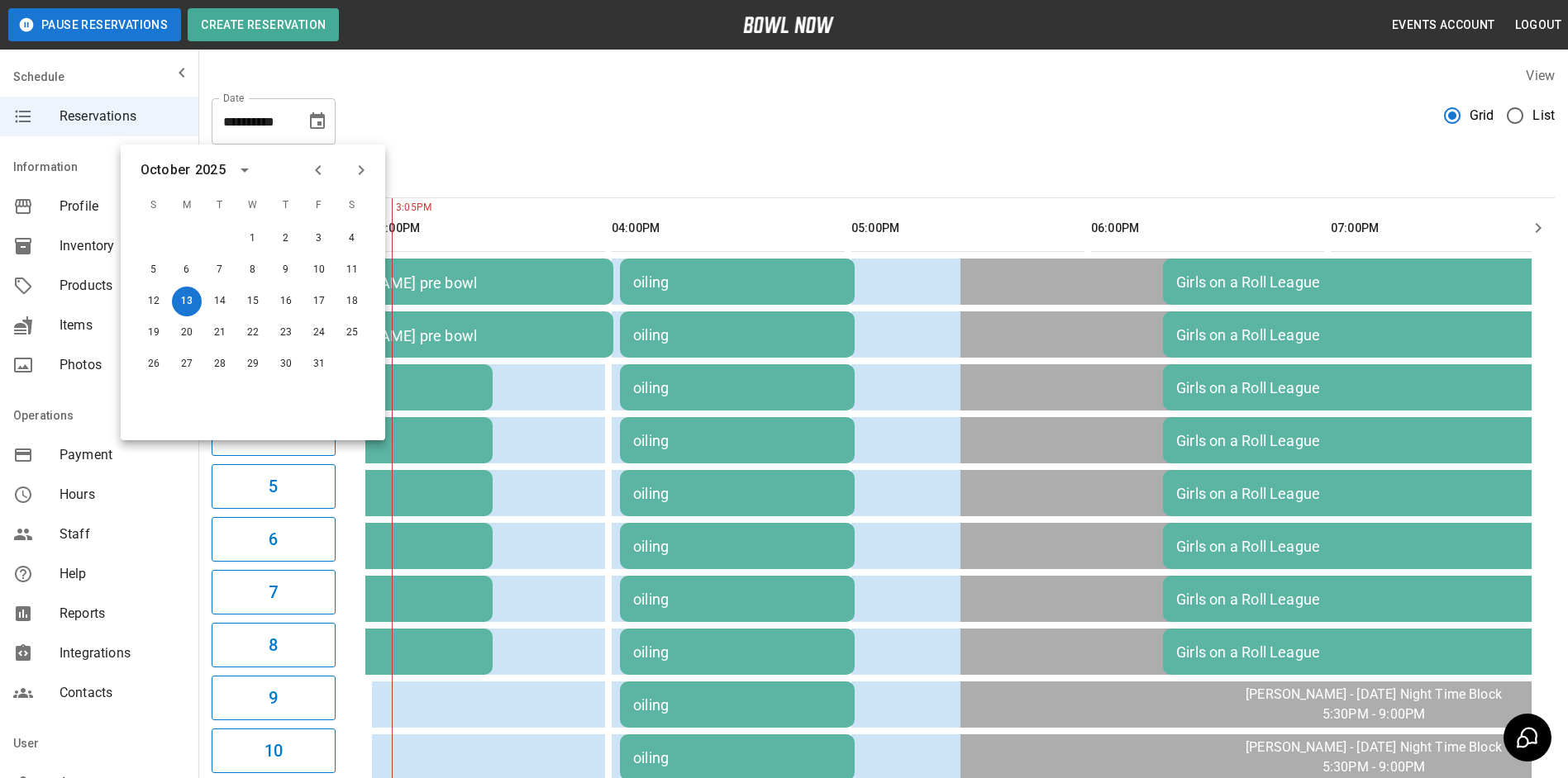
drag, startPoint x: 692, startPoint y: 185, endPoint x: 512, endPoint y: 193, distance: 180.2
click at [675, 185] on div "Bowling" at bounding box center [883, 177] width 1343 height 40
click at [423, 144] on div "**********" at bounding box center [883, 744] width 1370 height 1382
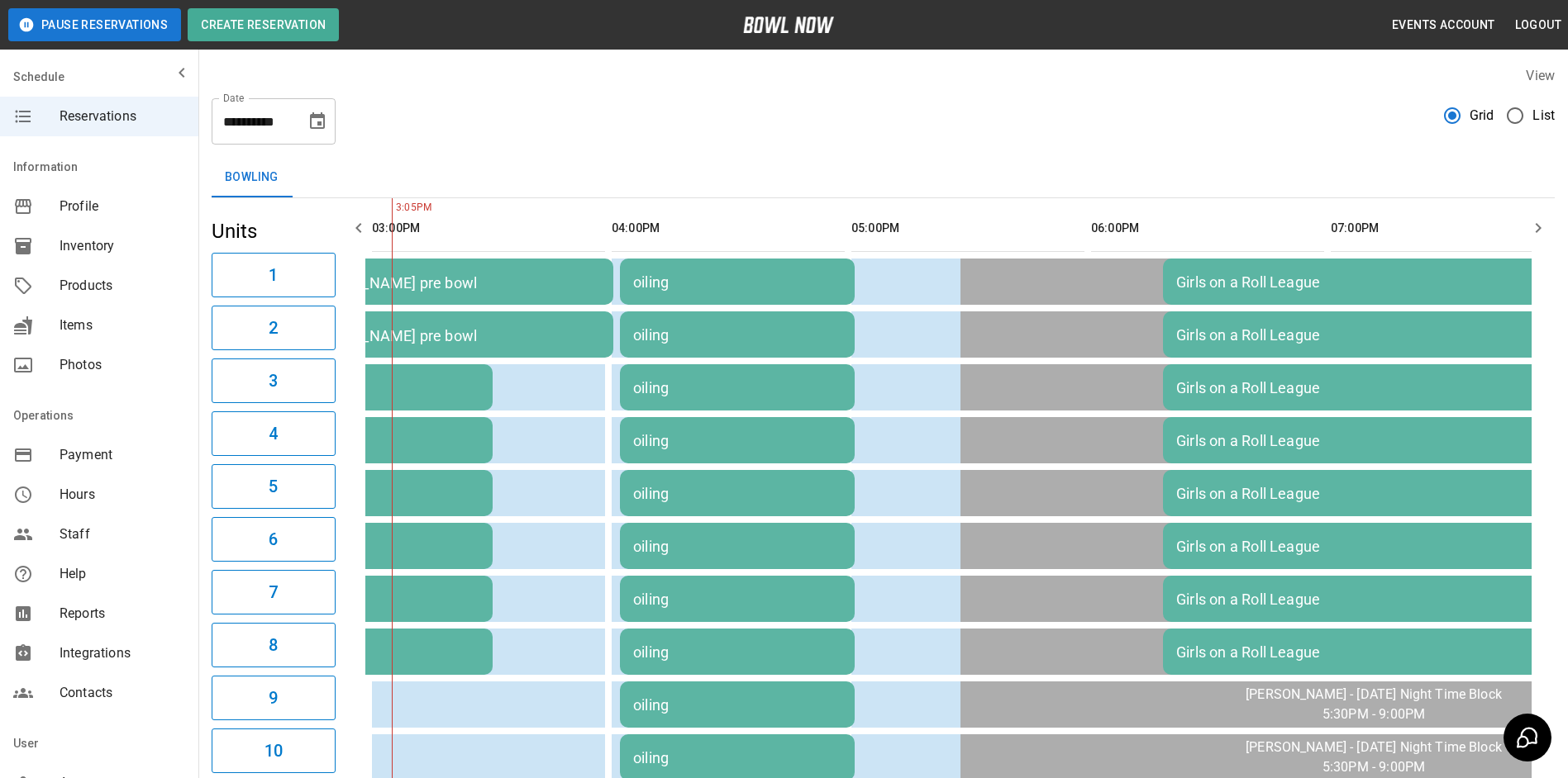
click at [367, 216] on button "button" at bounding box center [359, 227] width 33 height 33
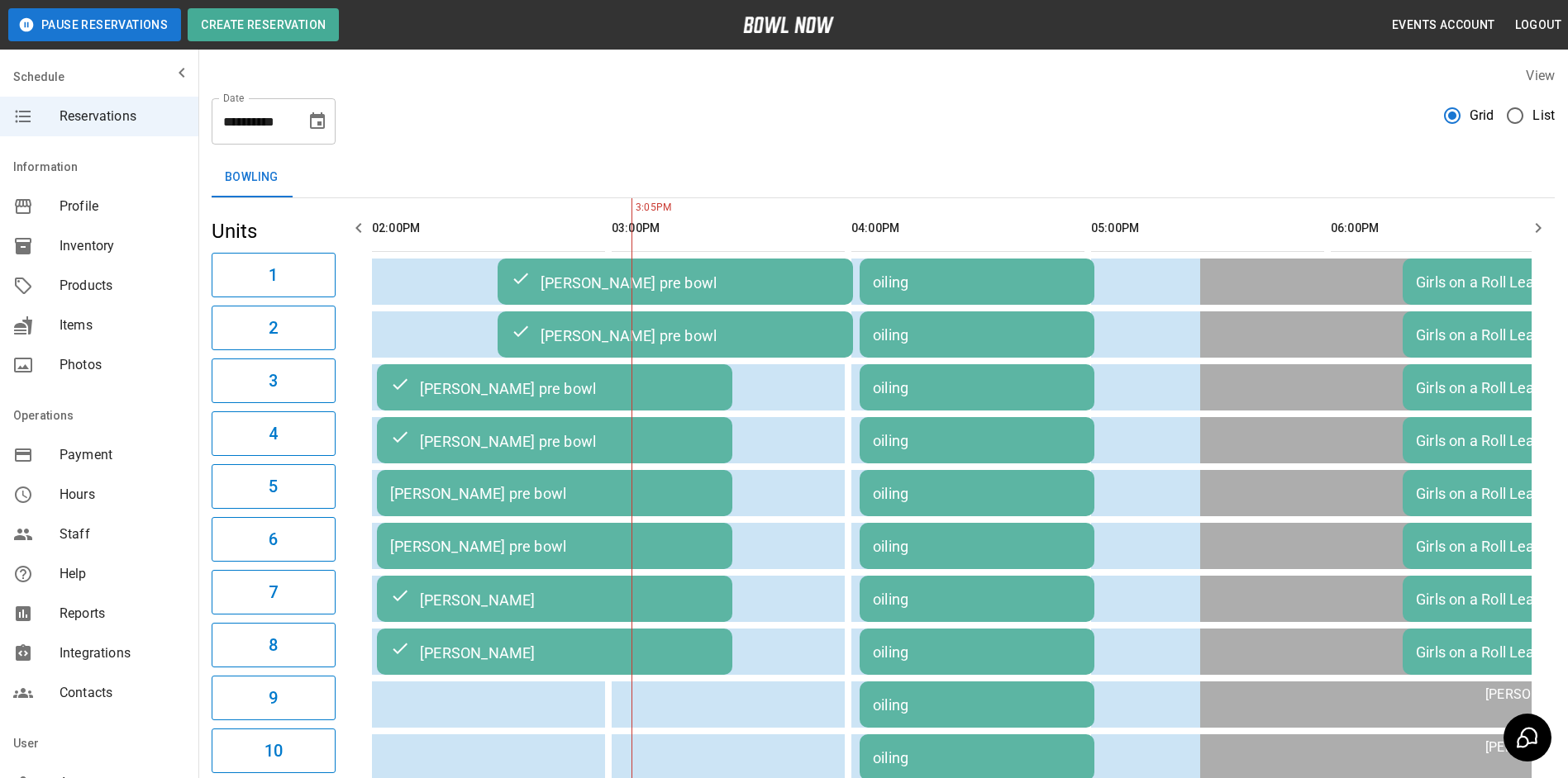
click at [1532, 224] on icon "button" at bounding box center [1538, 227] width 20 height 20
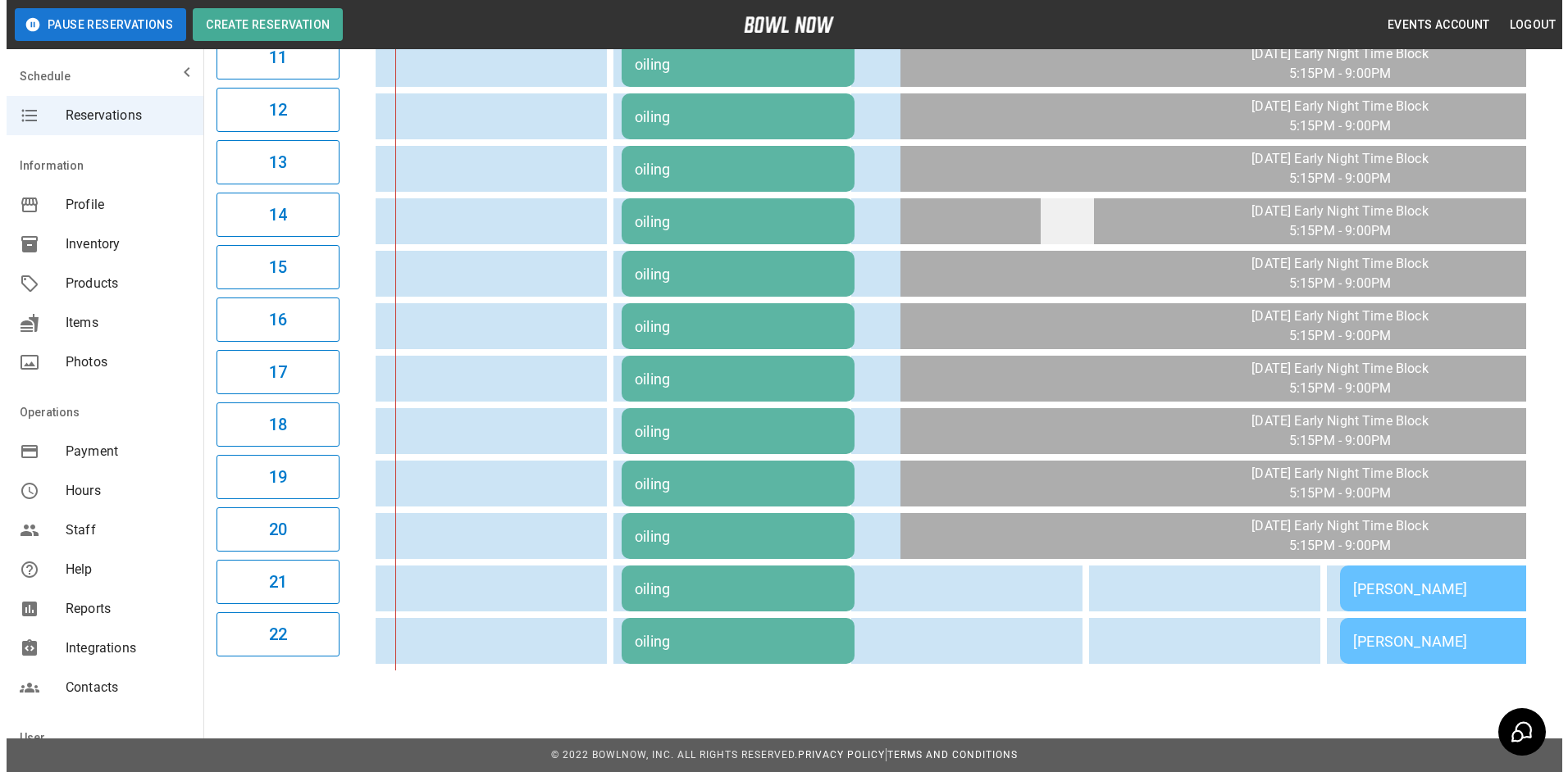
scroll to position [752, 0]
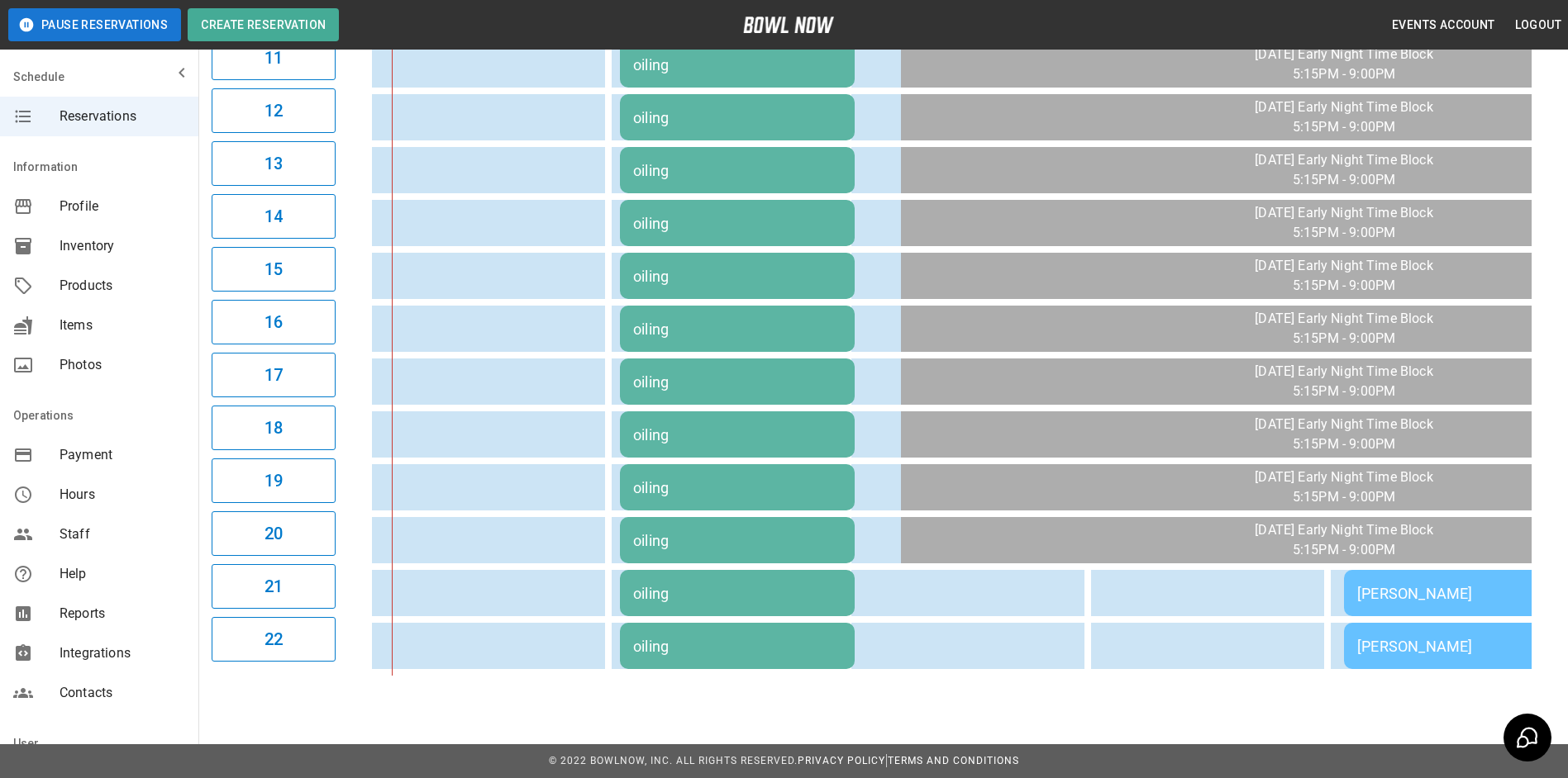
click at [1467, 585] on div "[PERSON_NAME]" at bounding box center [1461, 593] width 209 height 17
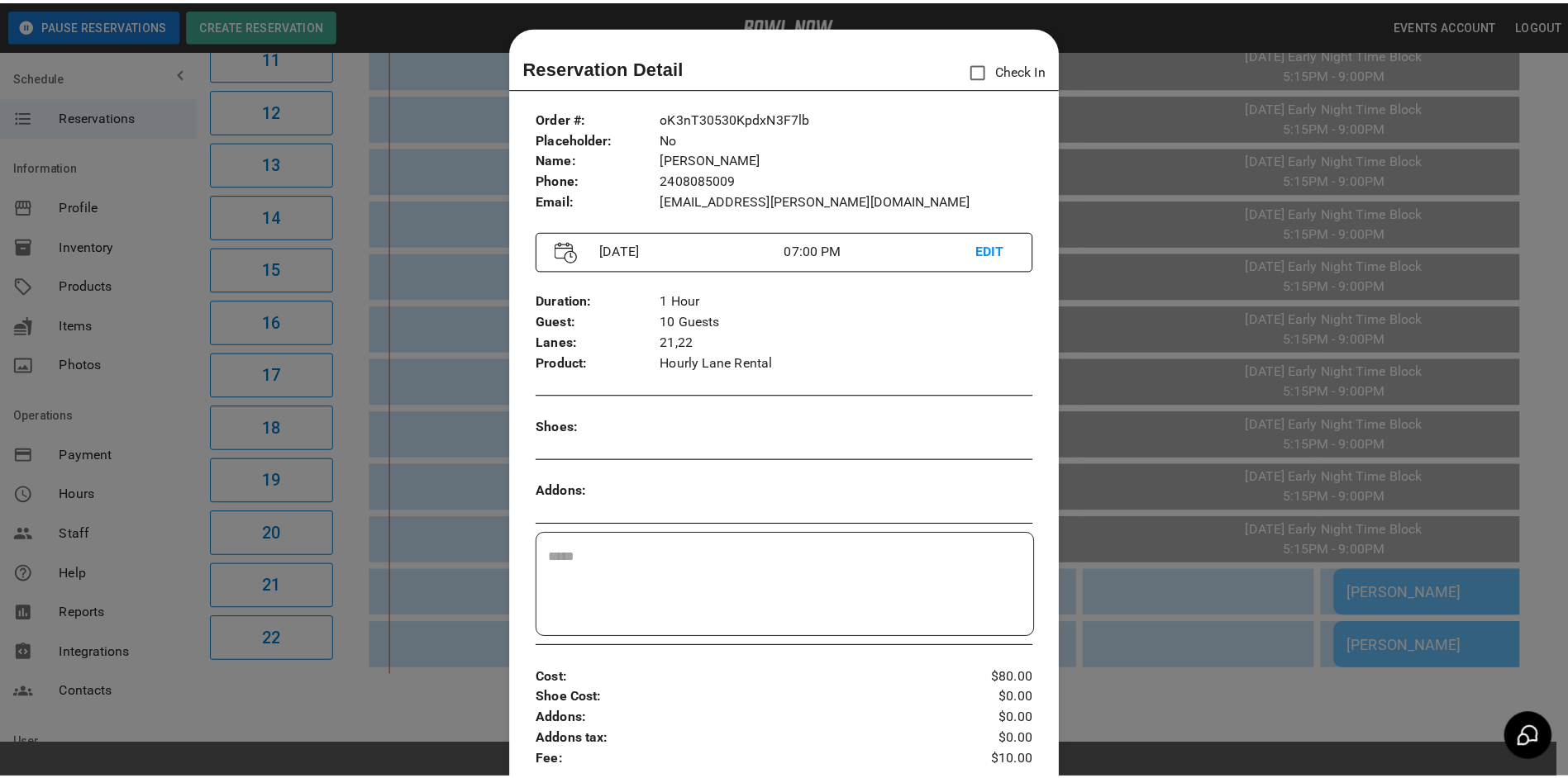
scroll to position [26, 0]
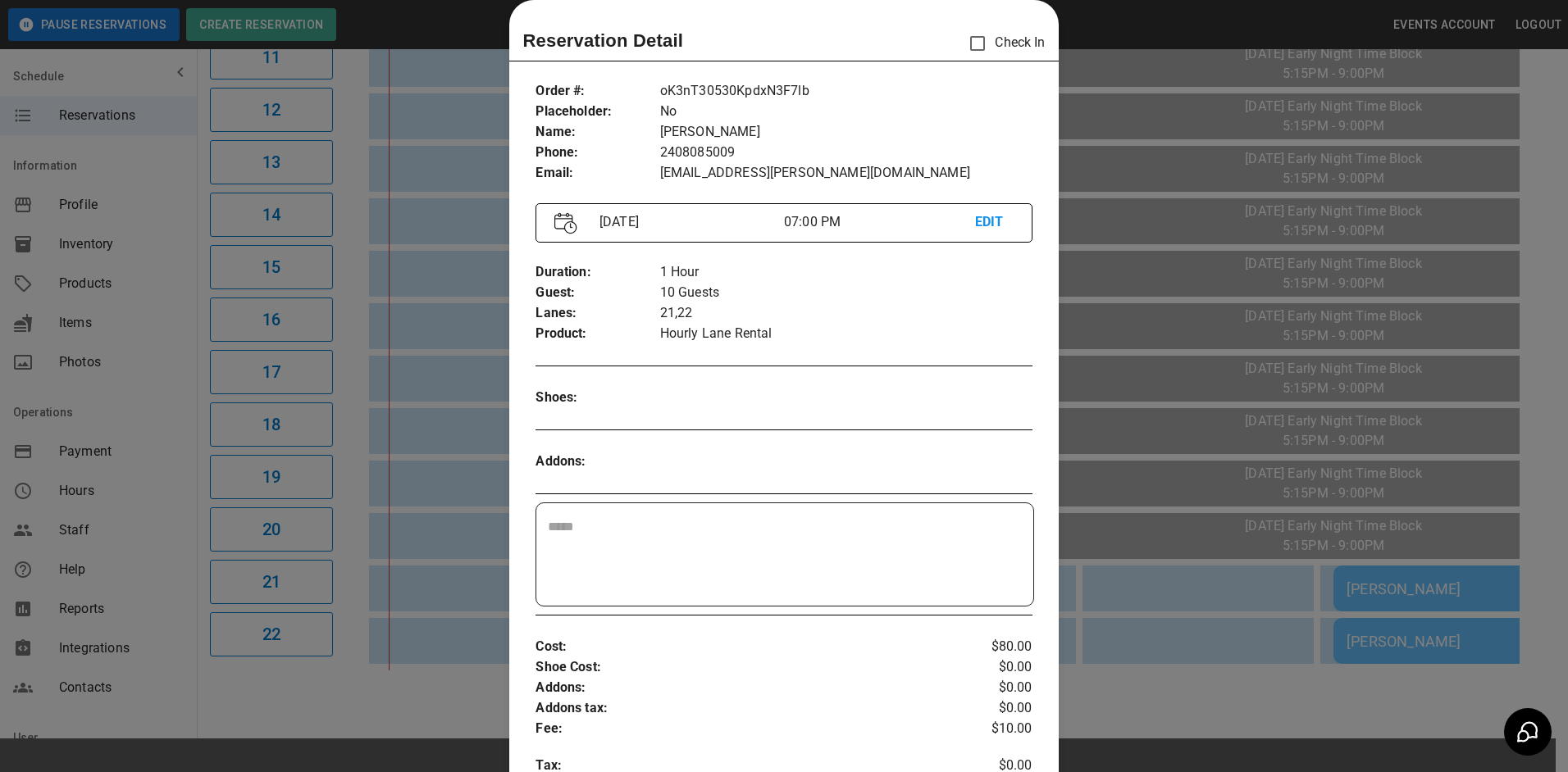
click at [1162, 244] on div at bounding box center [784, 386] width 1568 height 772
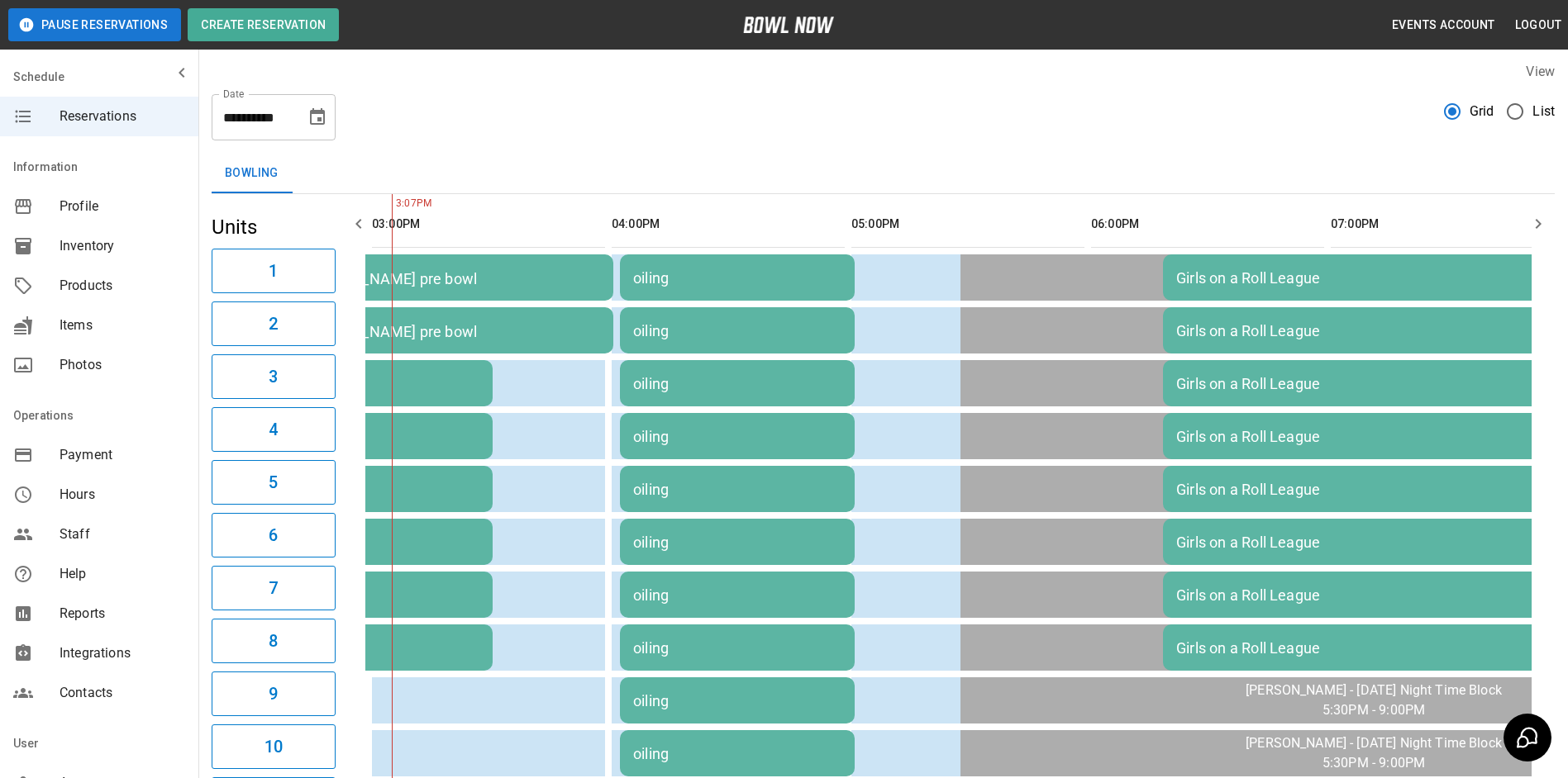
scroll to position [0, 0]
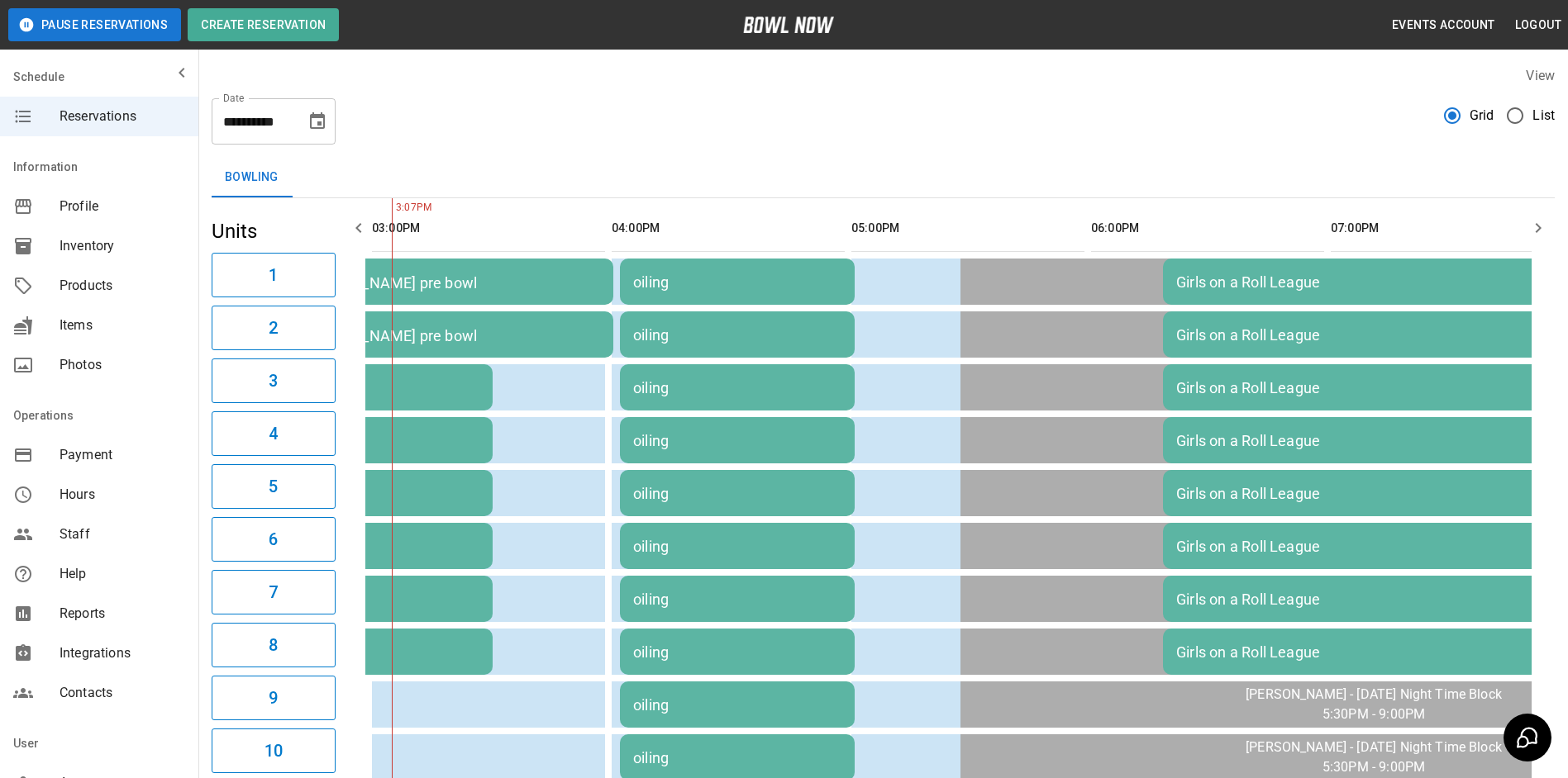
click at [322, 124] on icon "Choose date, selected date is Oct 13, 2025" at bounding box center [318, 121] width 15 height 17
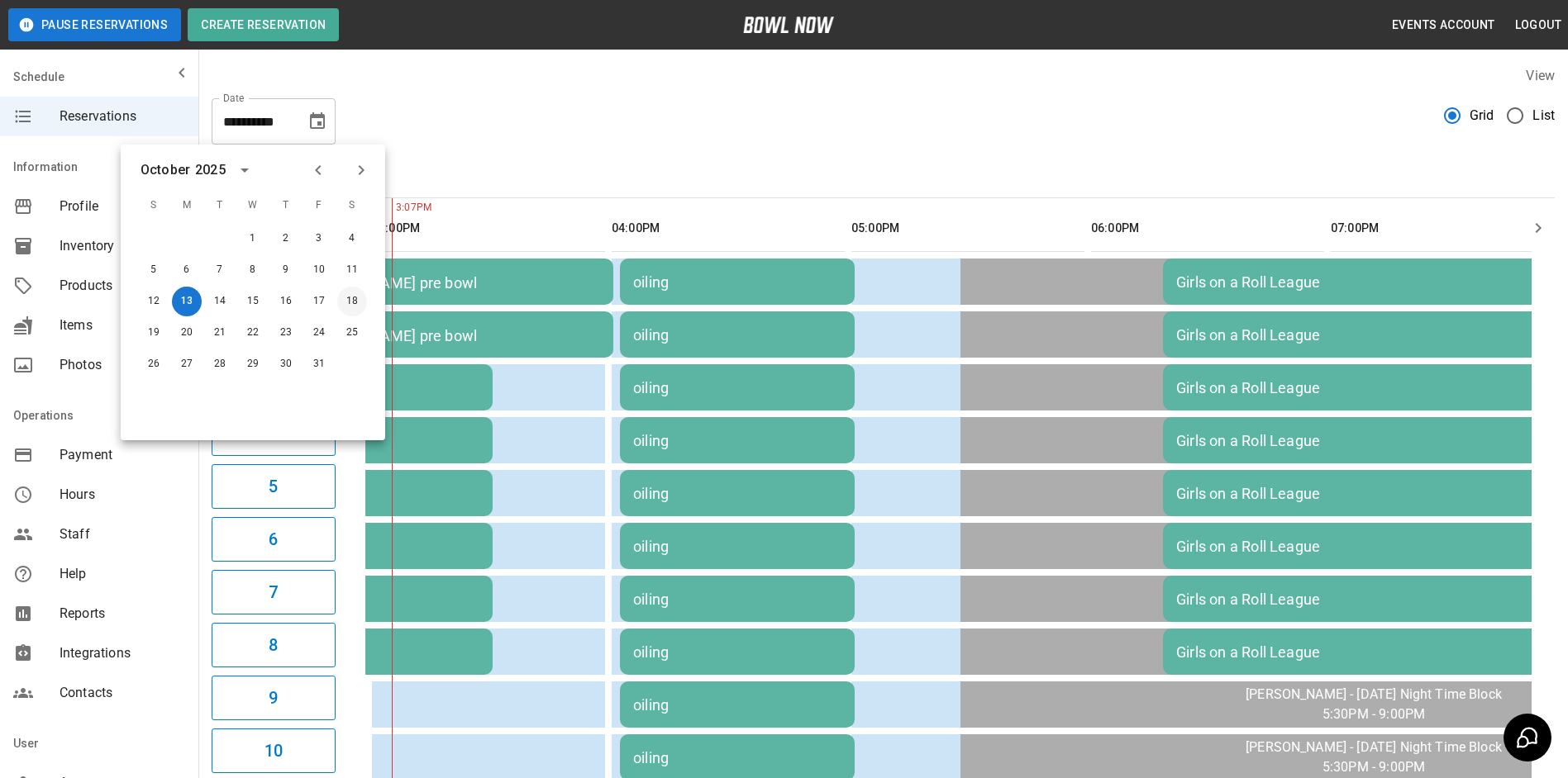
click at [358, 295] on button "18" at bounding box center [352, 302] width 30 height 30
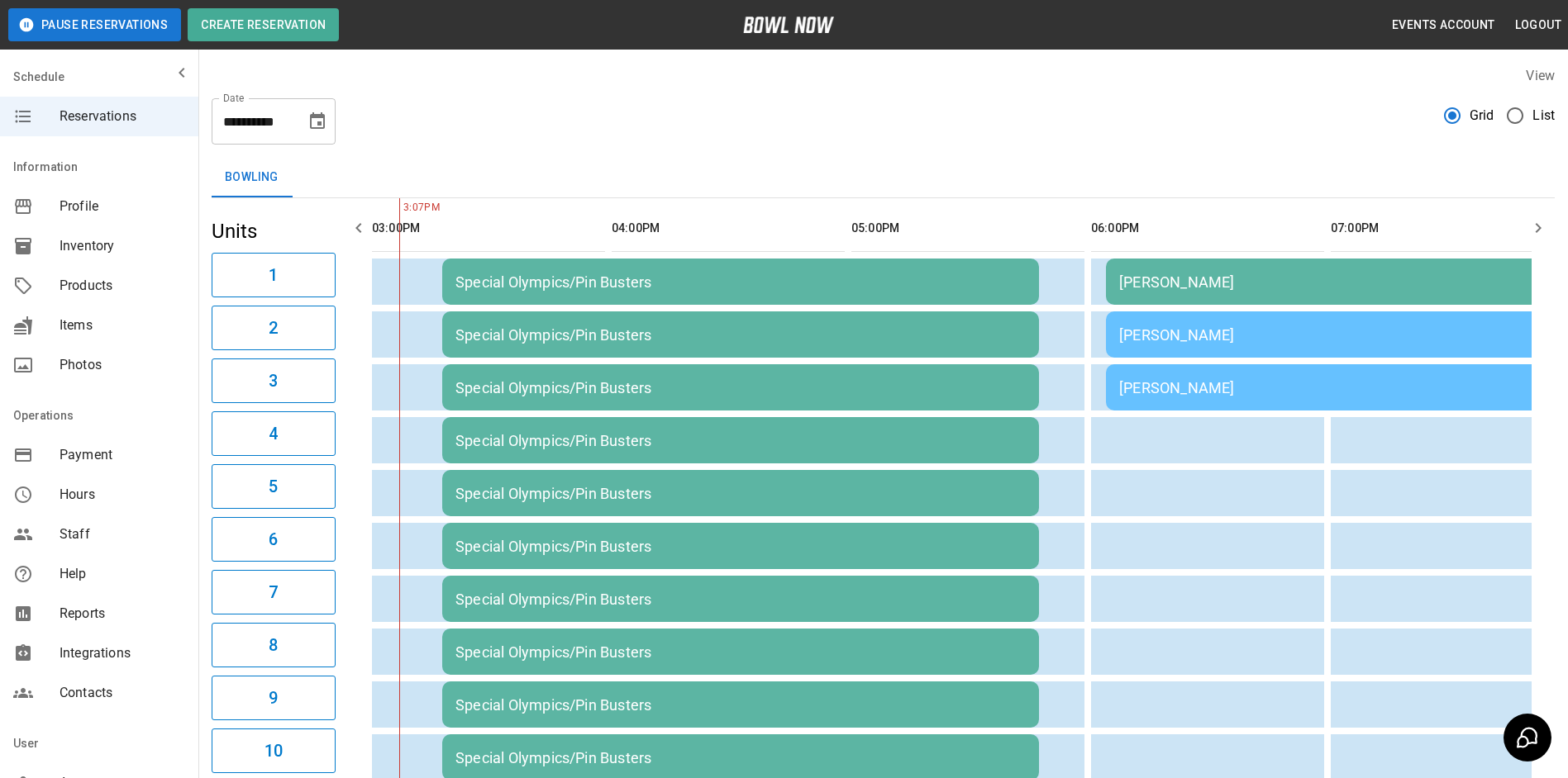
click at [308, 123] on icon "Choose date, selected date is Oct 18, 2025" at bounding box center [317, 121] width 20 height 20
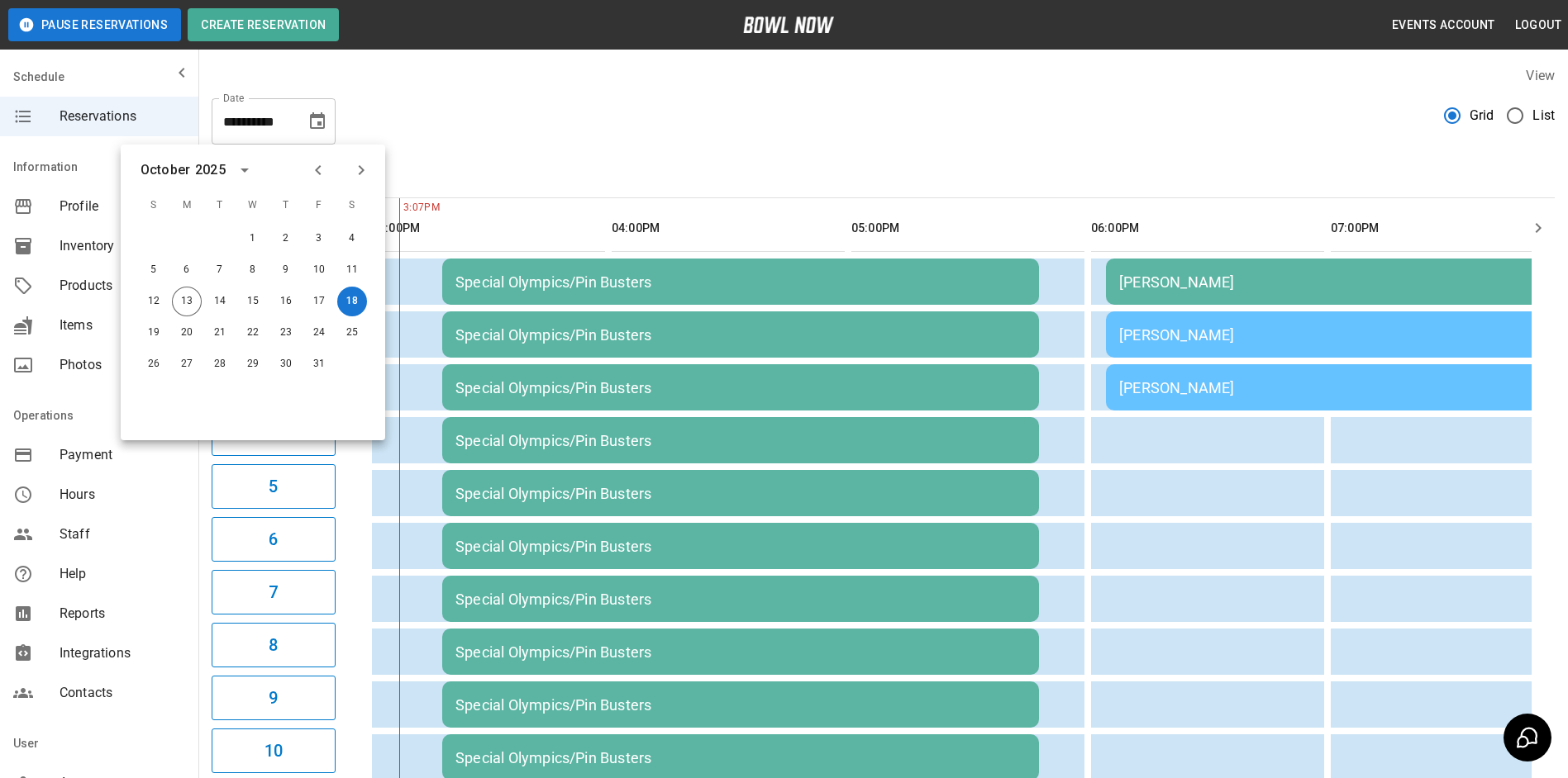
click at [305, 309] on div "17" at bounding box center [319, 302] width 33 height 30
drag, startPoint x: 181, startPoint y: 338, endPoint x: 376, endPoint y: 239, distance: 218.7
click at [183, 338] on button "20" at bounding box center [187, 333] width 30 height 30
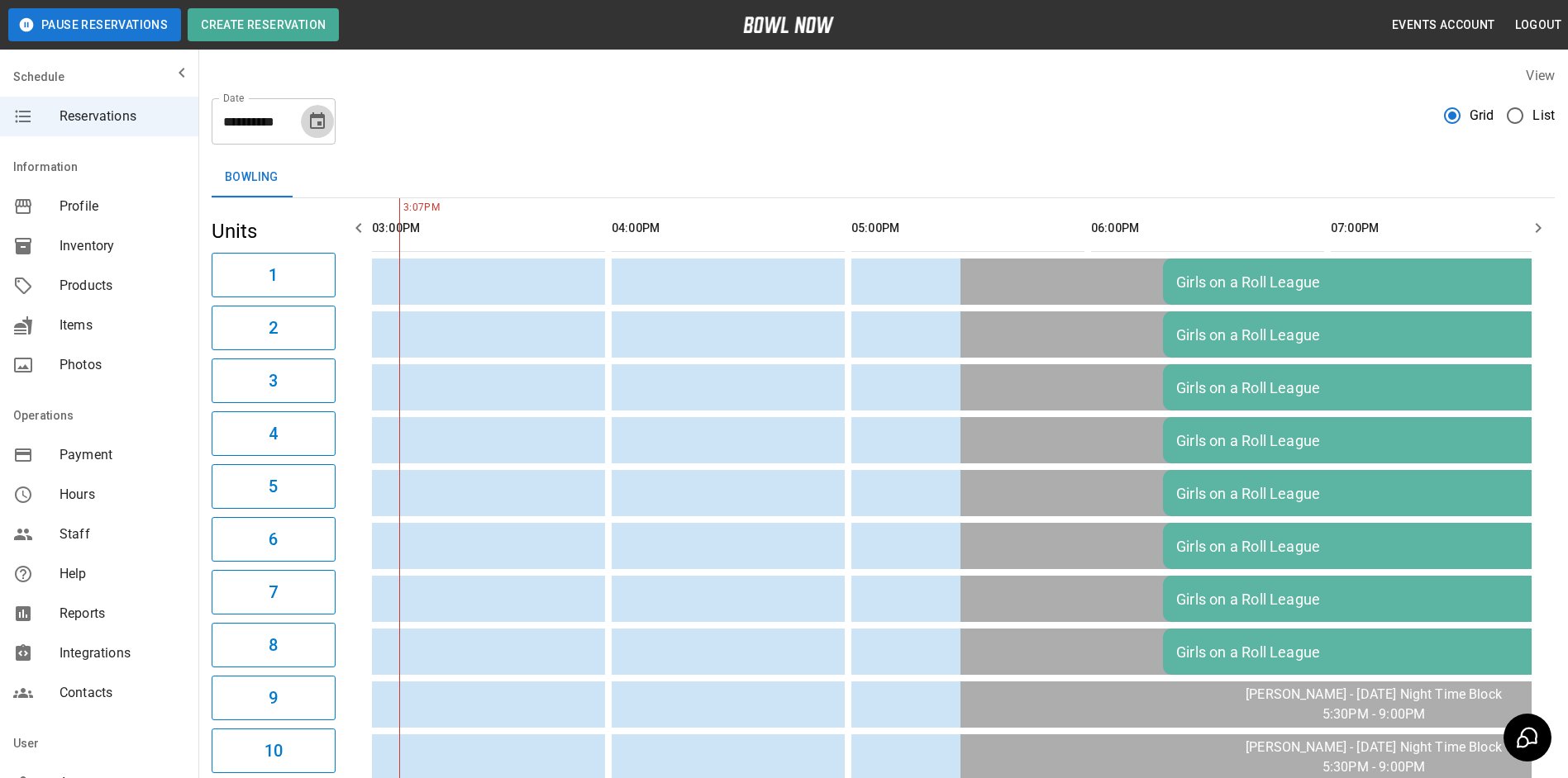
click at [316, 128] on icon "Choose date, selected date is Oct 20, 2025" at bounding box center [318, 121] width 15 height 17
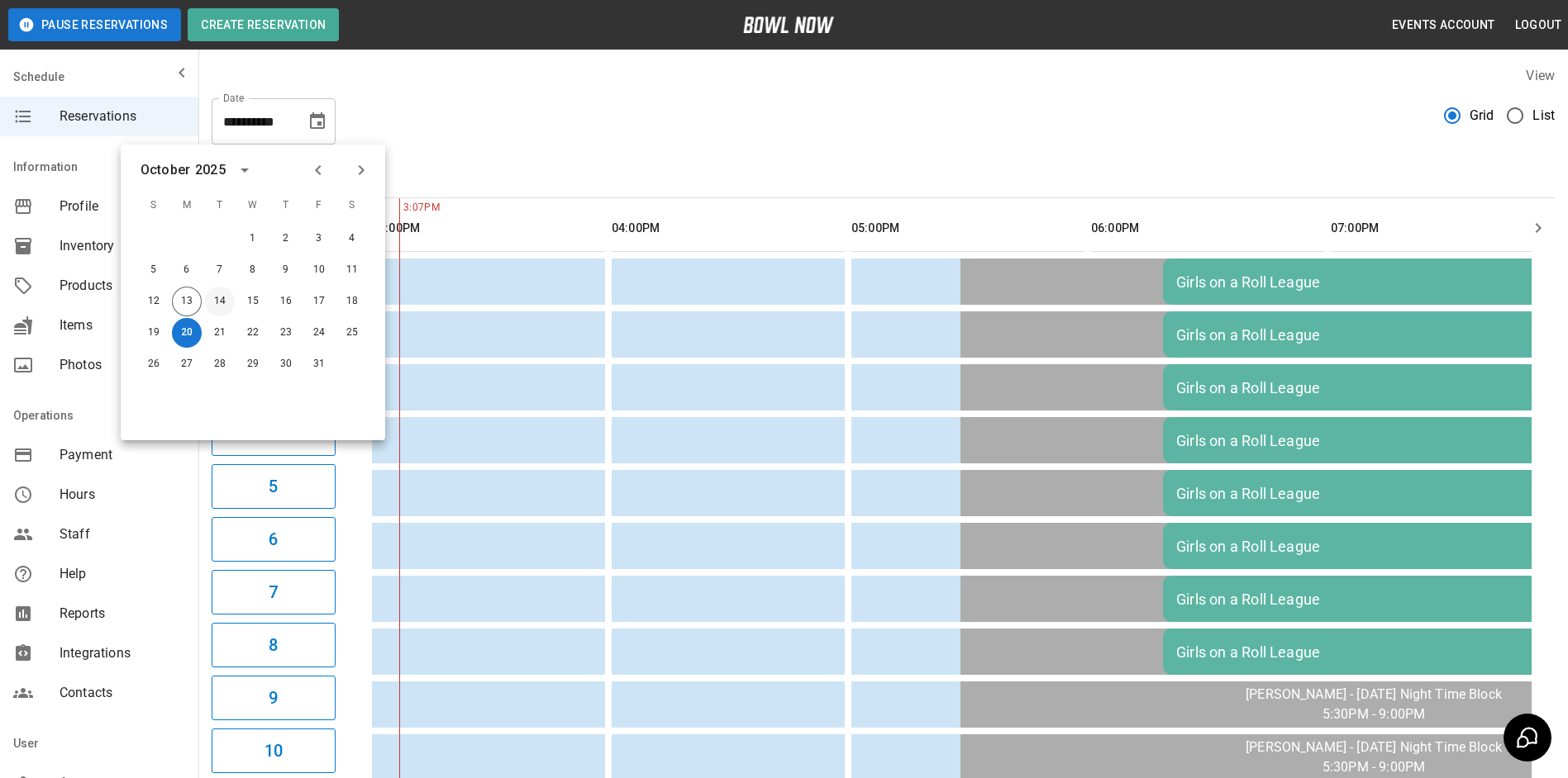
click at [222, 305] on button "14" at bounding box center [220, 302] width 30 height 30
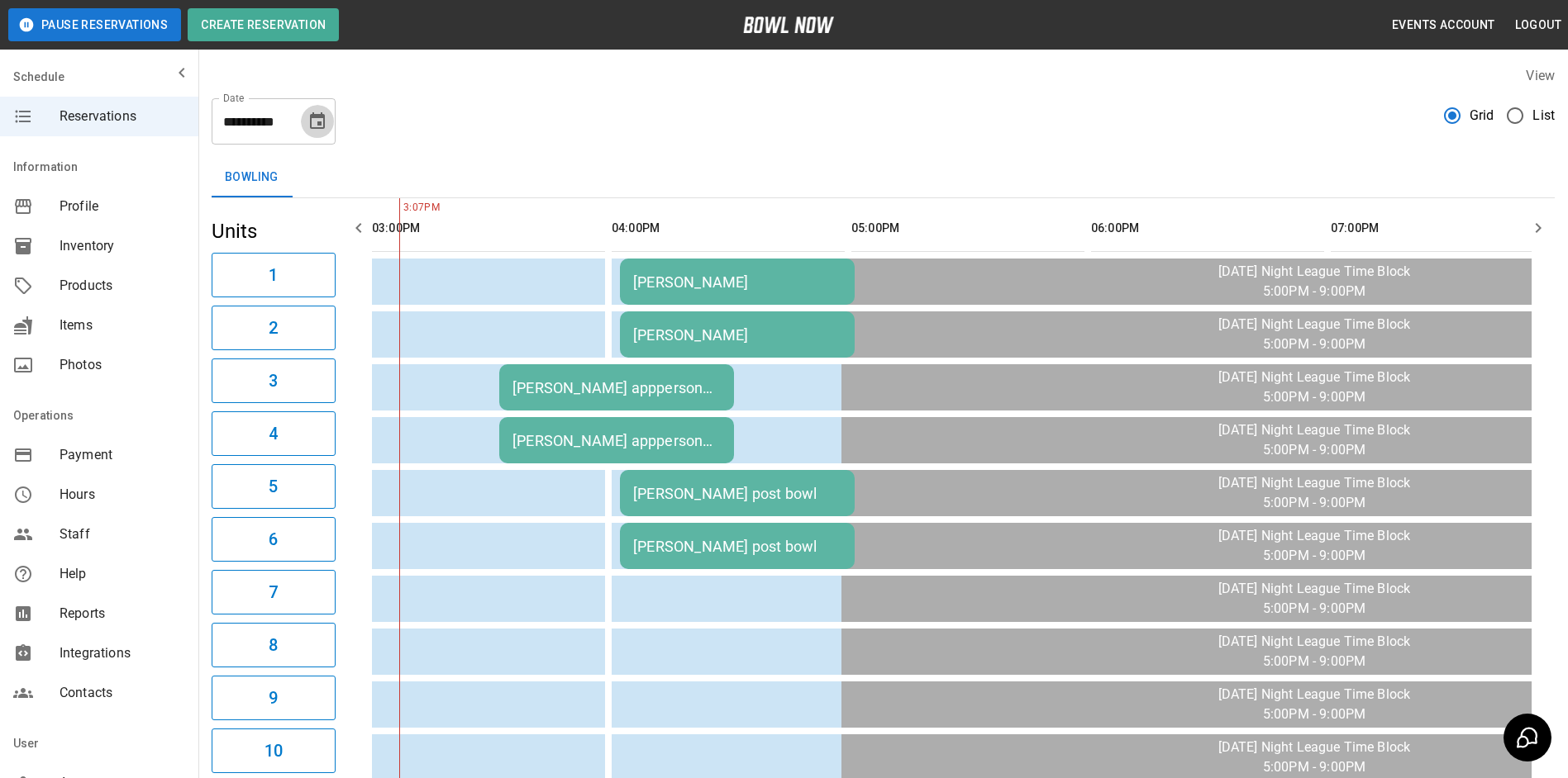
click at [324, 124] on icon "Choose date, selected date is Oct 14, 2025" at bounding box center [318, 121] width 15 height 17
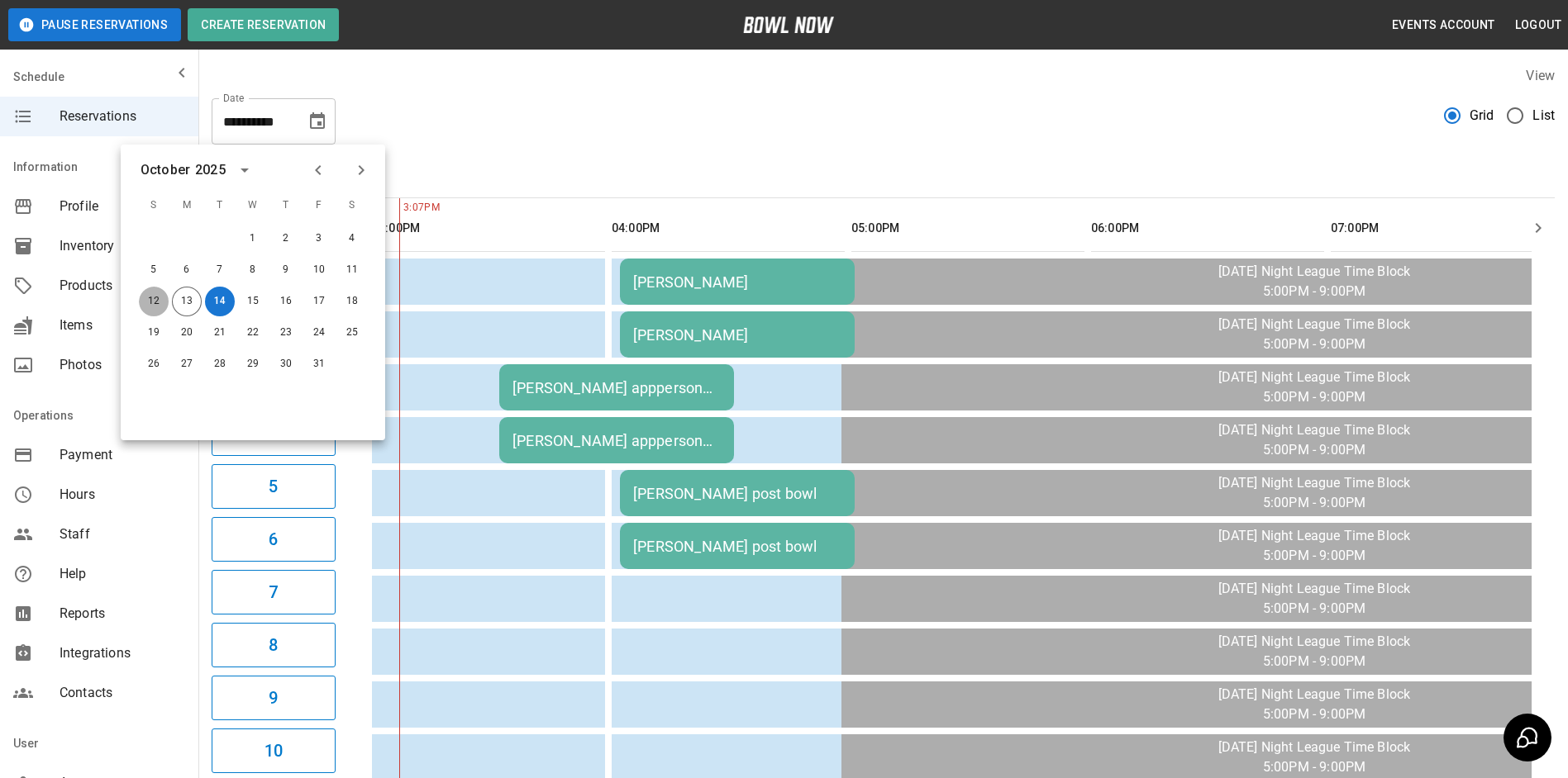
drag, startPoint x: 165, startPoint y: 295, endPoint x: 397, endPoint y: 174, distance: 261.7
click at [163, 295] on button "12" at bounding box center [154, 302] width 30 height 30
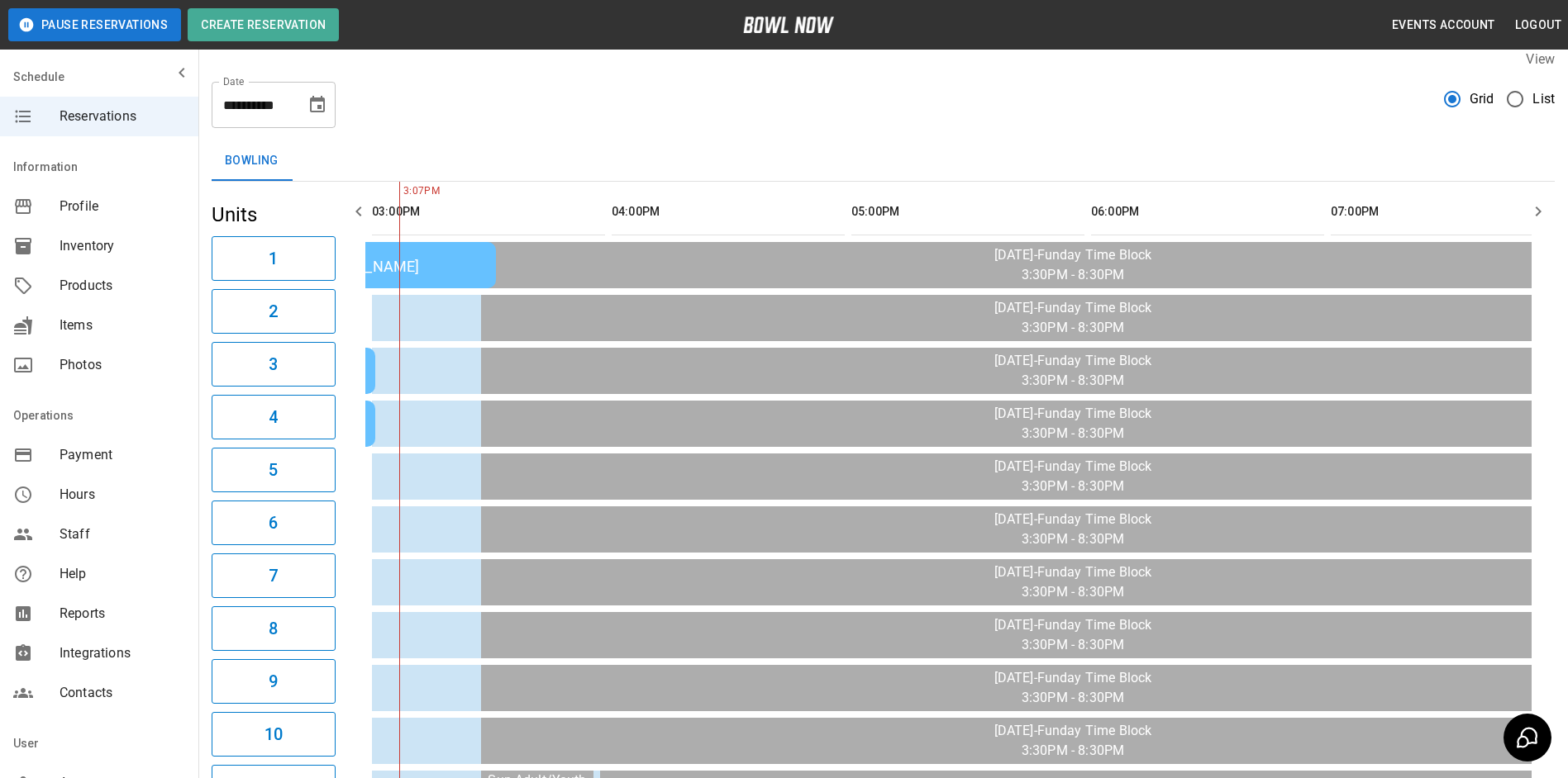
scroll to position [15, 0]
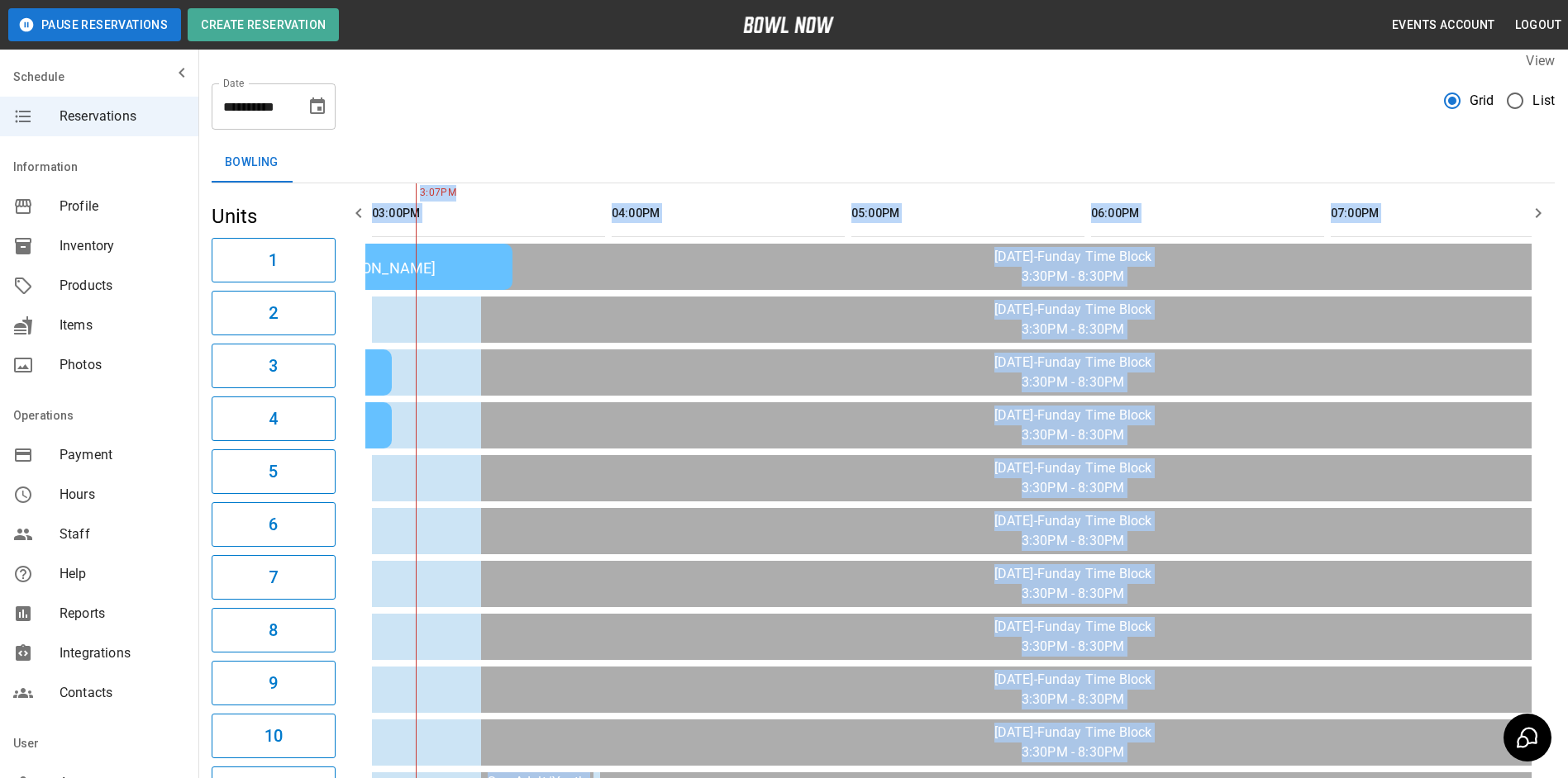
scroll to position [0, 1422]
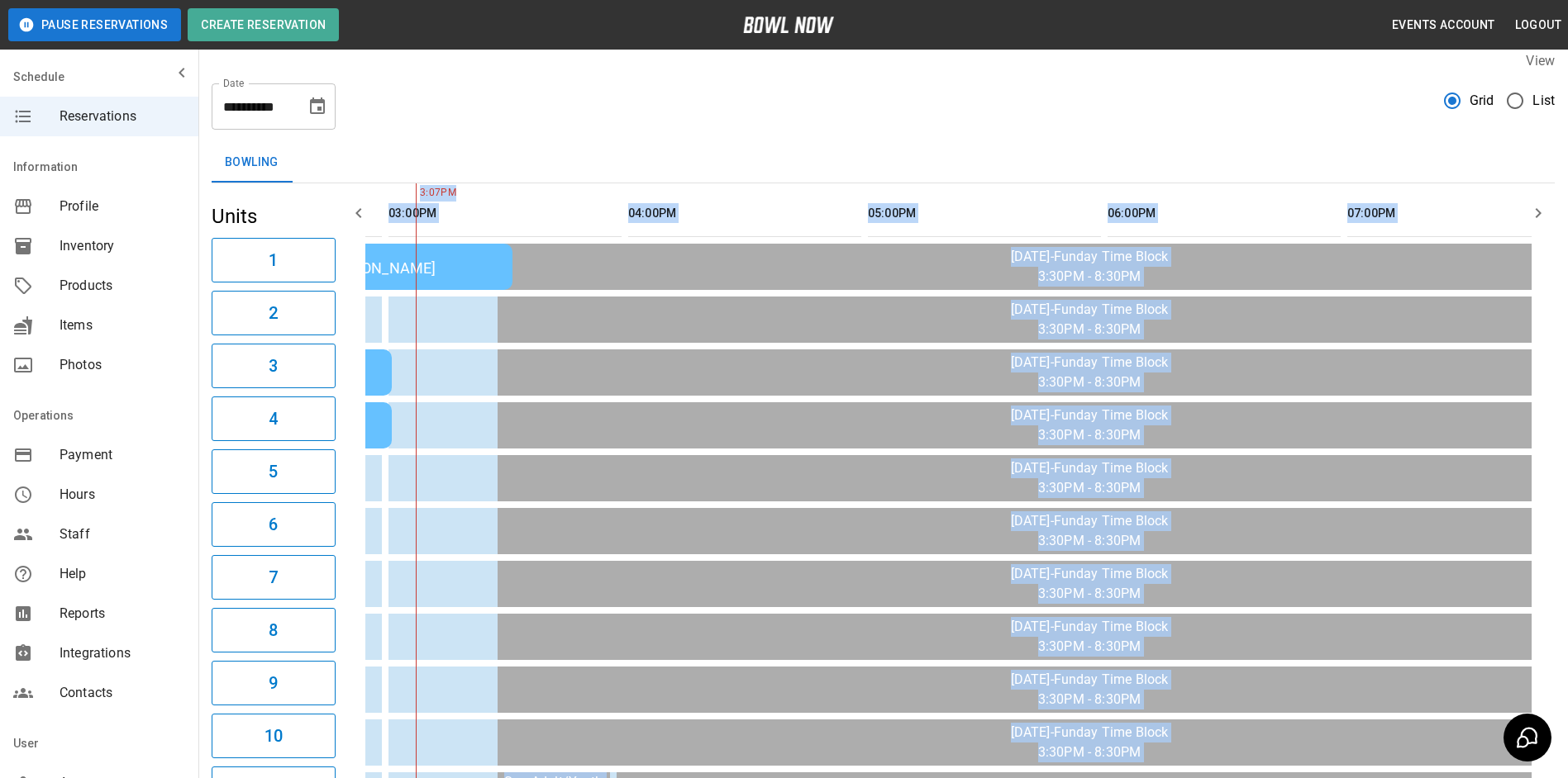
drag, startPoint x: 365, startPoint y: 197, endPoint x: 358, endPoint y: 207, distance: 12.2
click at [358, 207] on icon "button" at bounding box center [359, 213] width 20 height 20
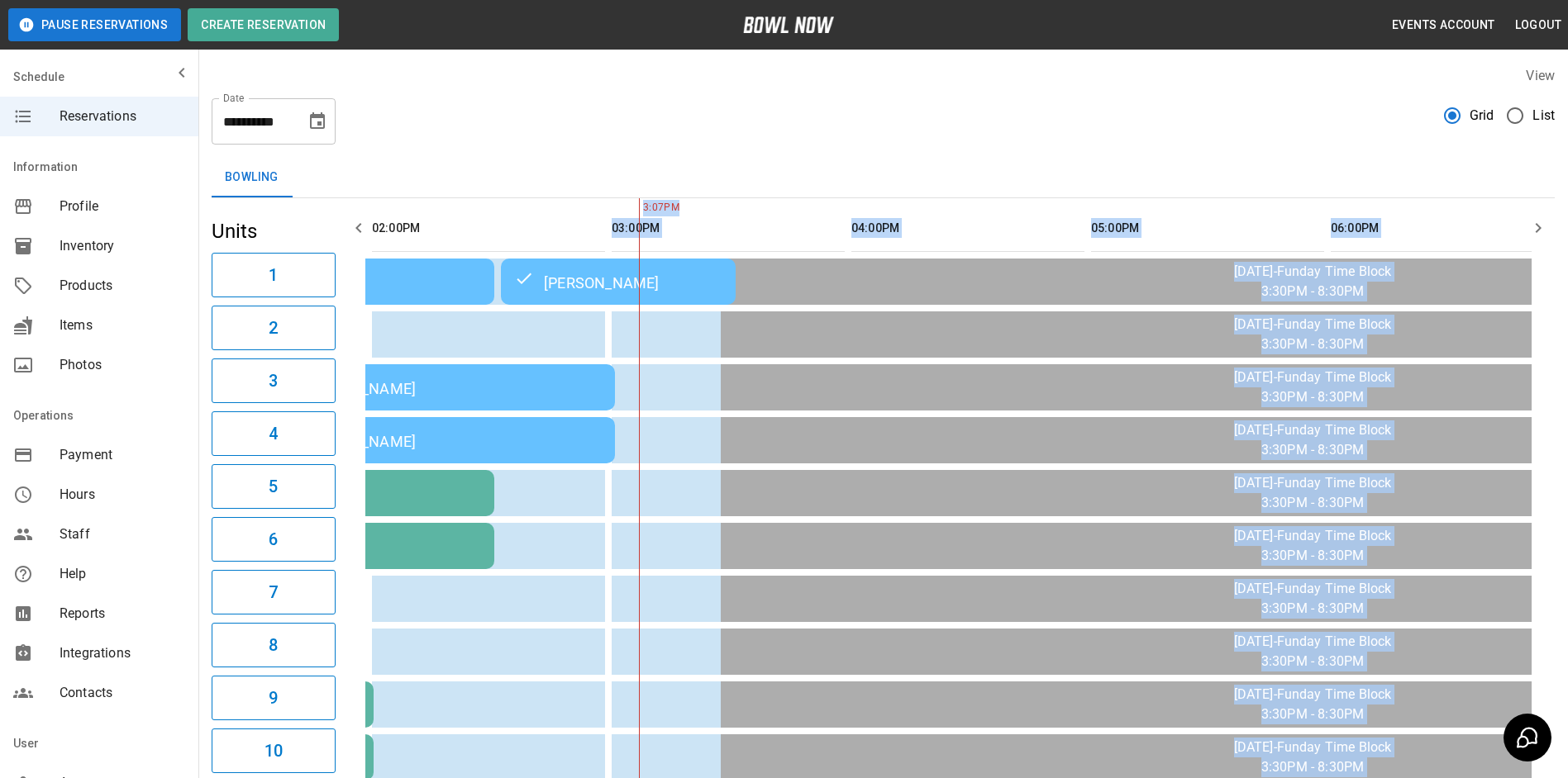
click at [1545, 217] on button "button" at bounding box center [1538, 227] width 33 height 33
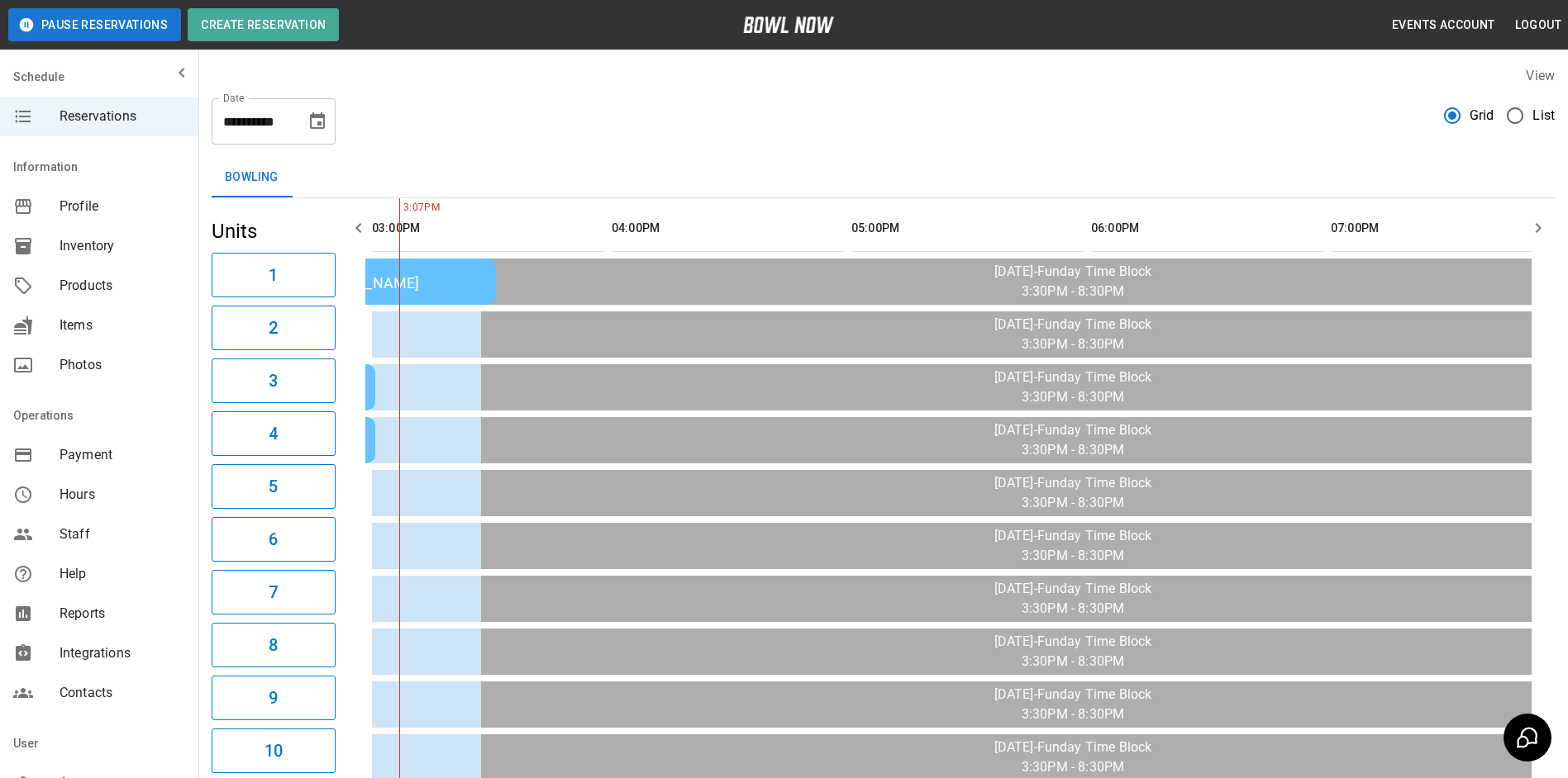
drag, startPoint x: 1043, startPoint y: 181, endPoint x: 1021, endPoint y: 177, distance: 22.4
click at [1021, 177] on div "Bowling" at bounding box center [883, 177] width 1343 height 40
click at [321, 99] on div "**********" at bounding box center [273, 121] width 124 height 46
click at [309, 112] on icon "Choose date, selected date is Oct 12, 2025" at bounding box center [317, 121] width 20 height 20
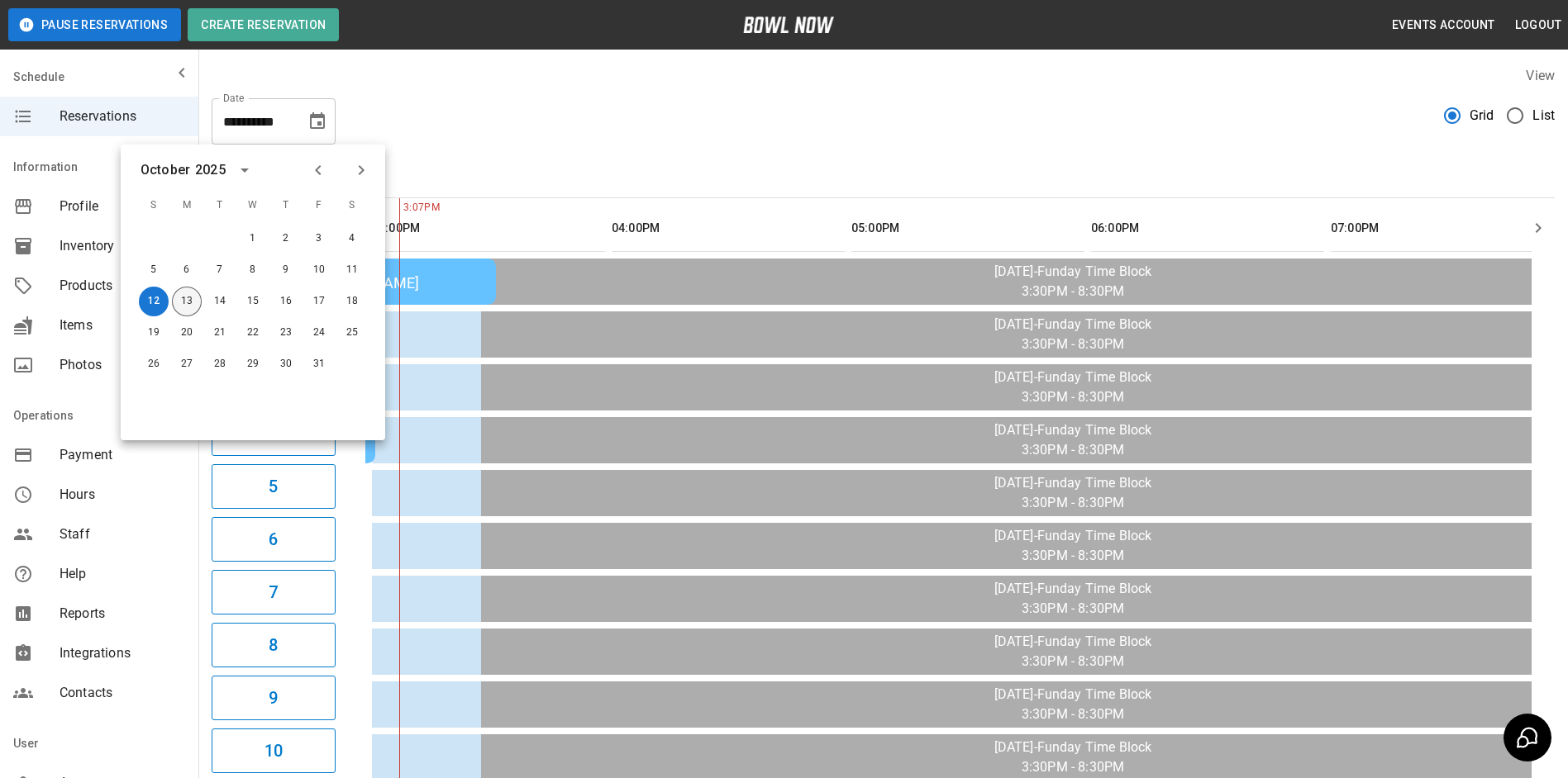
click at [181, 298] on button "13" at bounding box center [187, 302] width 30 height 30
type input "**********"
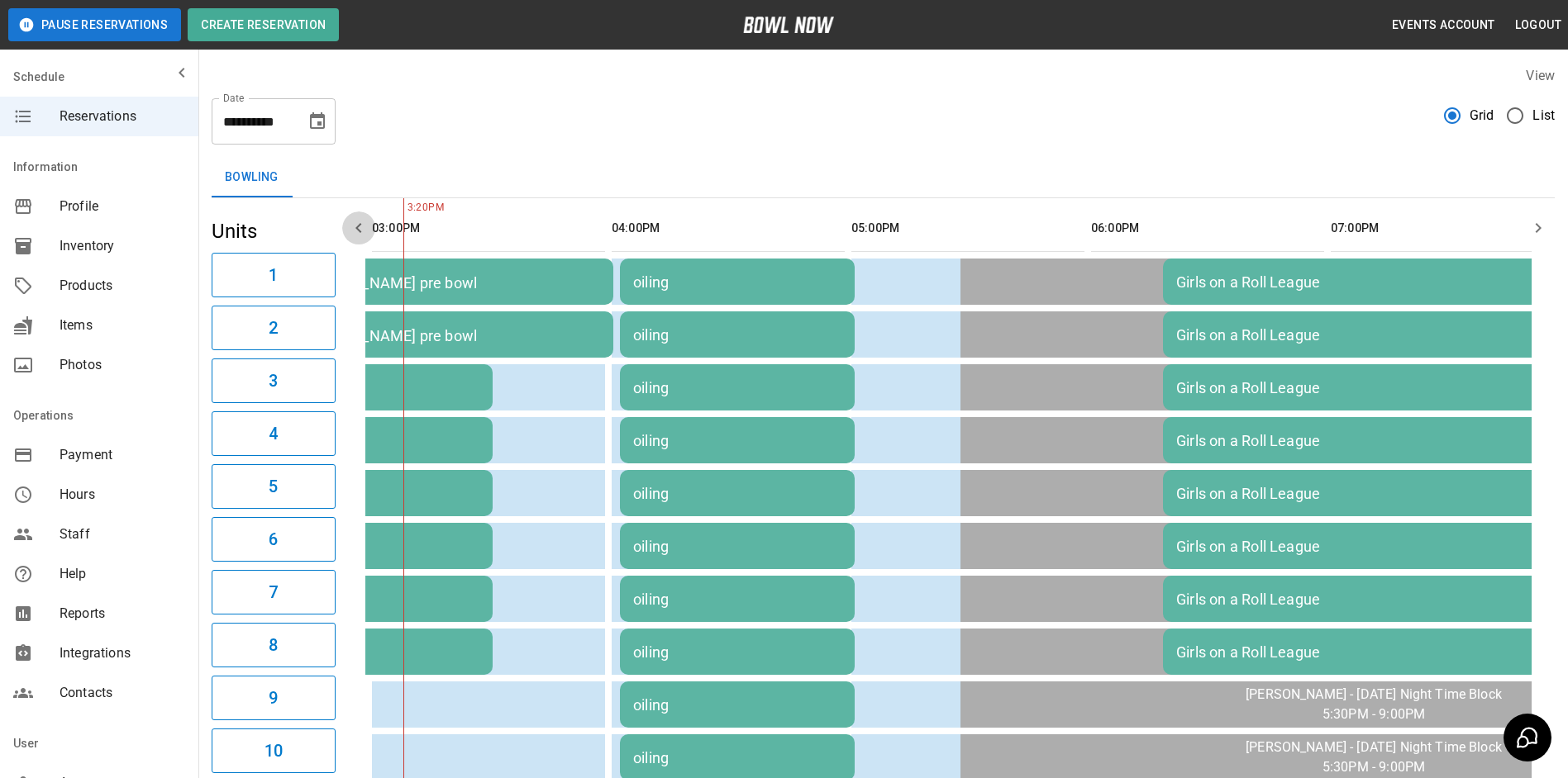
click at [360, 227] on icon "button" at bounding box center [359, 227] width 20 height 20
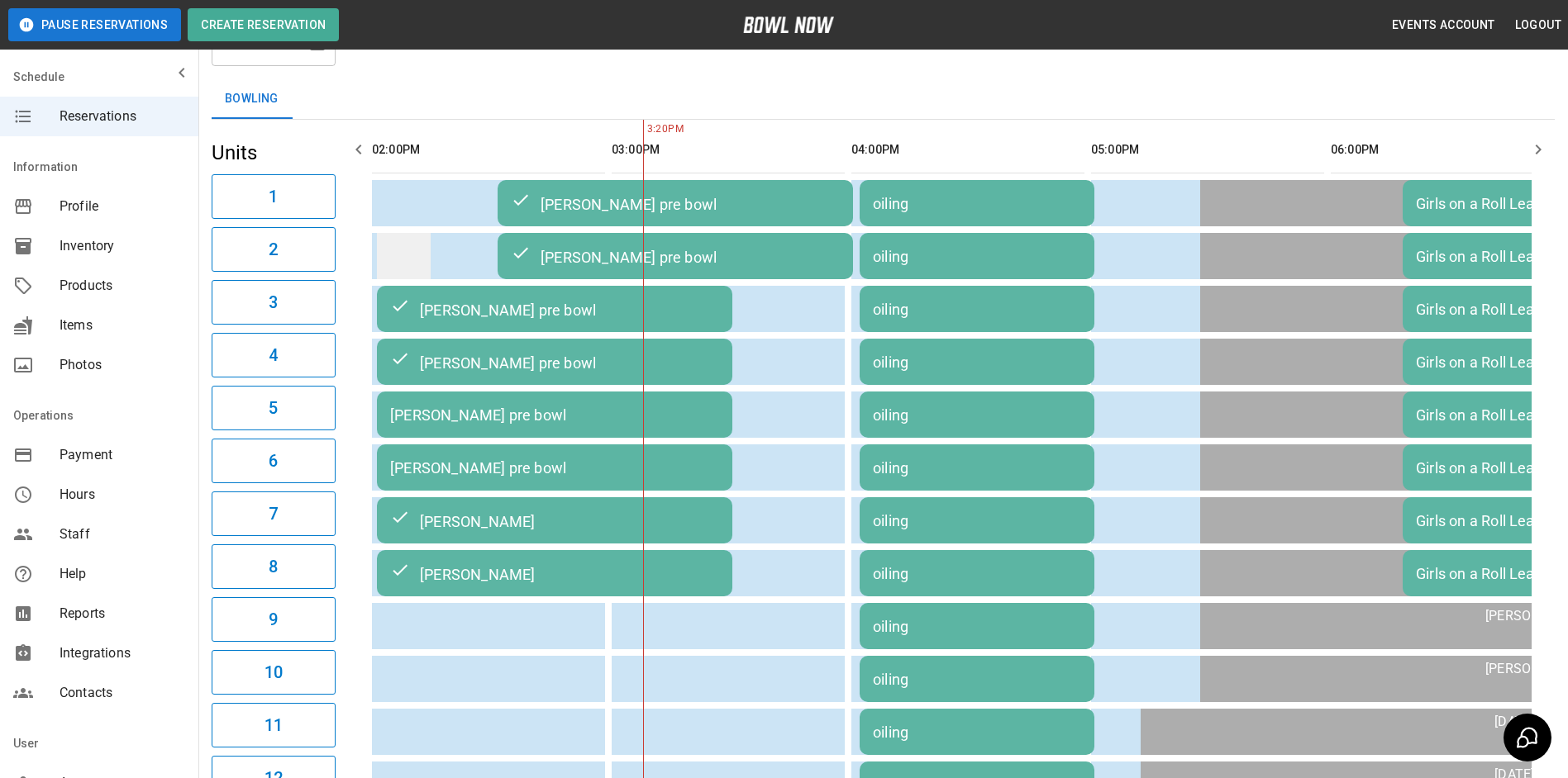
scroll to position [15, 0]
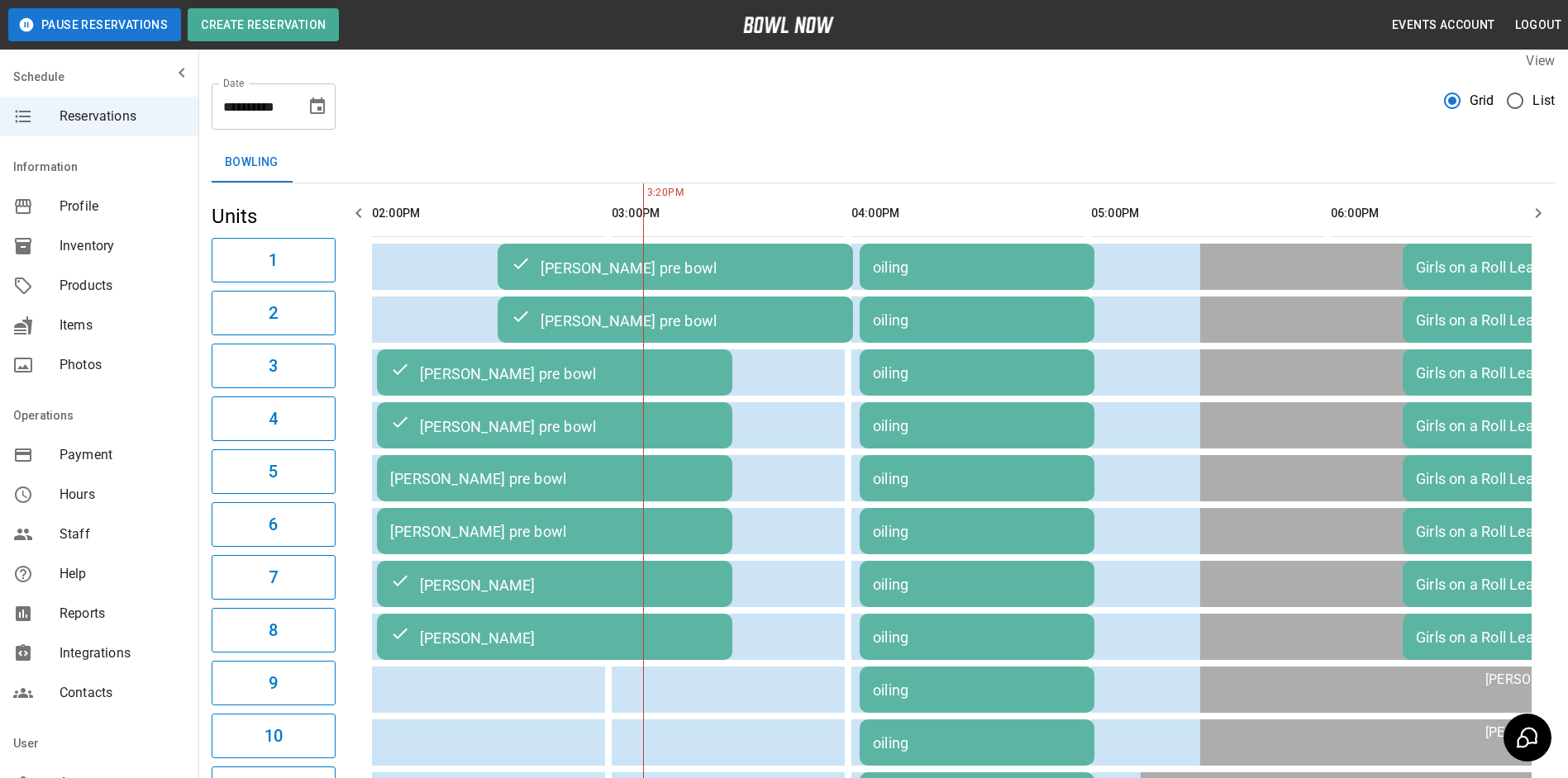
click at [1529, 217] on icon "button" at bounding box center [1538, 213] width 20 height 20
